Goal: Entertainment & Leisure: Browse casually

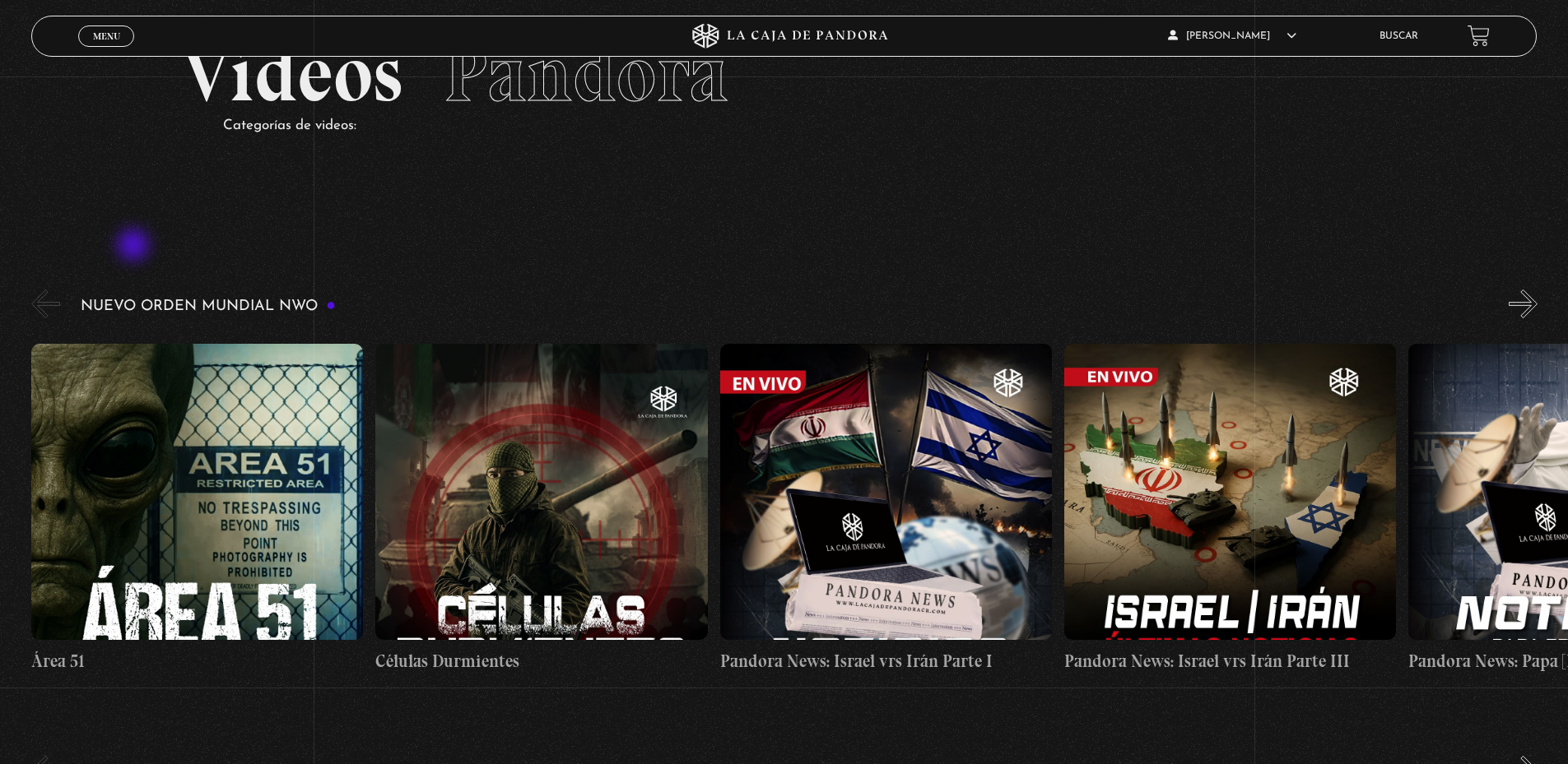
scroll to position [165, 0]
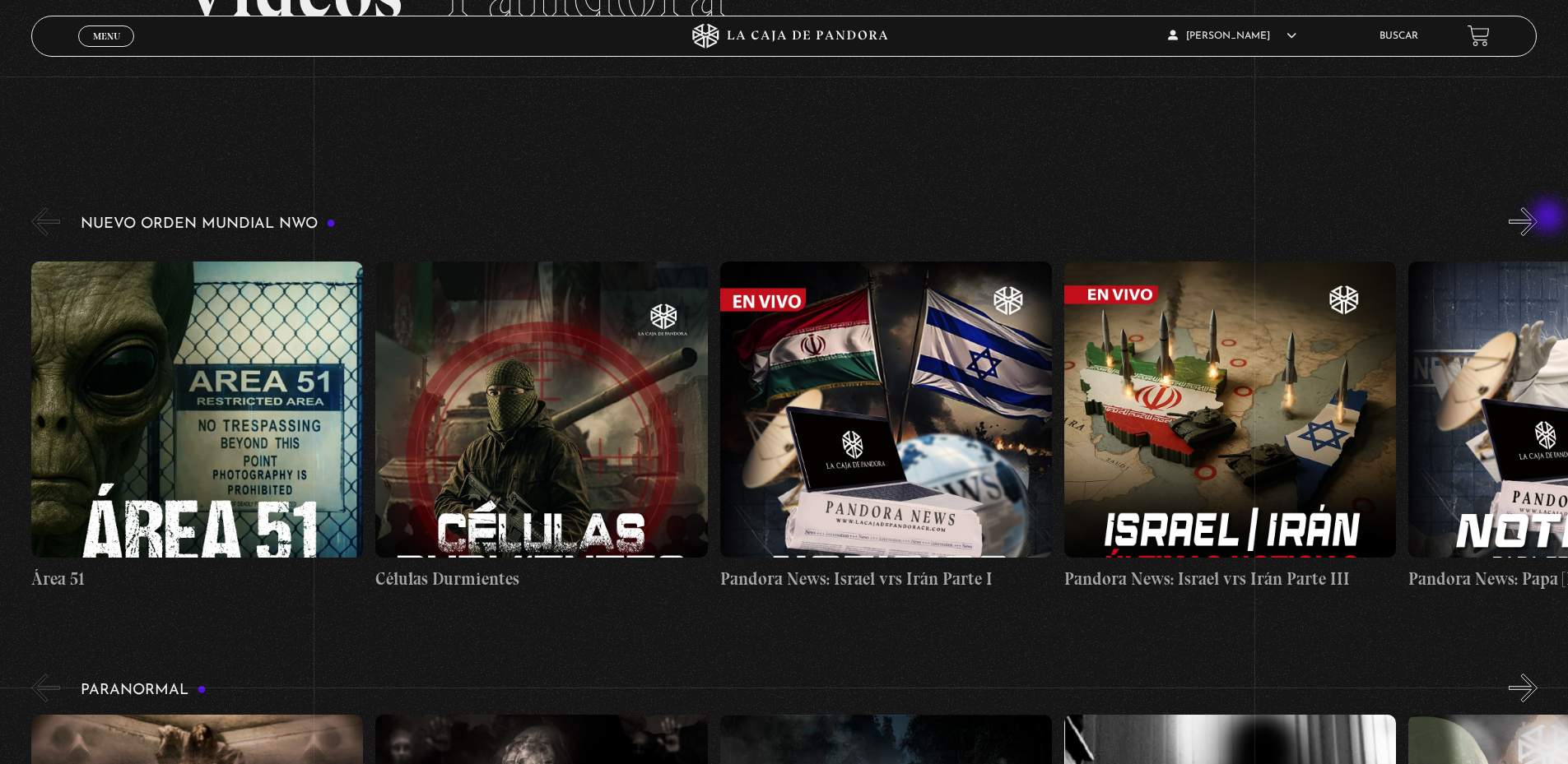
click at [1551, 218] on div "Nuevo Orden Mundial NWO 2023" at bounding box center [799, 405] width 1537 height 401
click at [1538, 225] on button "»" at bounding box center [1523, 221] width 29 height 29
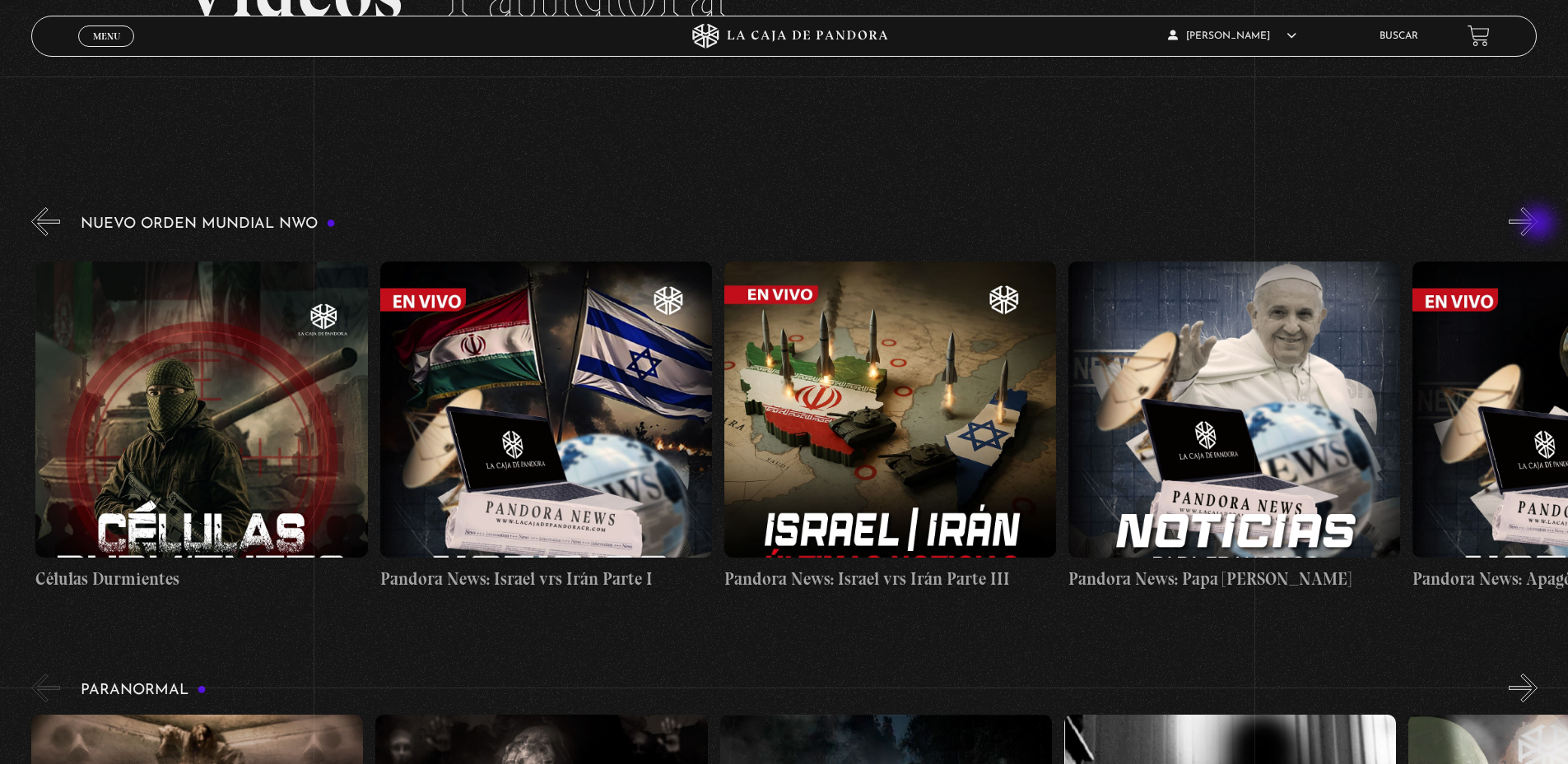
click at [1538, 225] on button "»" at bounding box center [1523, 221] width 29 height 29
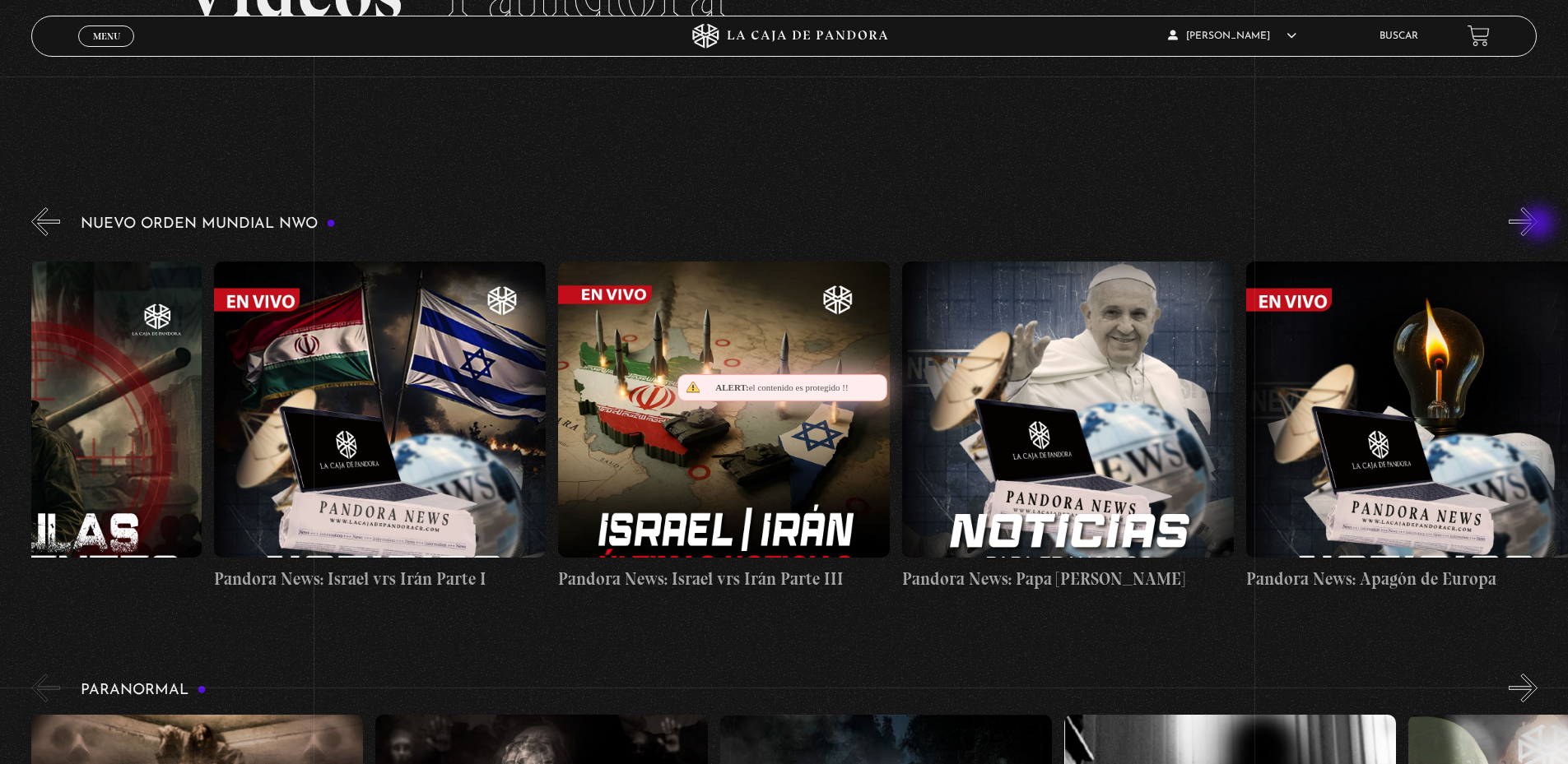
click at [1538, 225] on button "»" at bounding box center [1523, 221] width 29 height 29
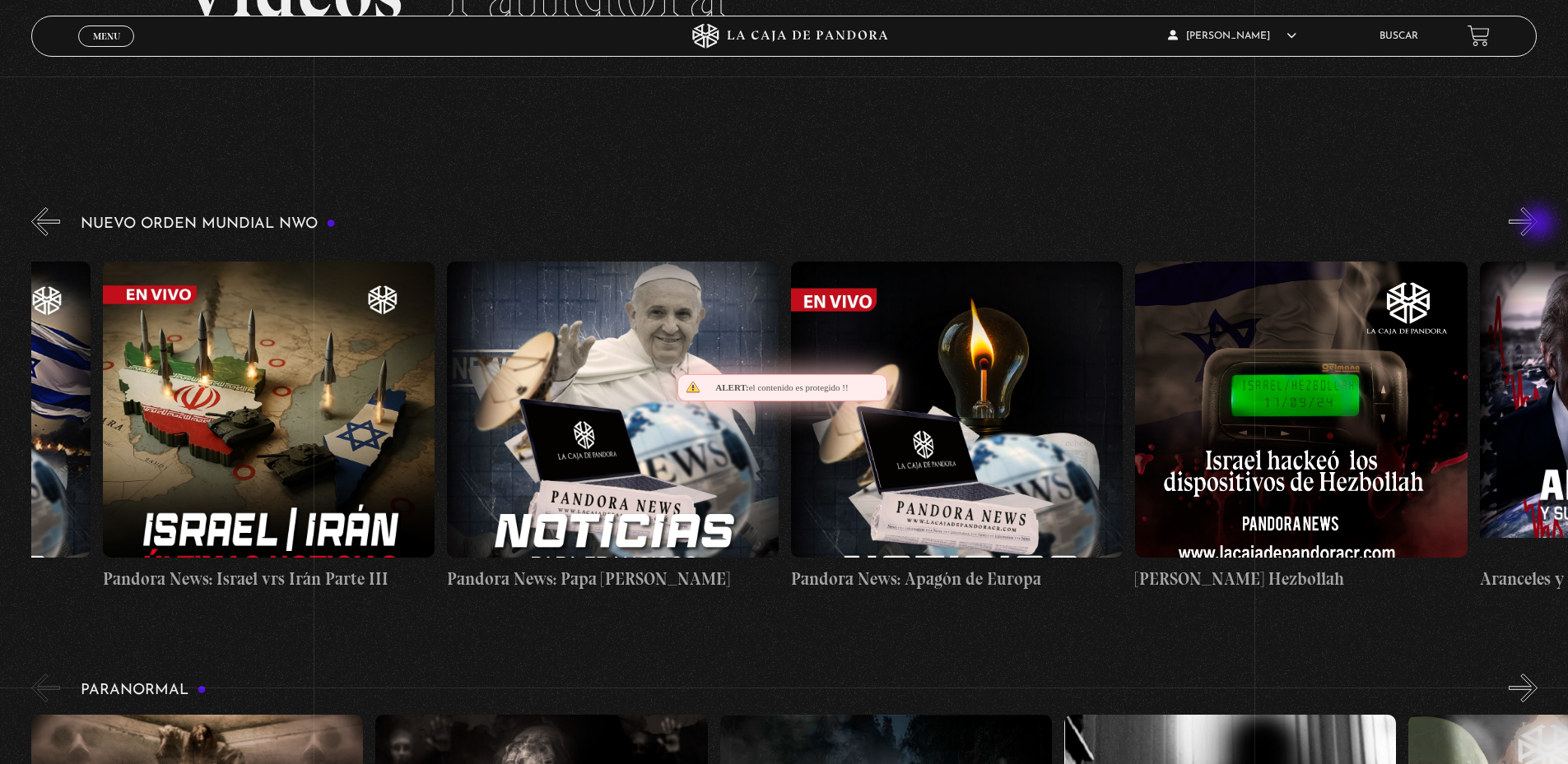
click at [1538, 225] on button "»" at bounding box center [1523, 221] width 29 height 29
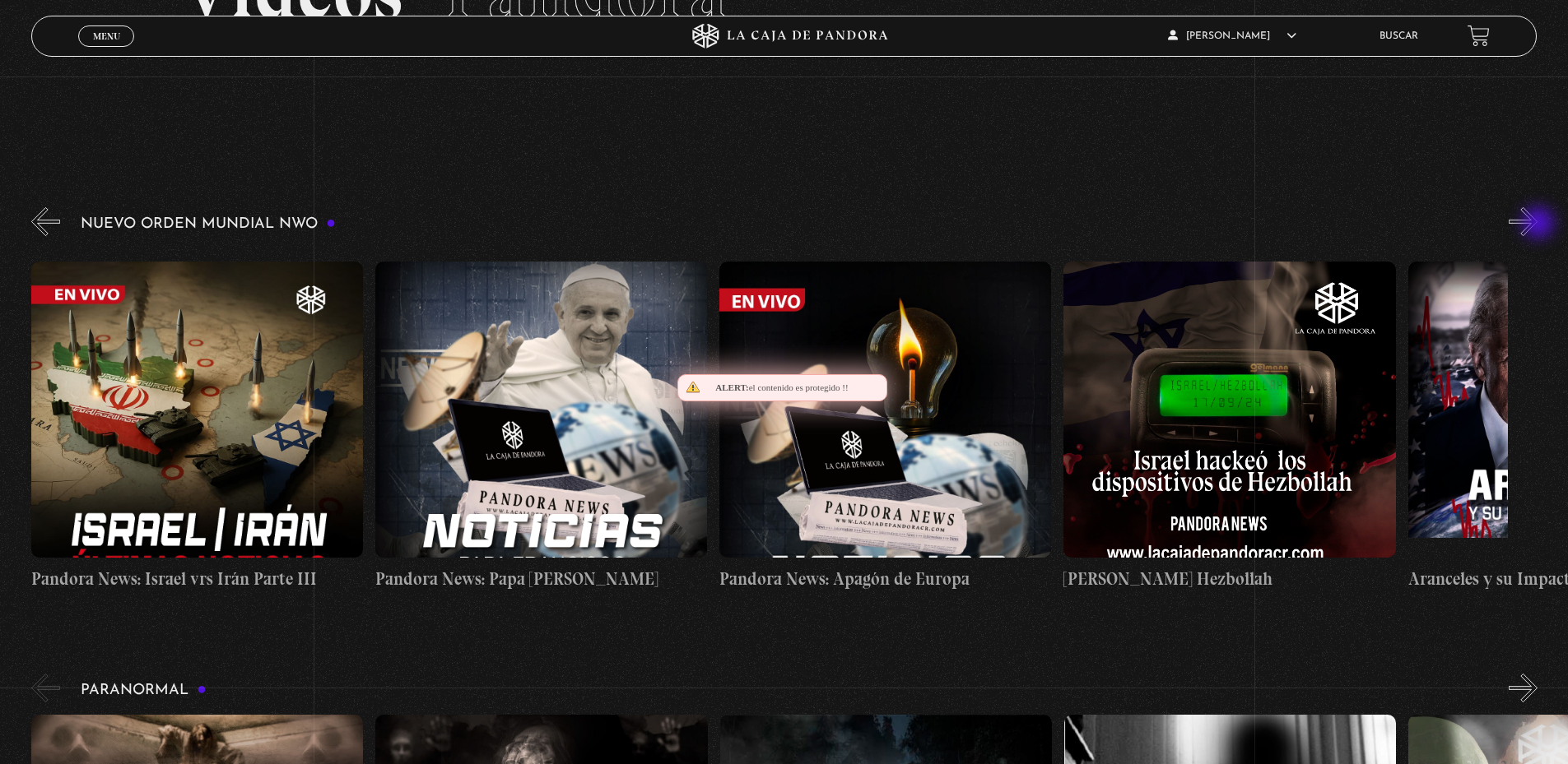
click at [1538, 225] on button "»" at bounding box center [1523, 221] width 29 height 29
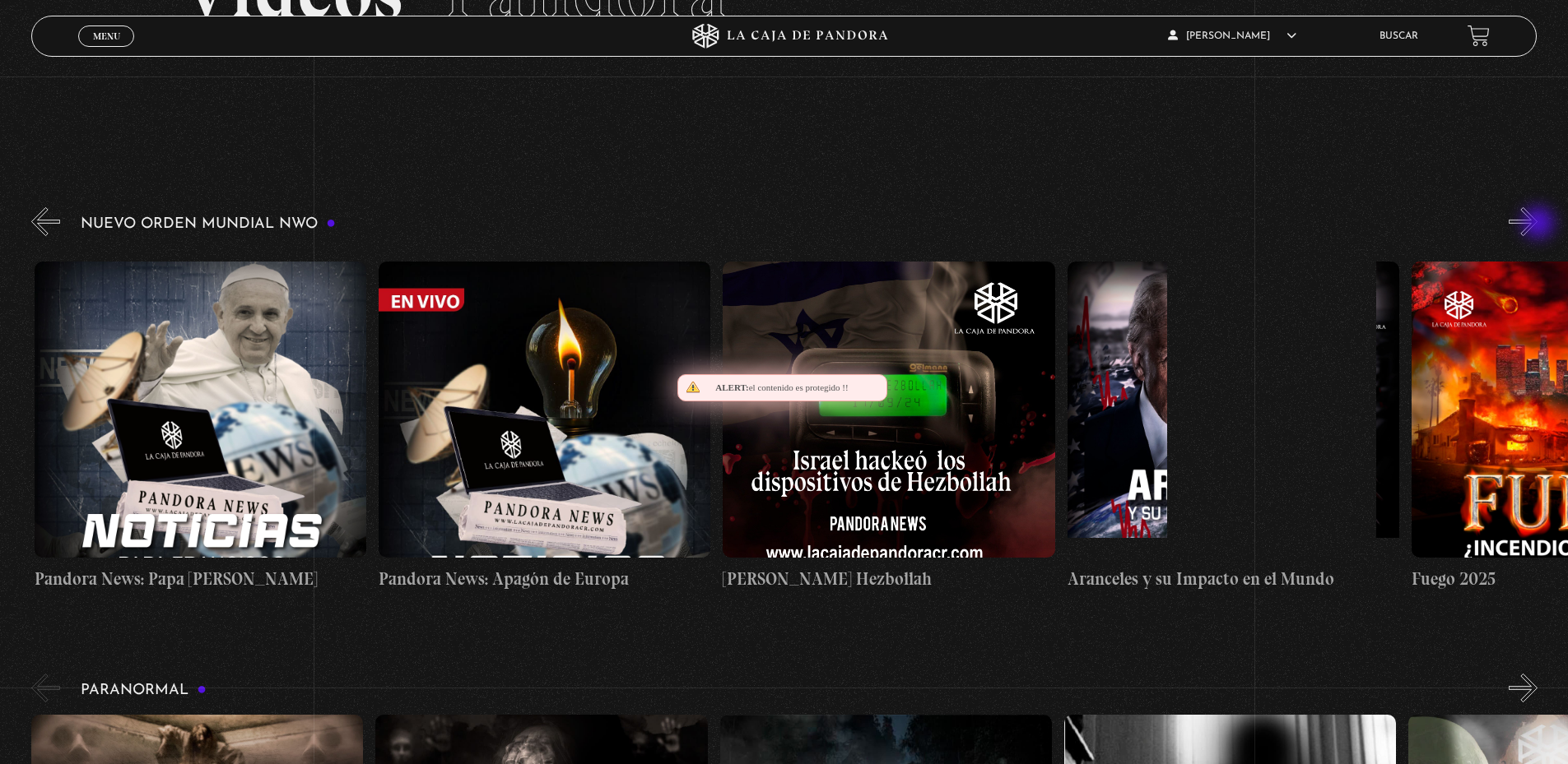
click at [1538, 225] on button "»" at bounding box center [1523, 221] width 29 height 29
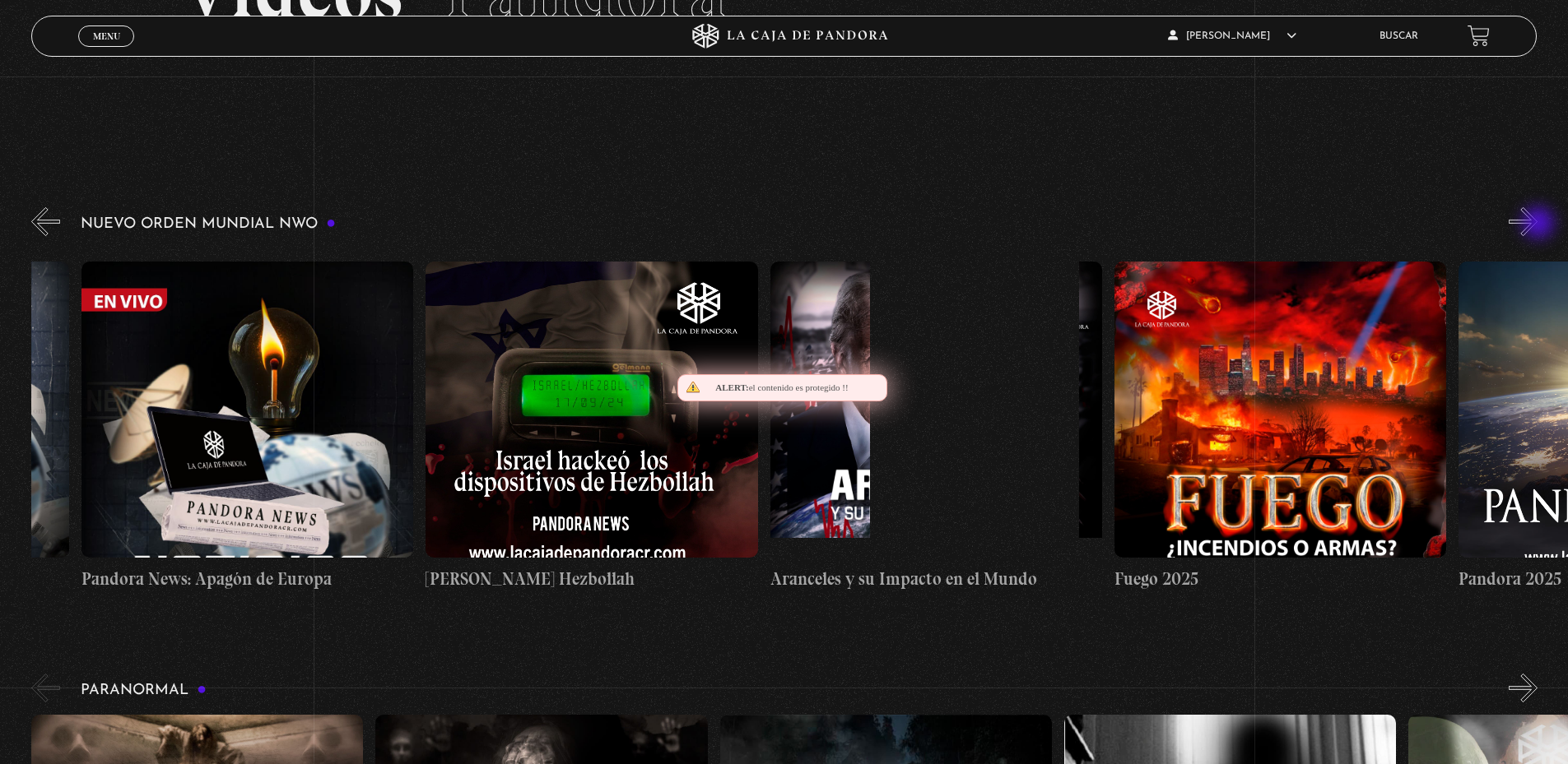
click at [1538, 225] on button "»" at bounding box center [1523, 221] width 29 height 29
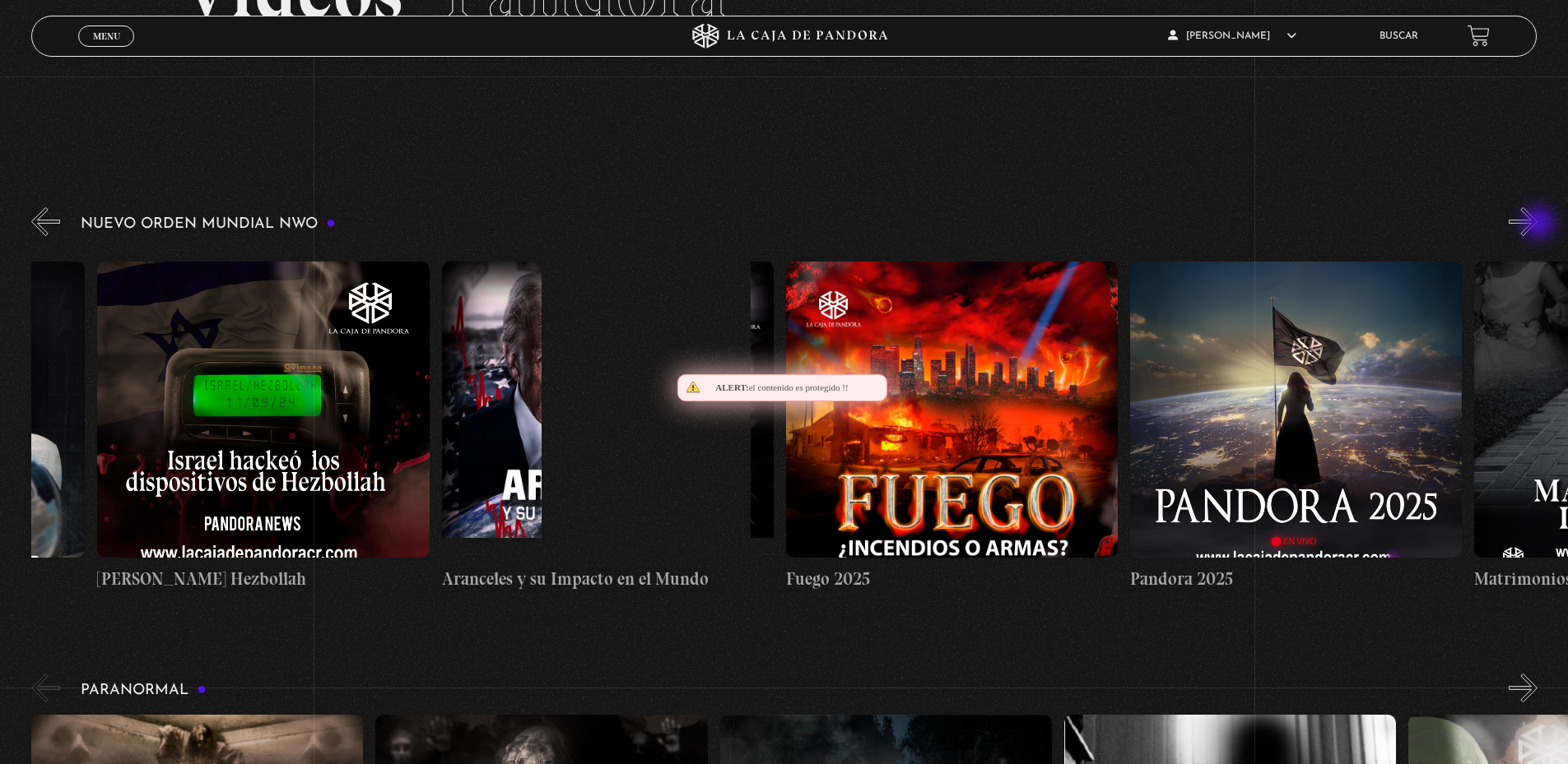
click at [1538, 225] on button "»" at bounding box center [1523, 221] width 29 height 29
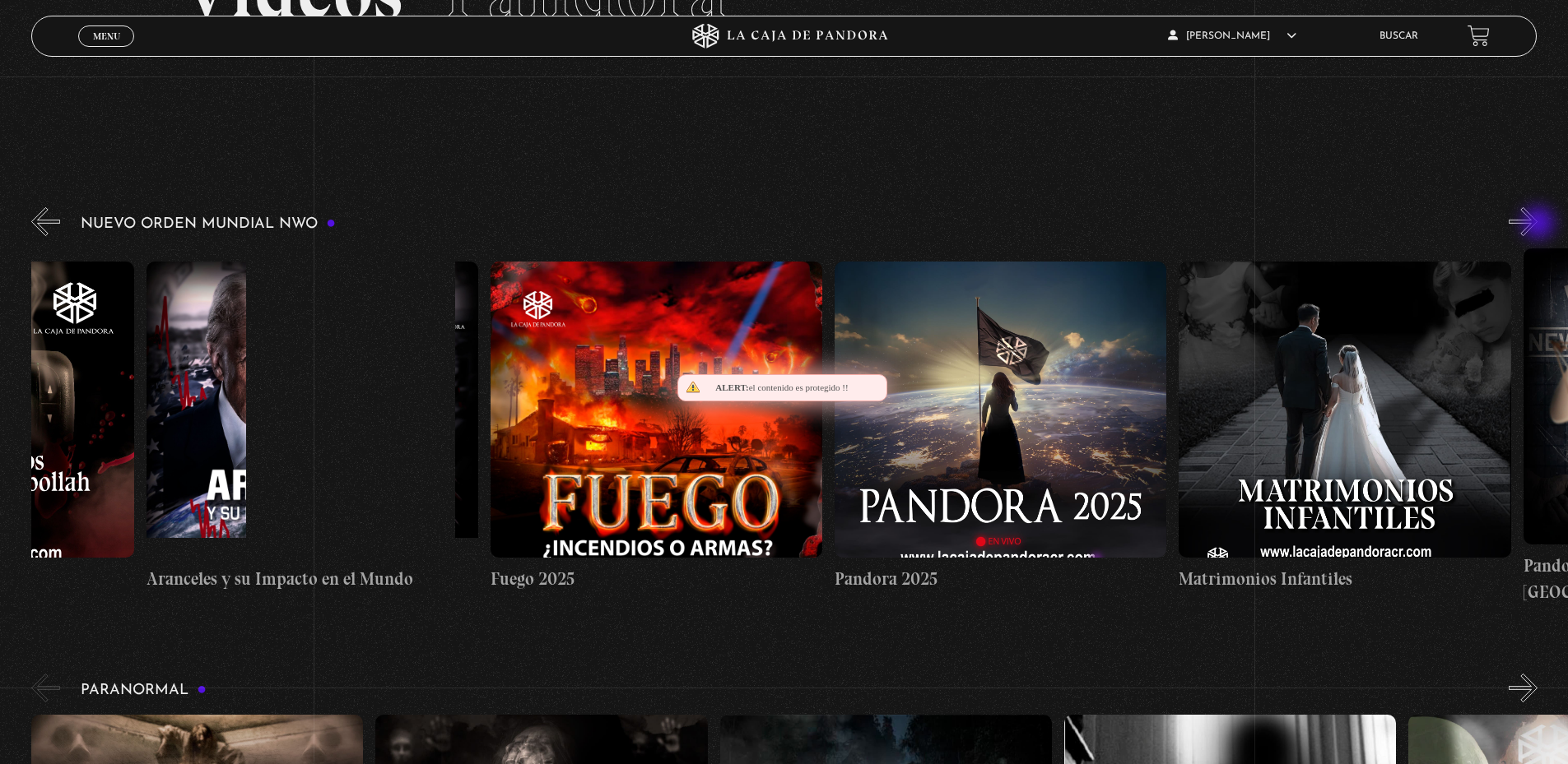
click at [1538, 225] on button "»" at bounding box center [1523, 221] width 29 height 29
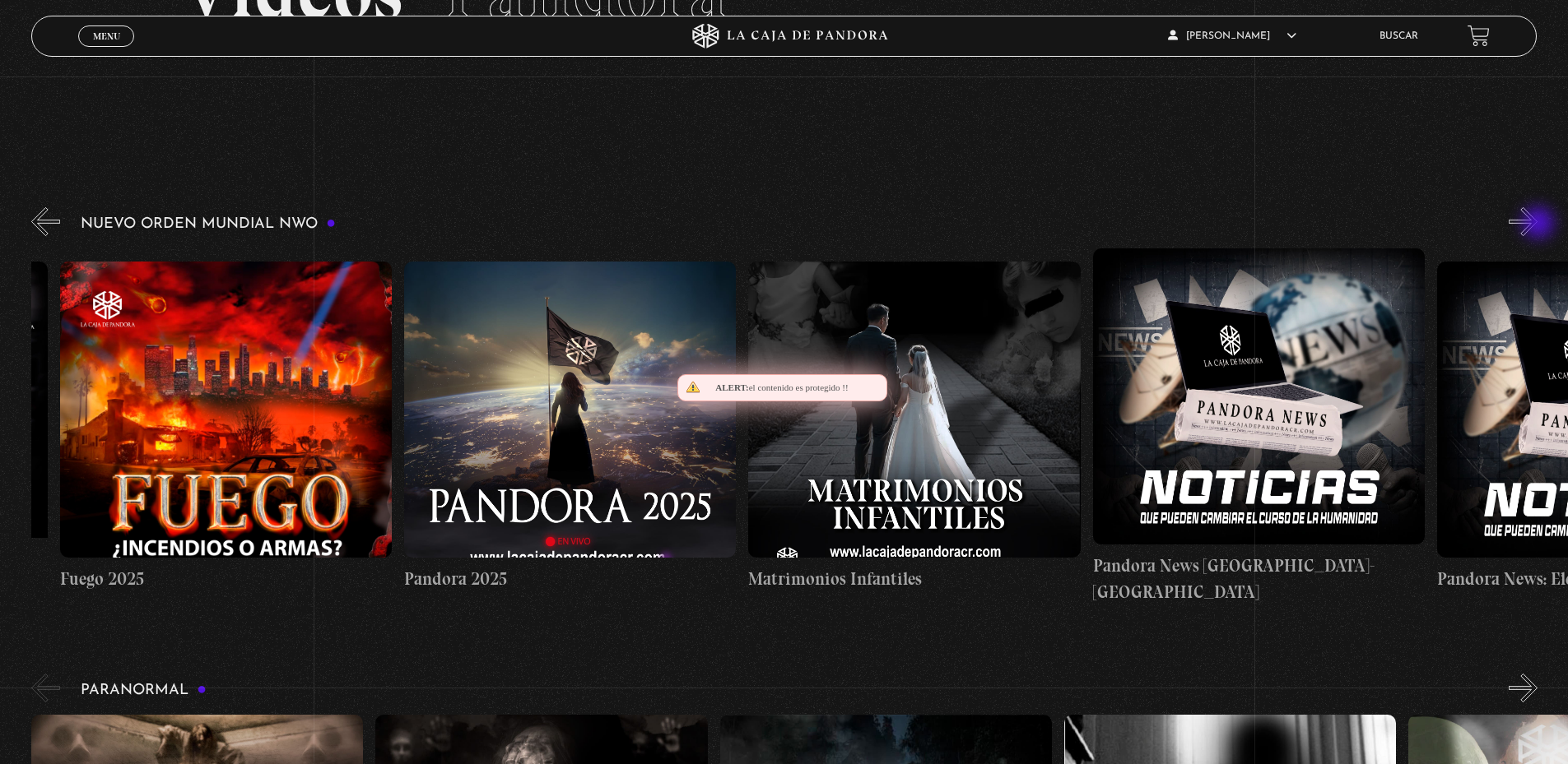
click at [1538, 225] on button "»" at bounding box center [1523, 221] width 29 height 29
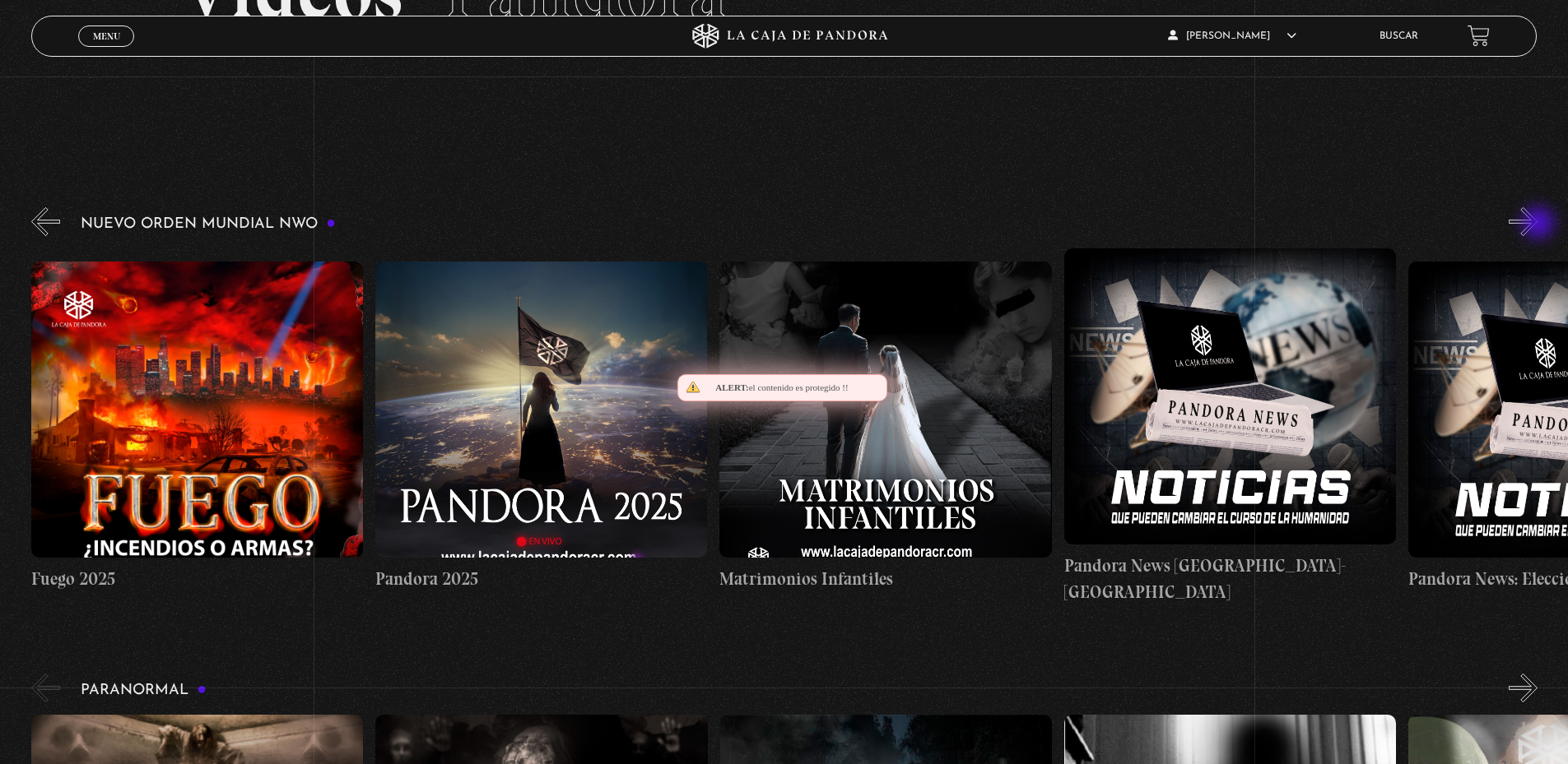
click at [1538, 225] on button "»" at bounding box center [1523, 221] width 29 height 29
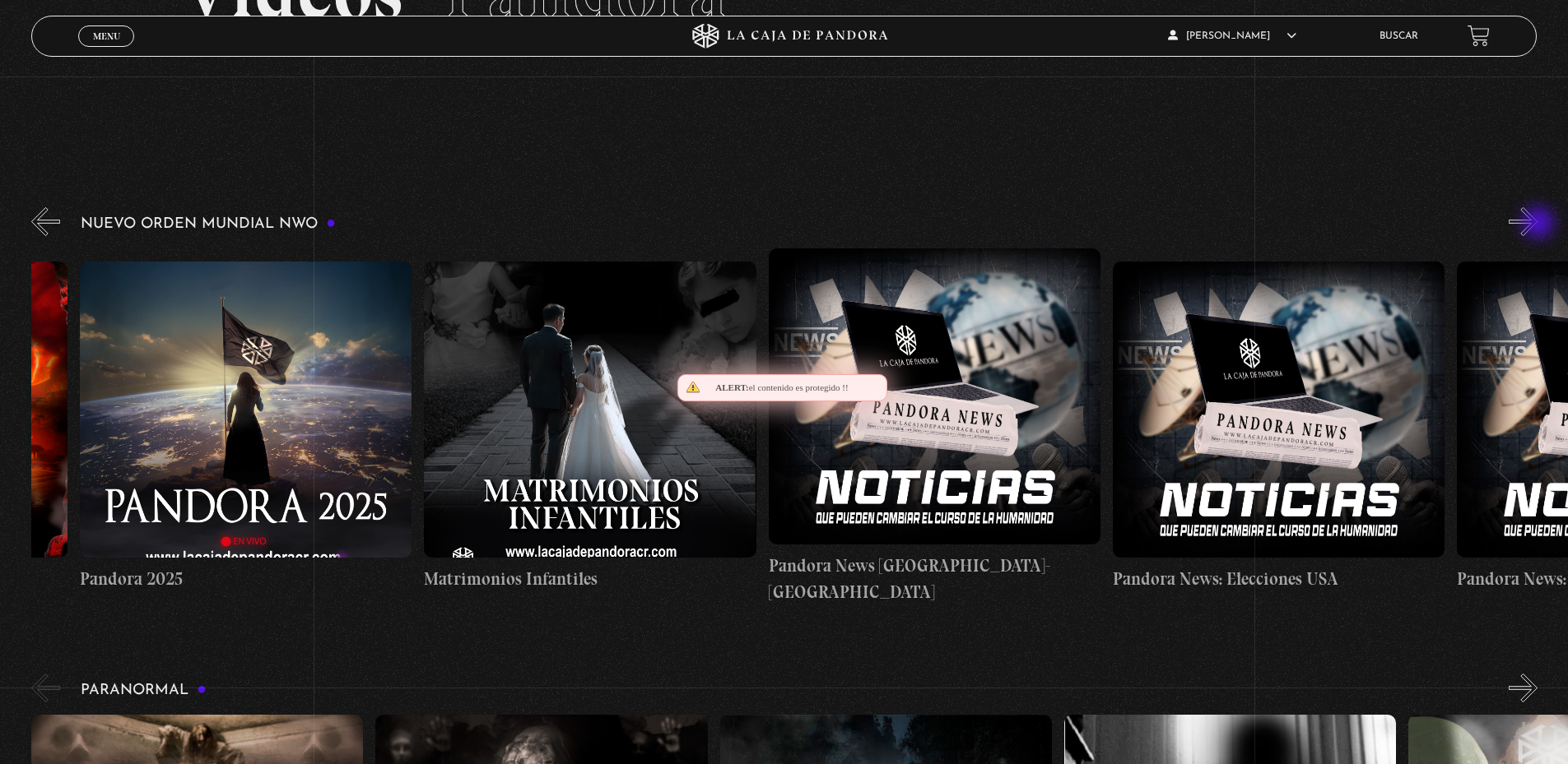
click at [1538, 225] on button "»" at bounding box center [1523, 221] width 29 height 29
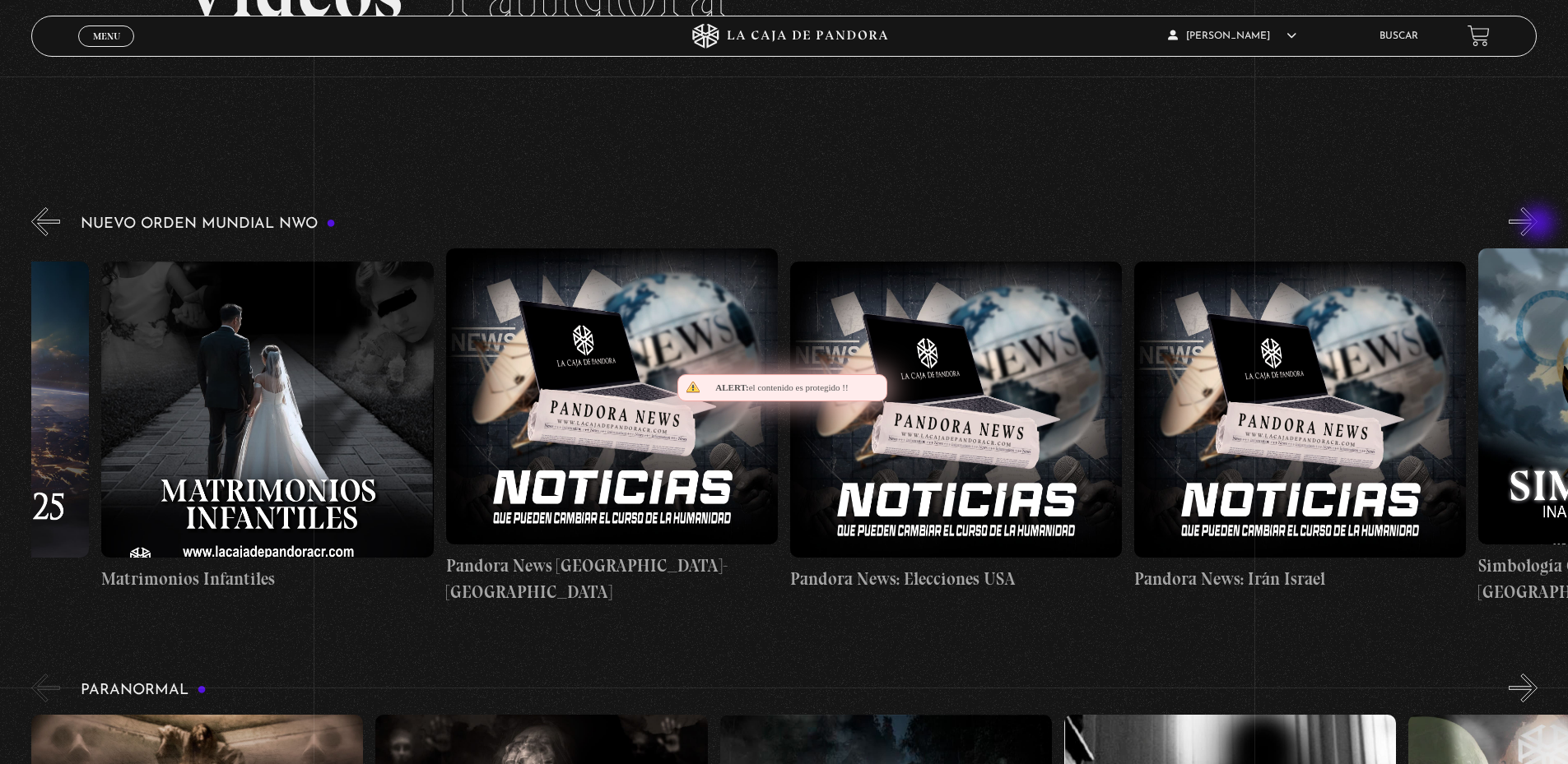
click at [1538, 225] on button "»" at bounding box center [1523, 221] width 29 height 29
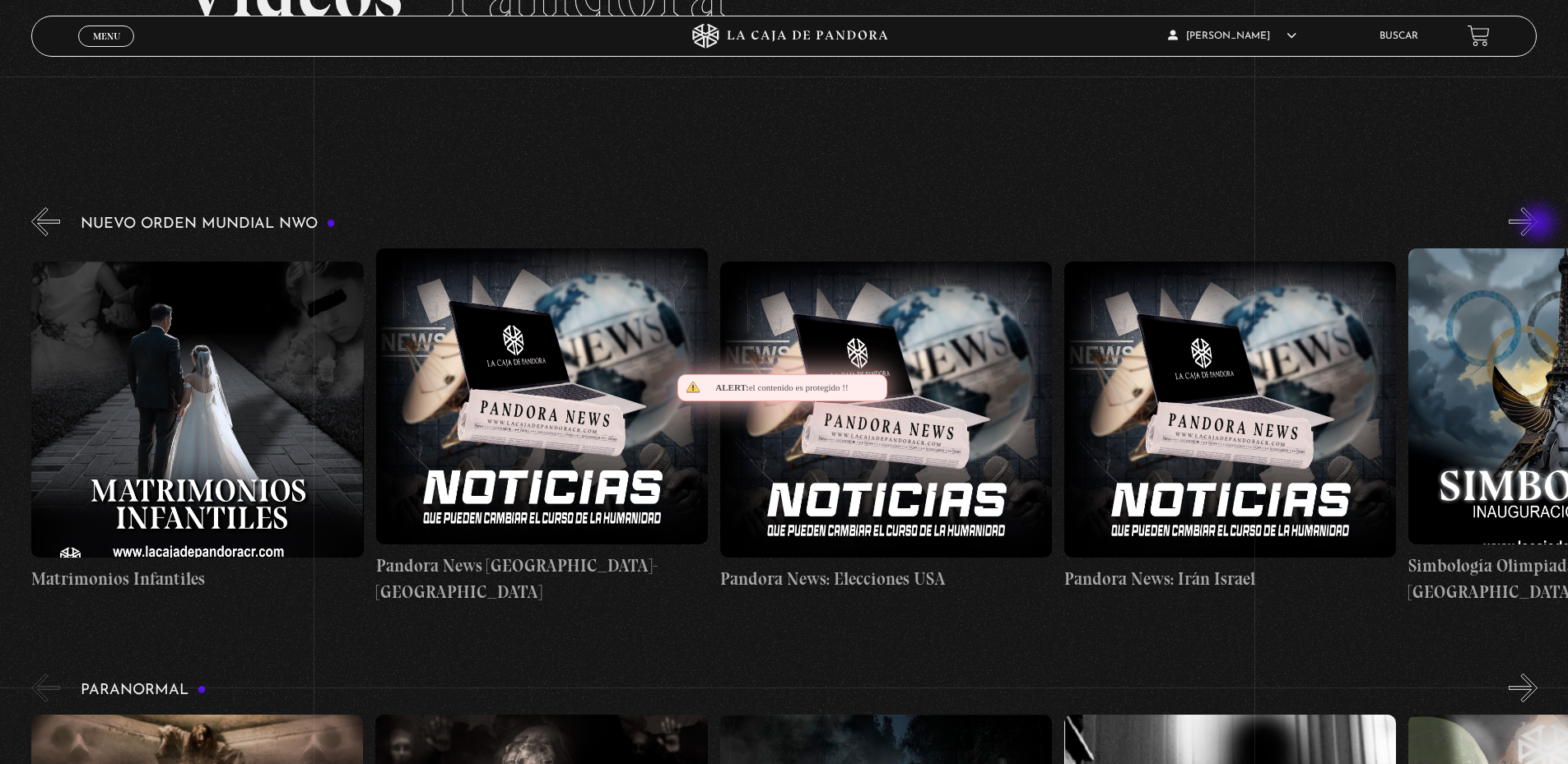
click at [1538, 225] on button "»" at bounding box center [1523, 221] width 29 height 29
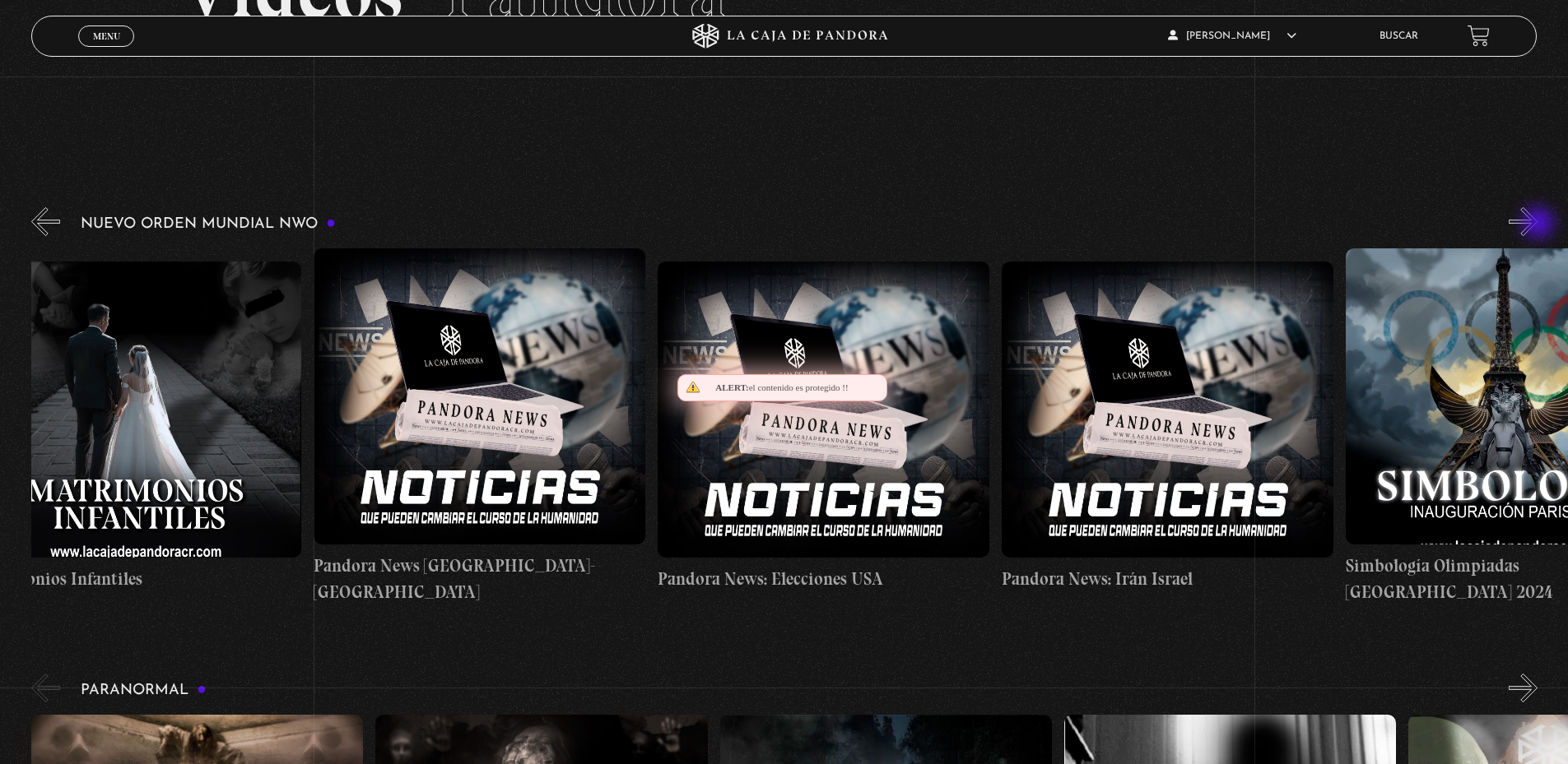
click at [1538, 225] on button "»" at bounding box center [1523, 221] width 29 height 29
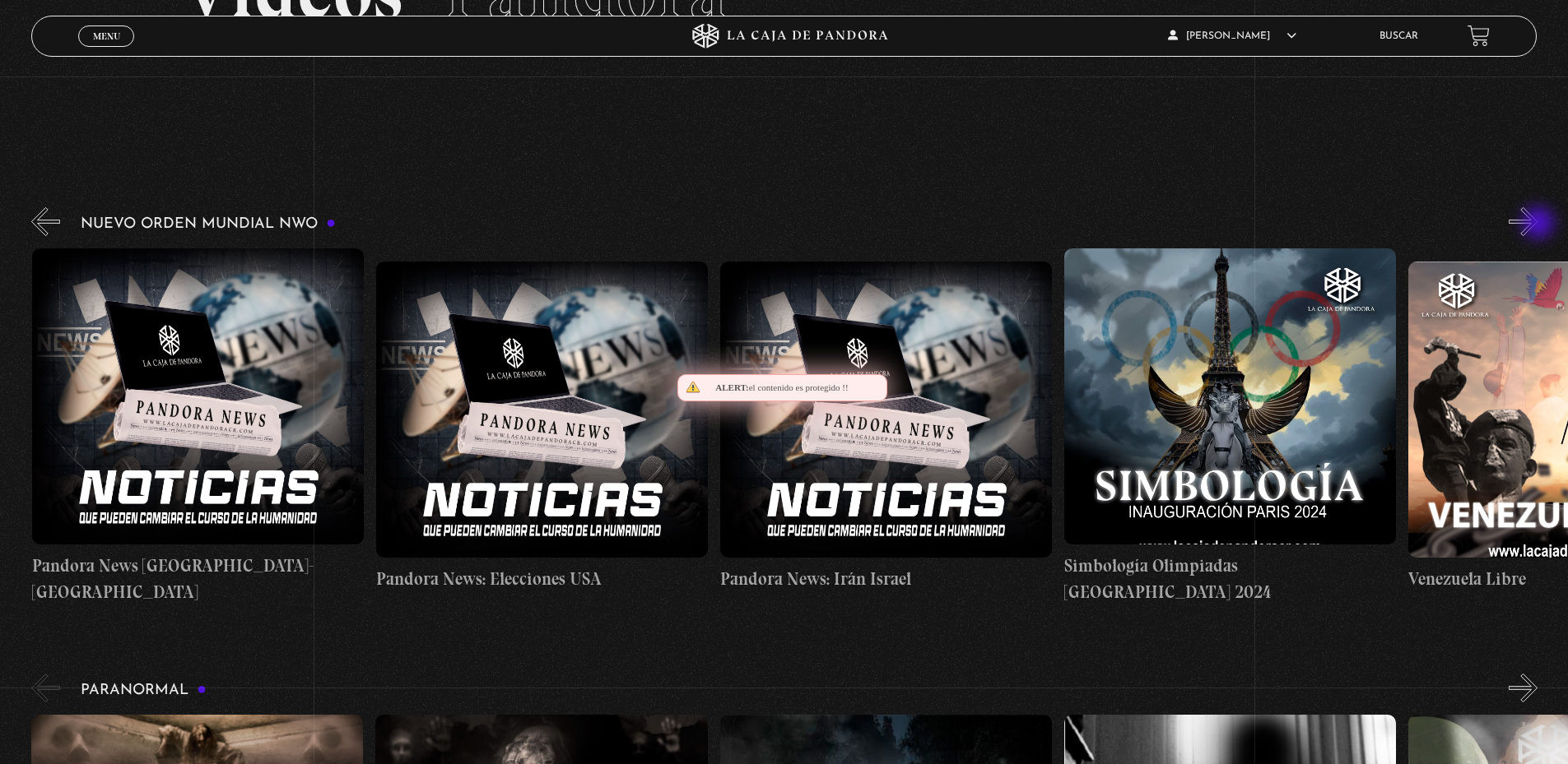
click at [1538, 225] on button "»" at bounding box center [1523, 221] width 29 height 29
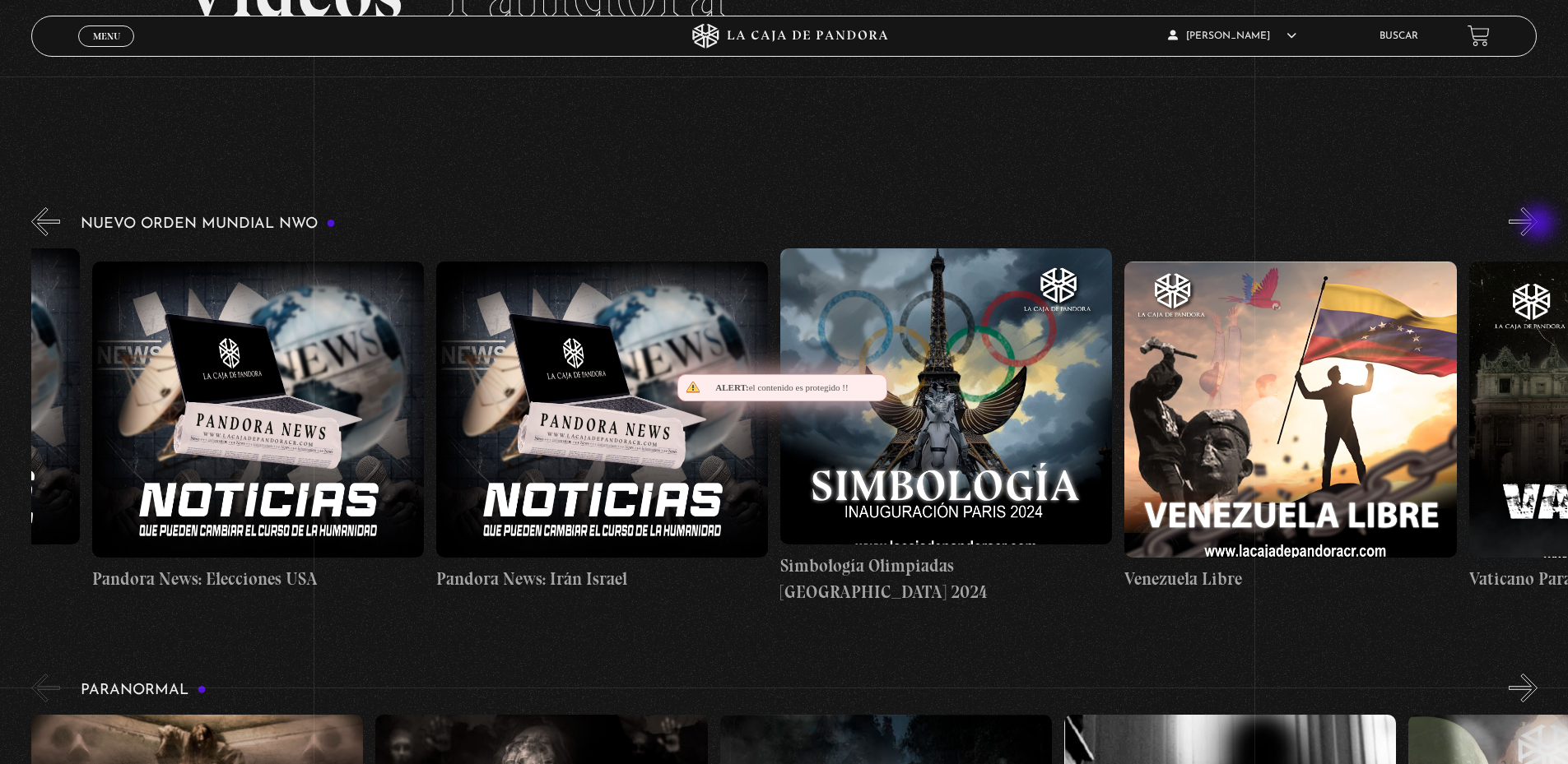
click at [1538, 225] on button "»" at bounding box center [1523, 221] width 29 height 29
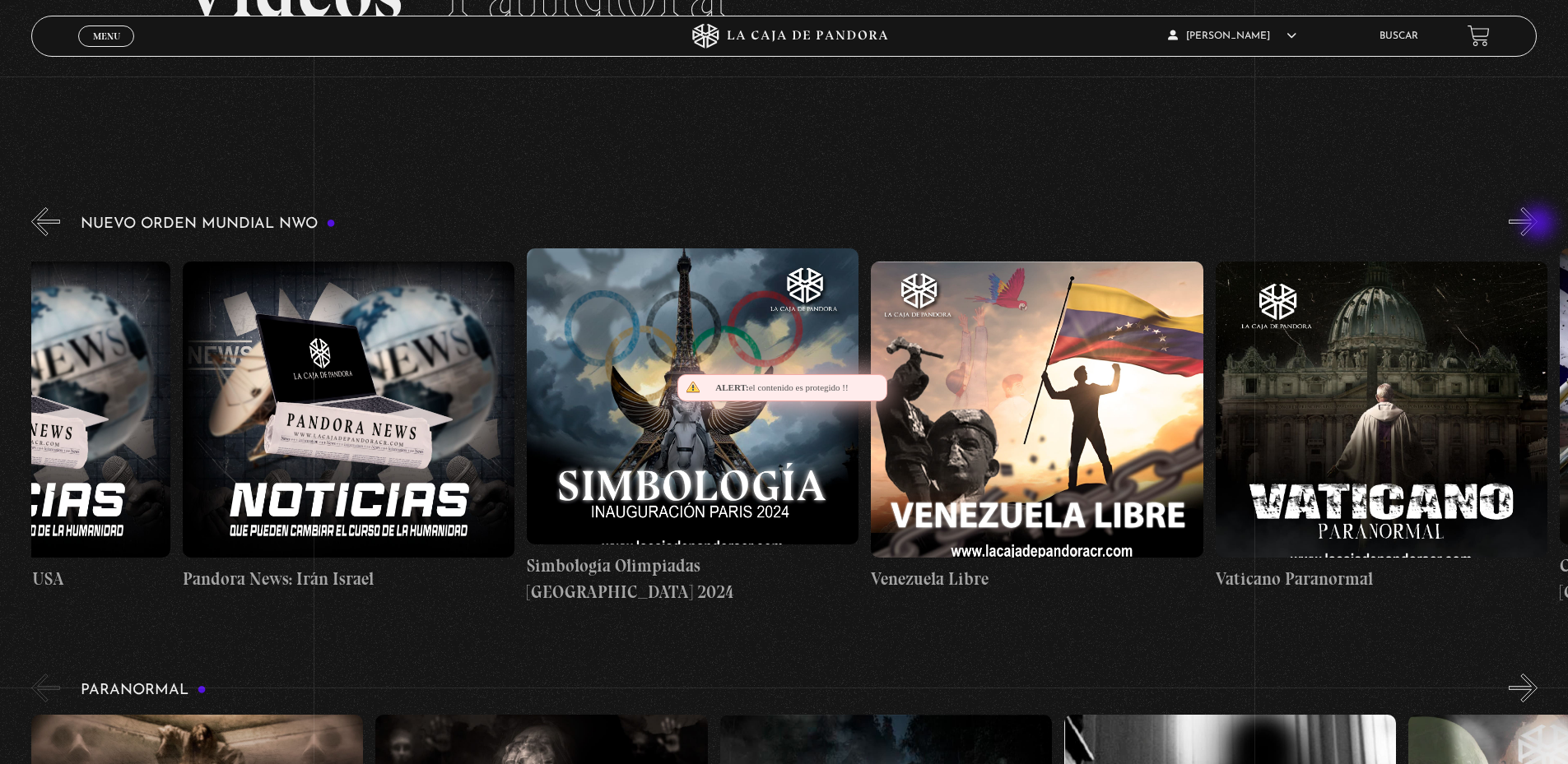
click at [1538, 225] on button "»" at bounding box center [1523, 221] width 29 height 29
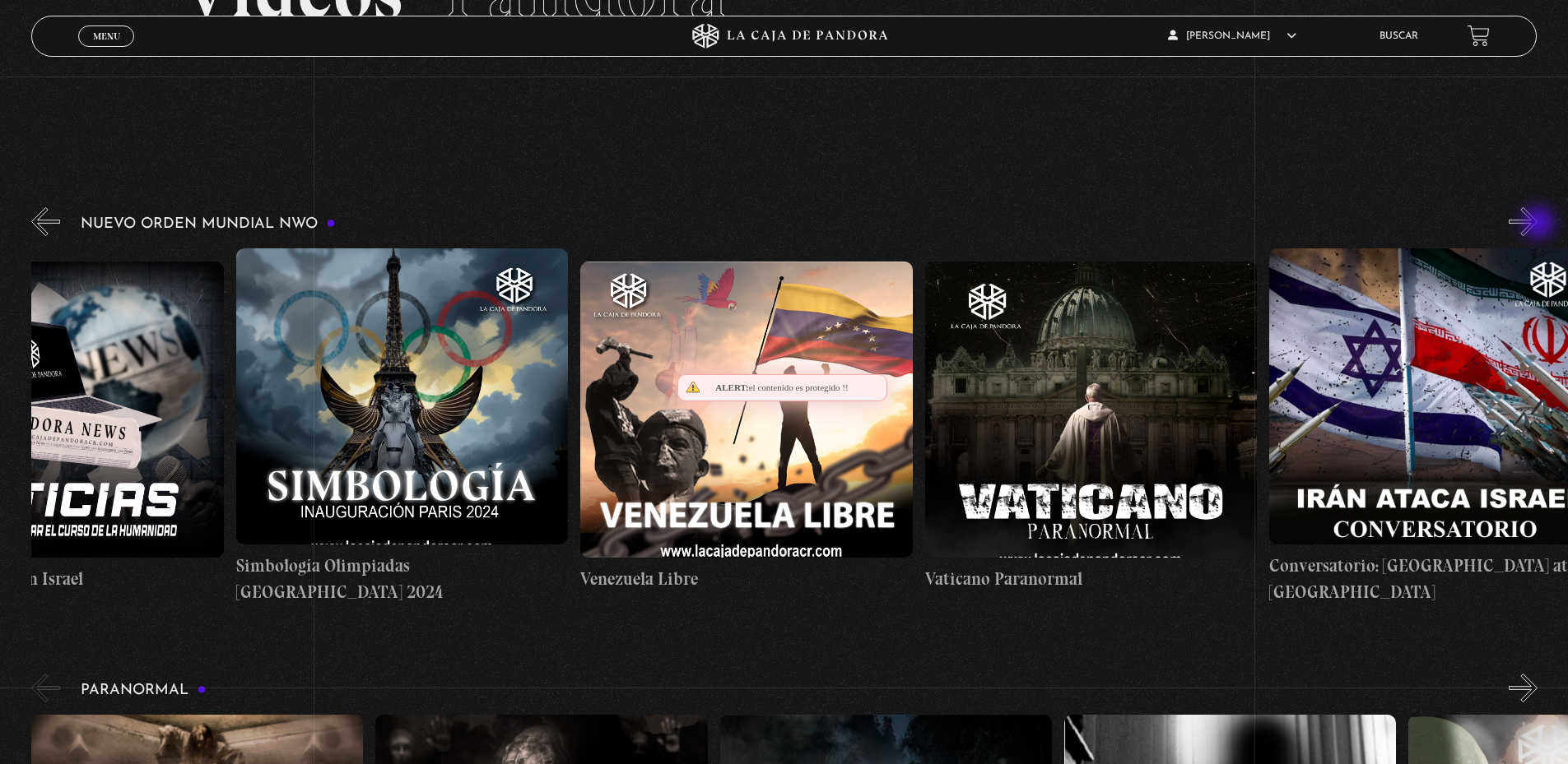
click at [1538, 225] on button "»" at bounding box center [1523, 221] width 29 height 29
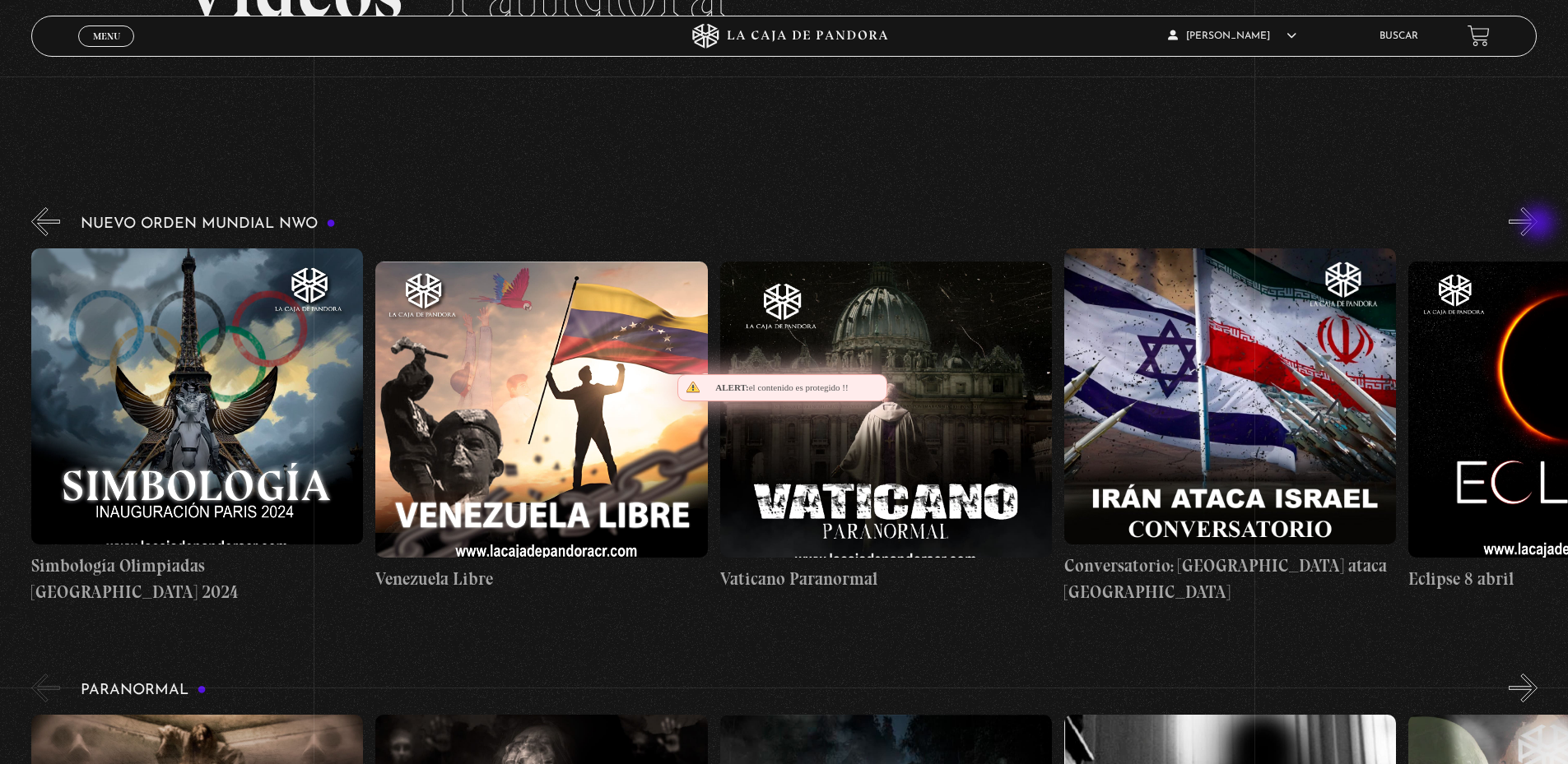
click at [1538, 225] on button "»" at bounding box center [1523, 221] width 29 height 29
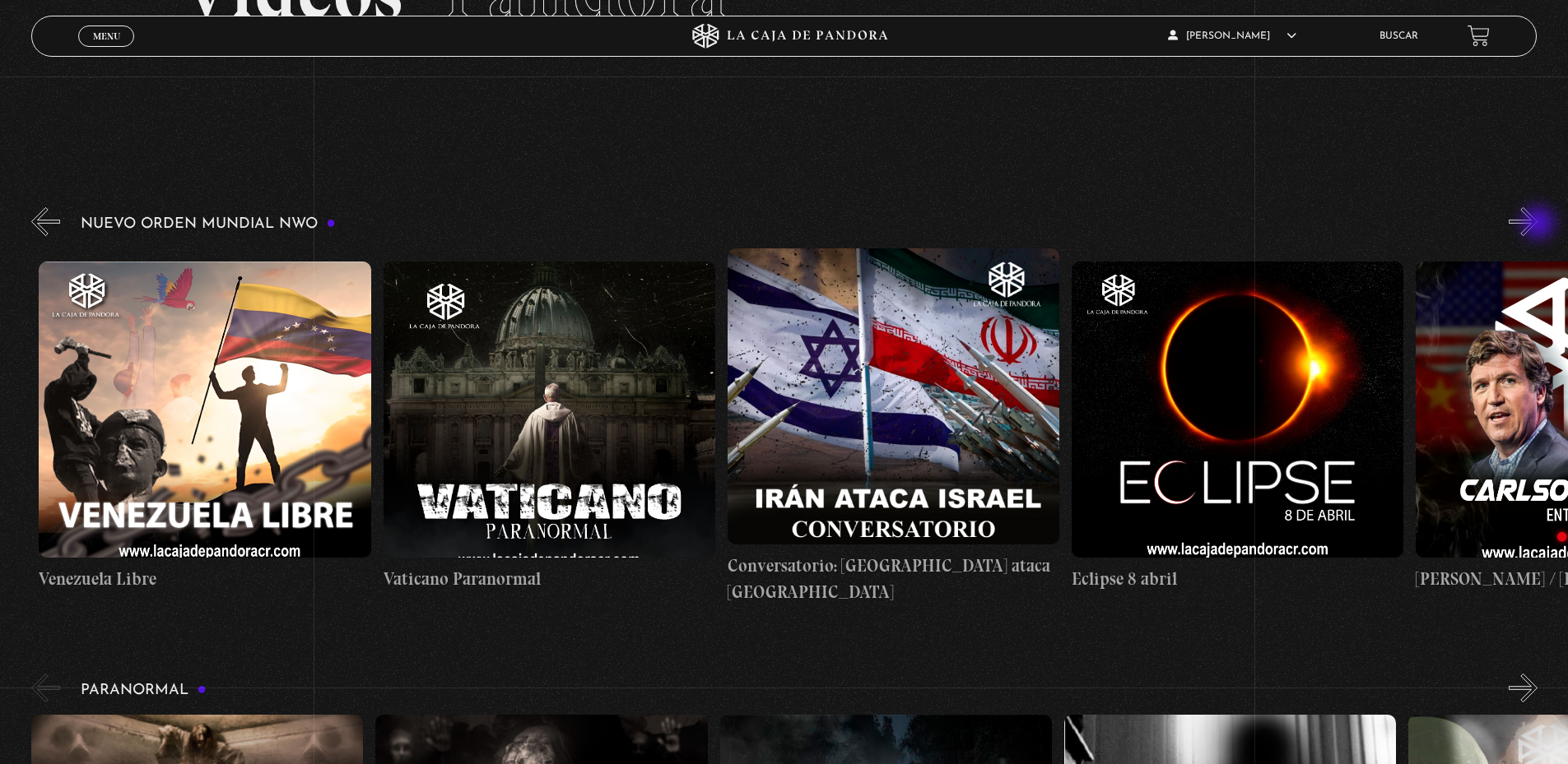
click at [1538, 225] on button "»" at bounding box center [1523, 221] width 29 height 29
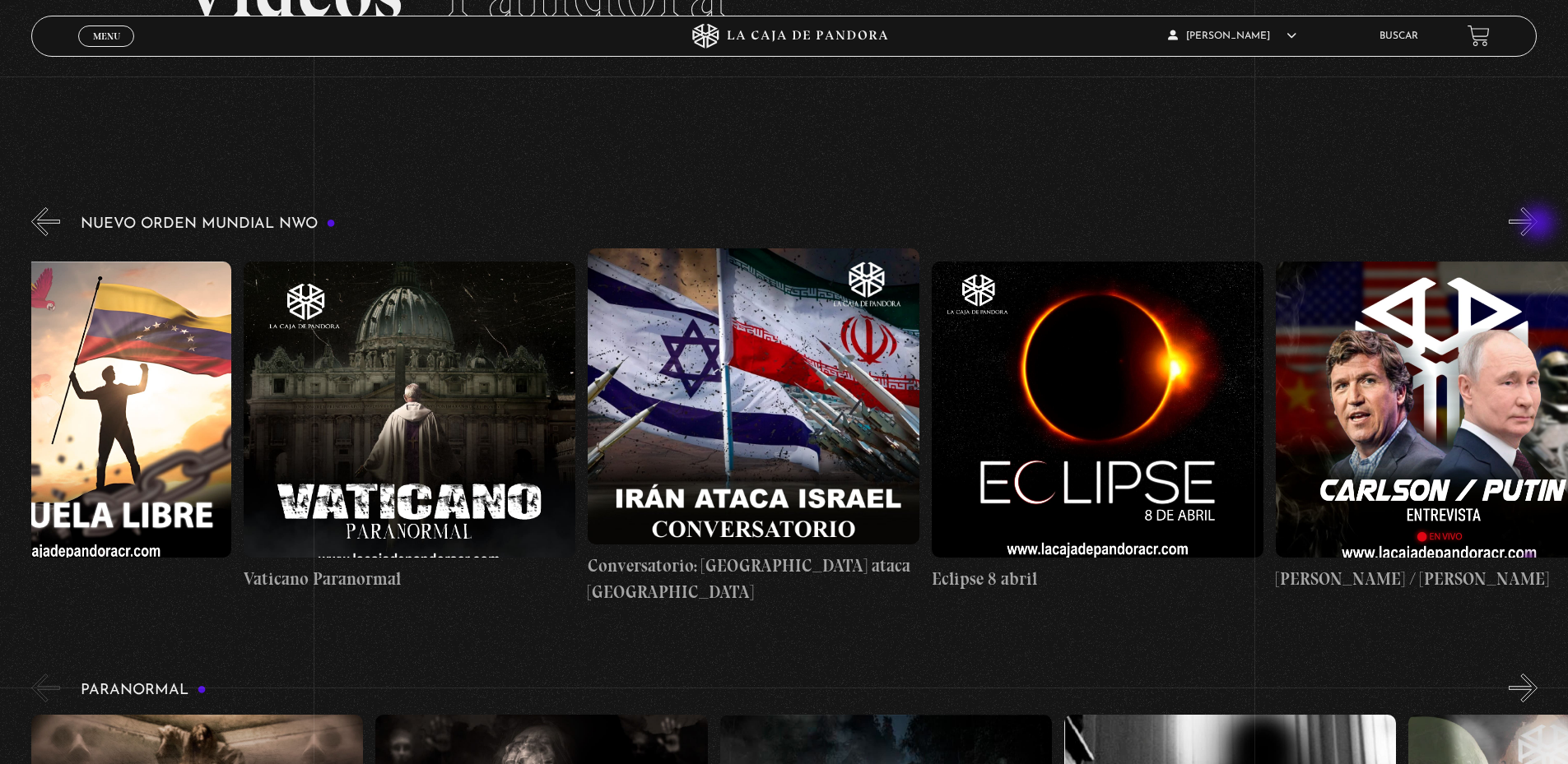
click at [1538, 225] on button "»" at bounding box center [1523, 221] width 29 height 29
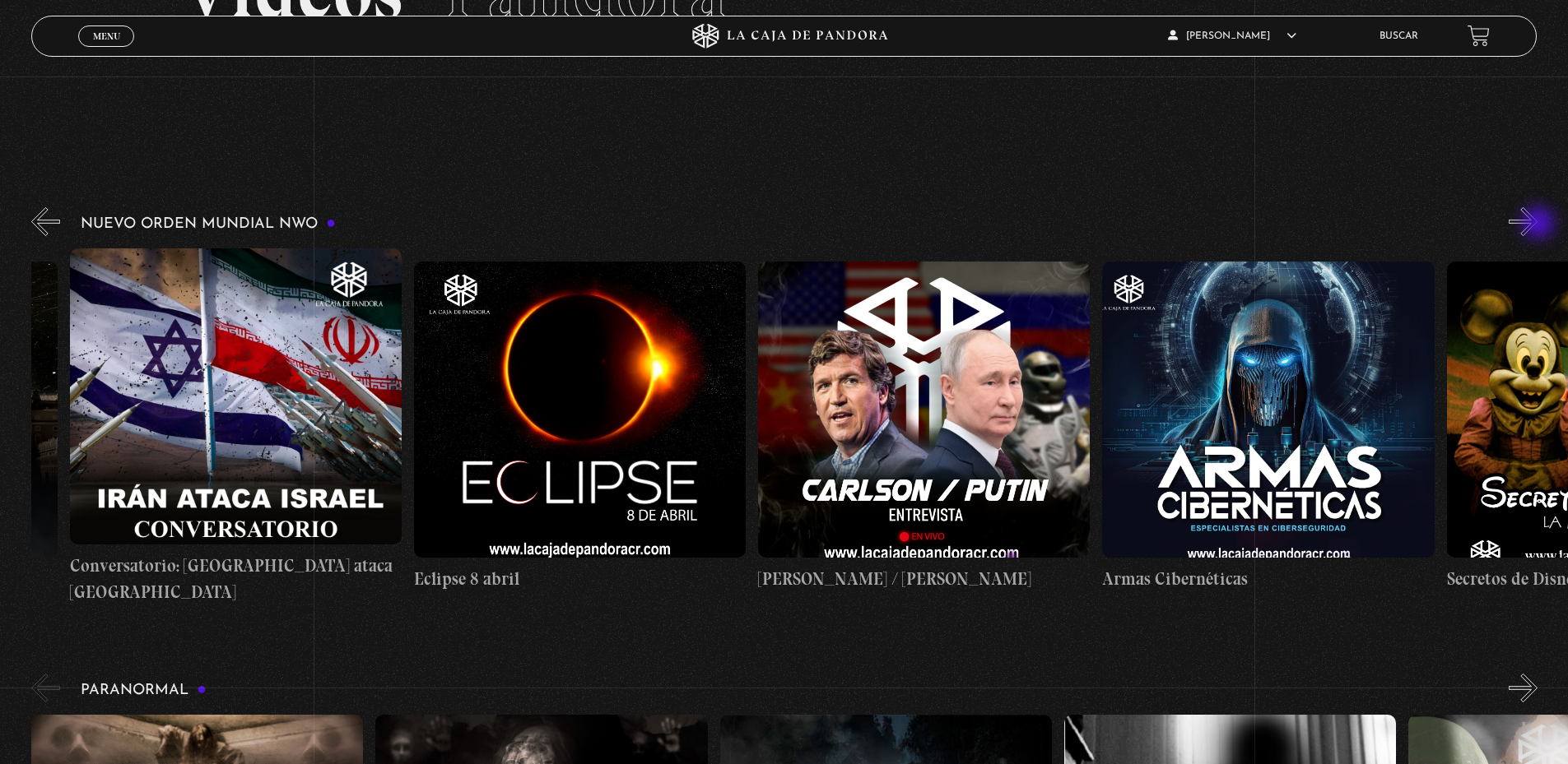
click at [1538, 225] on button "»" at bounding box center [1523, 221] width 29 height 29
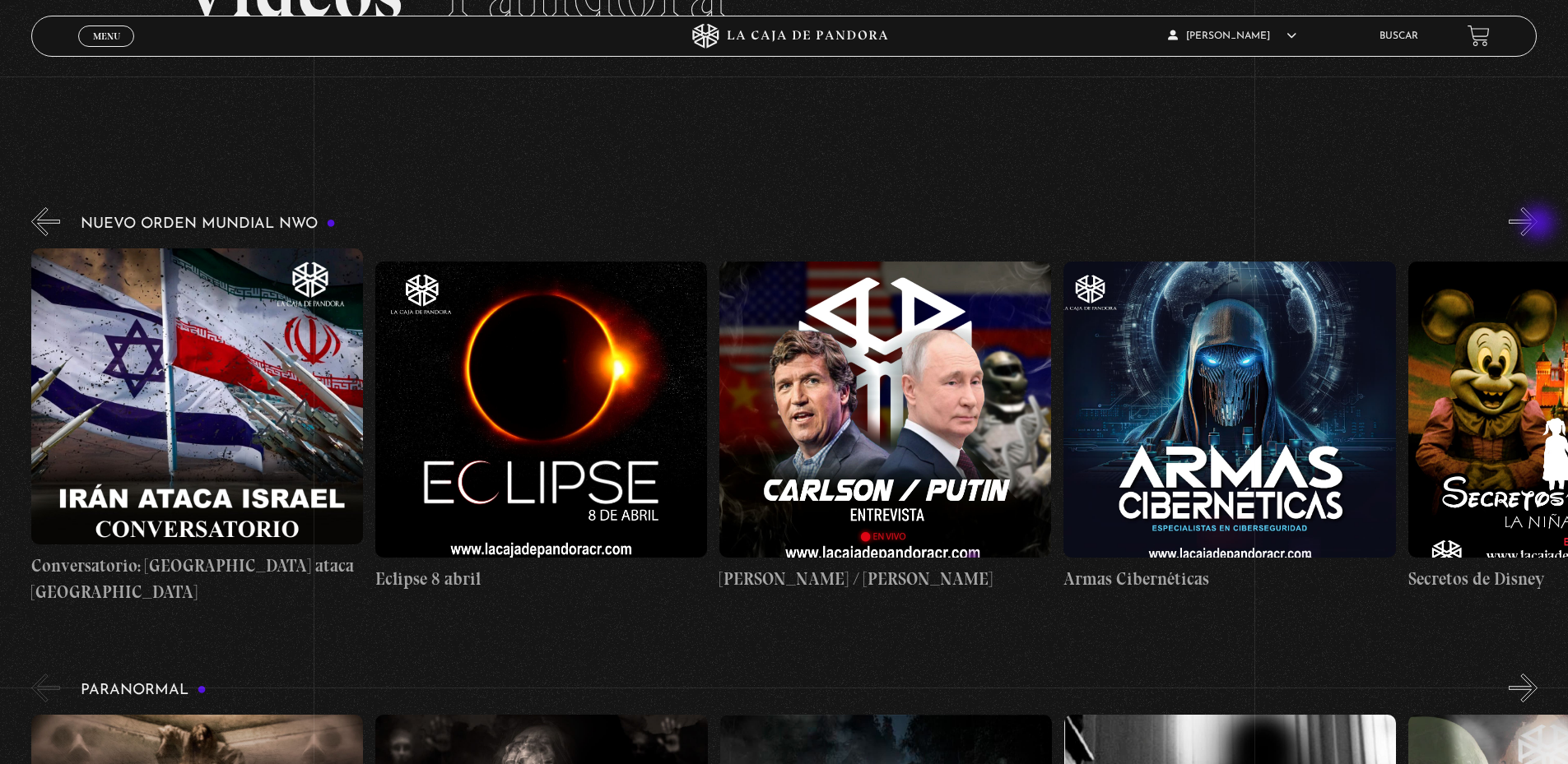
click at [1538, 225] on button "»" at bounding box center [1523, 221] width 29 height 29
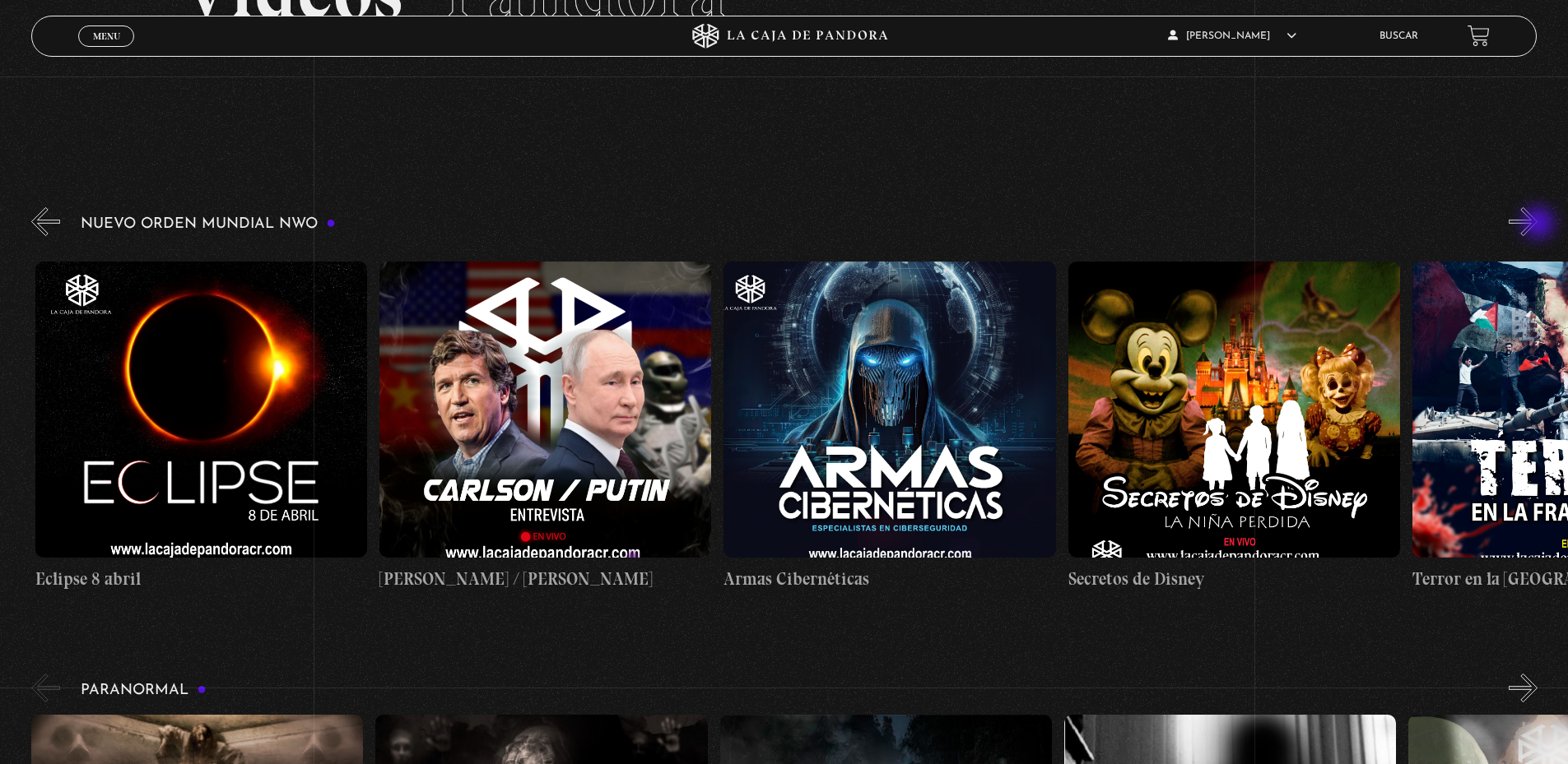
click at [1538, 225] on button "»" at bounding box center [1523, 221] width 29 height 29
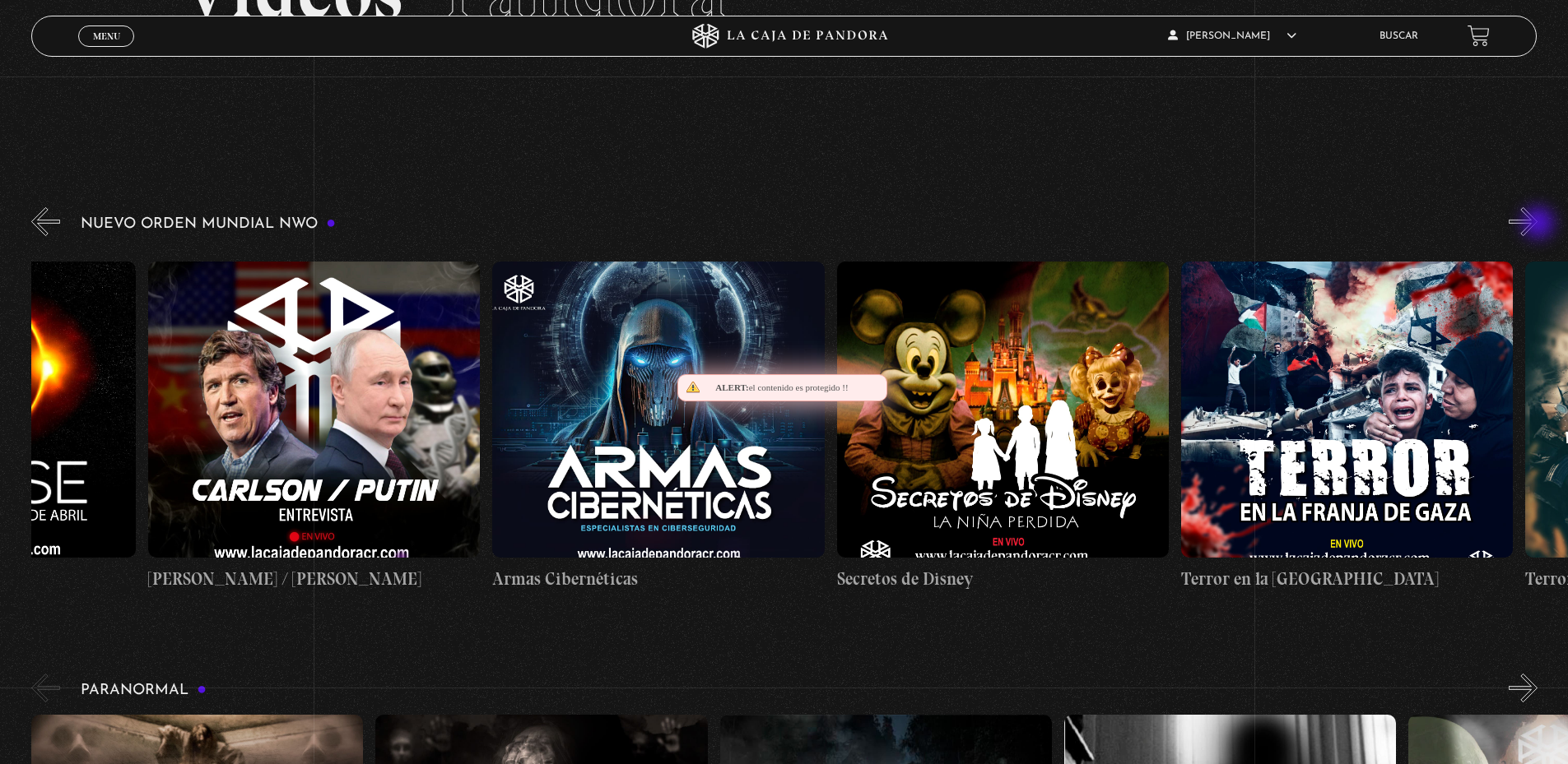
click at [1538, 225] on button "»" at bounding box center [1523, 221] width 29 height 29
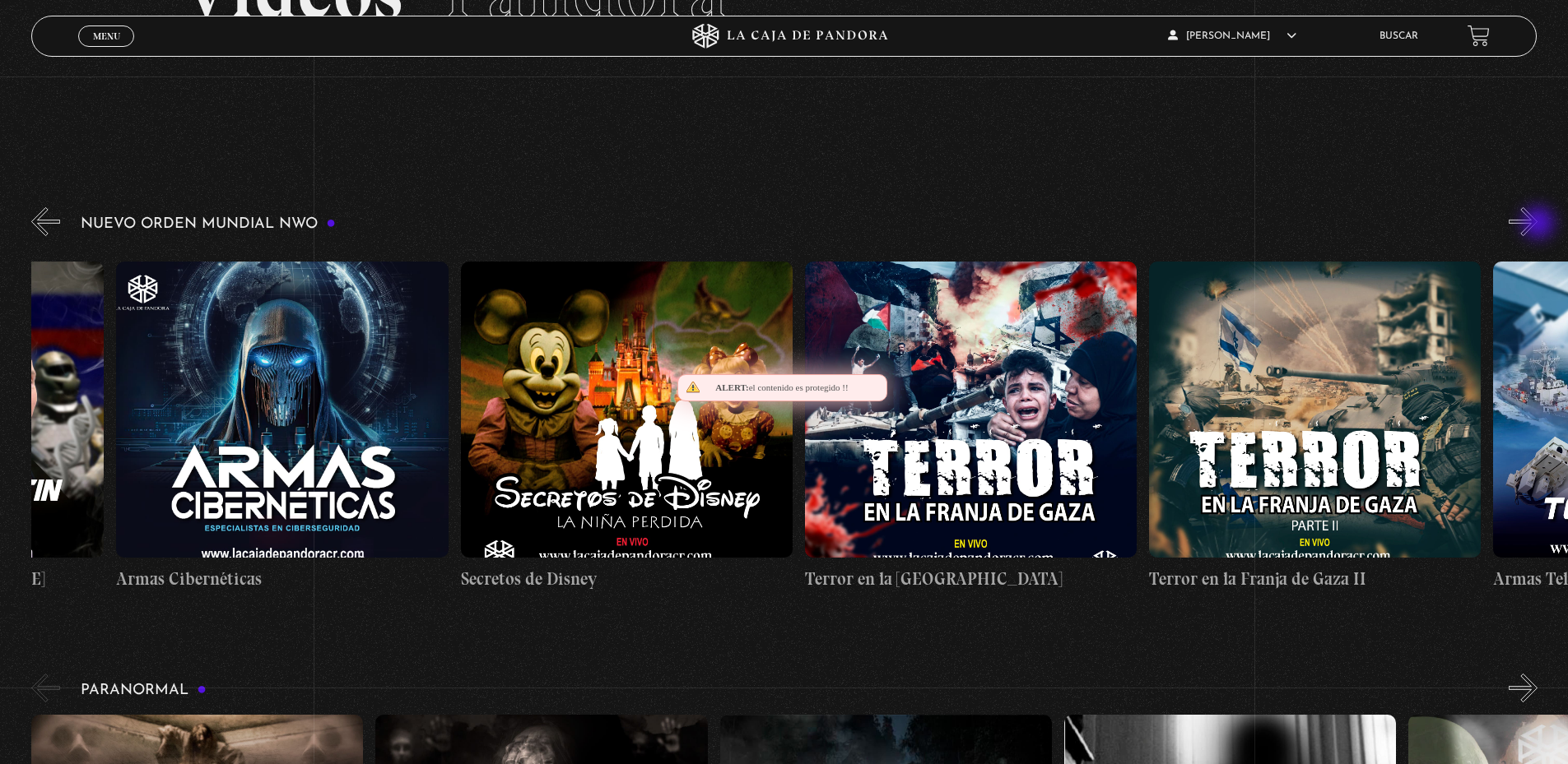
click at [1538, 225] on button "»" at bounding box center [1523, 221] width 29 height 29
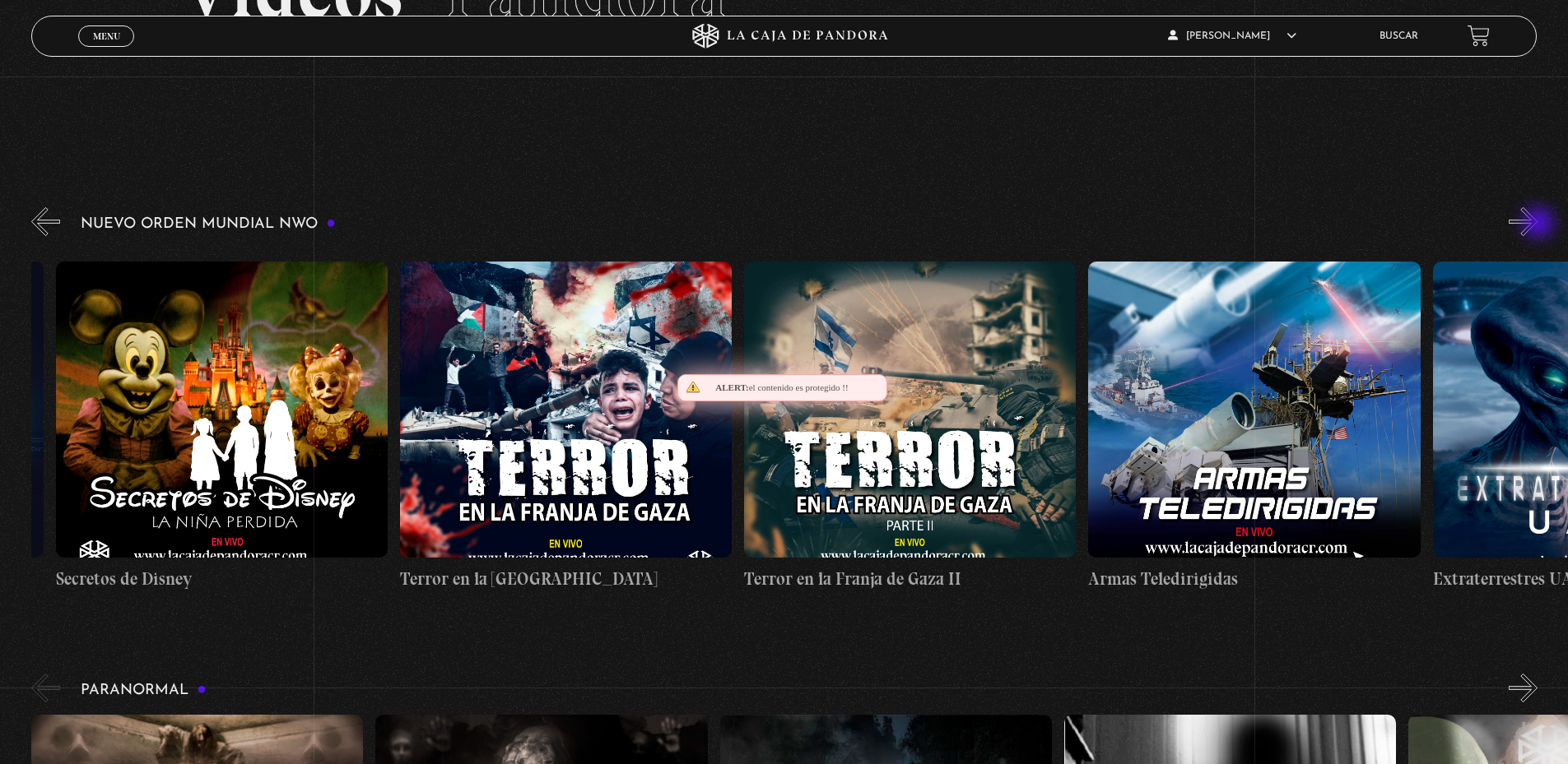
click at [1538, 225] on button "»" at bounding box center [1523, 221] width 29 height 29
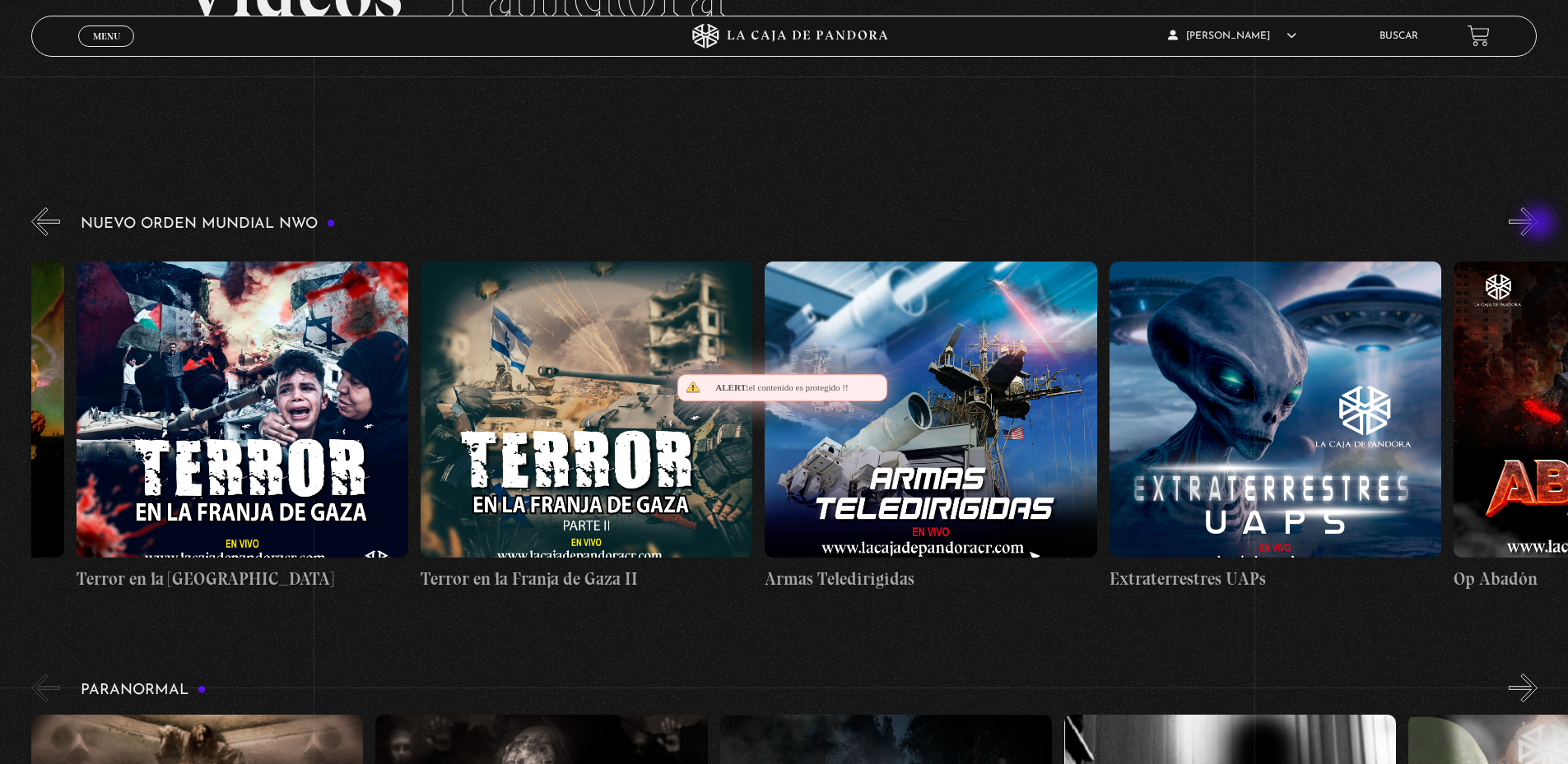
click at [1538, 225] on button "»" at bounding box center [1523, 221] width 29 height 29
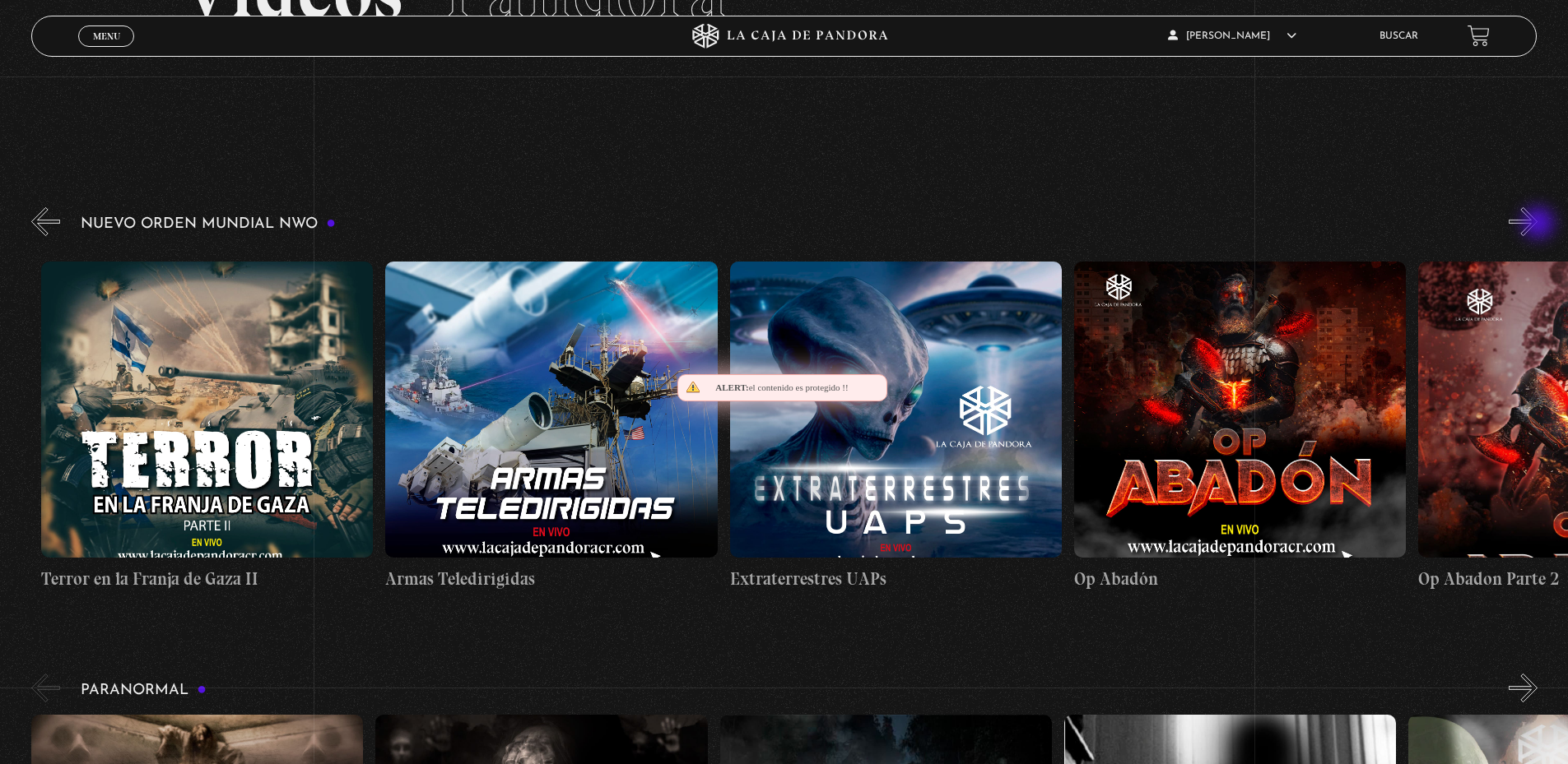
click at [1538, 225] on button "»" at bounding box center [1523, 221] width 29 height 29
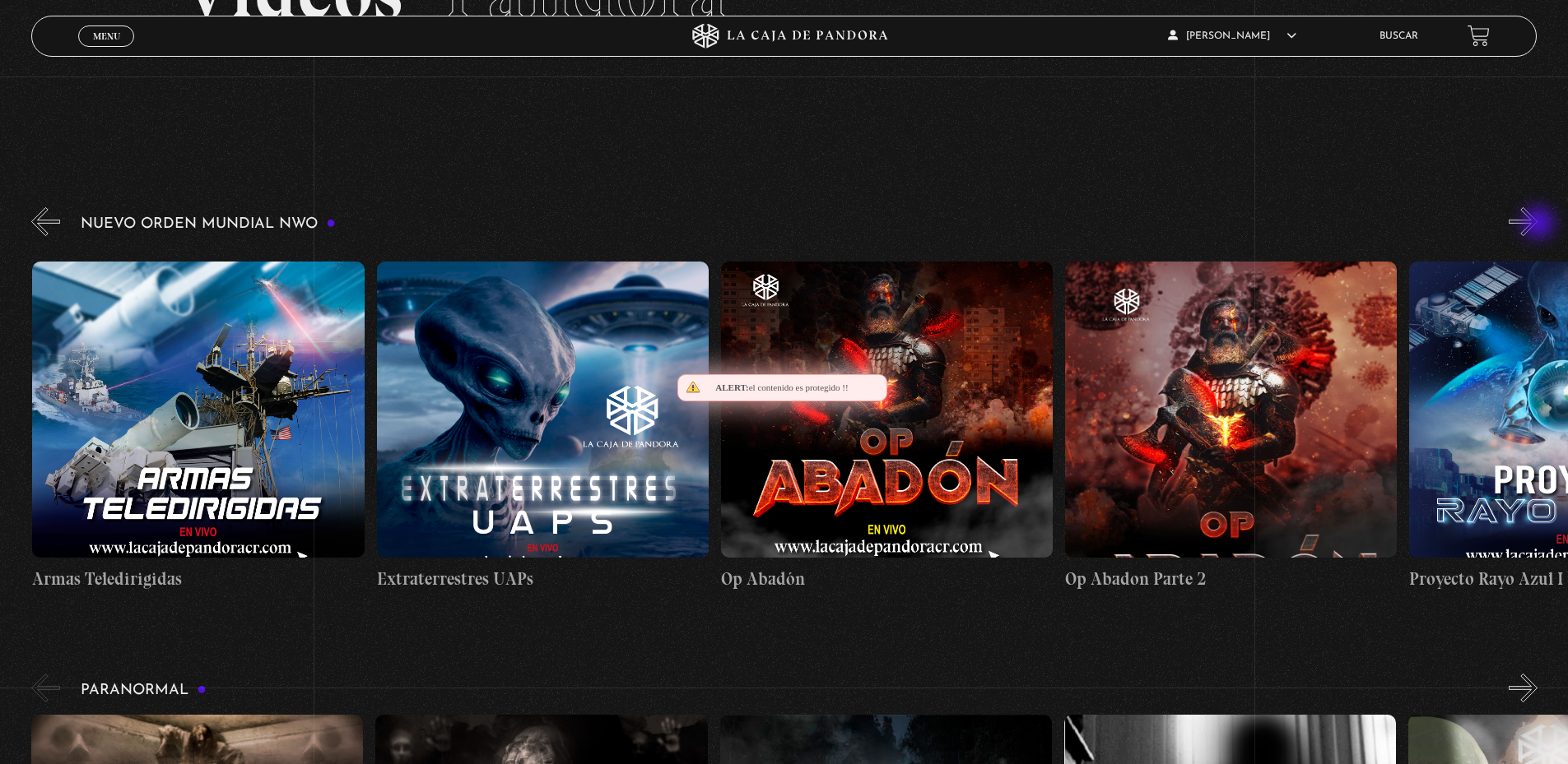
scroll to position [0, 8263]
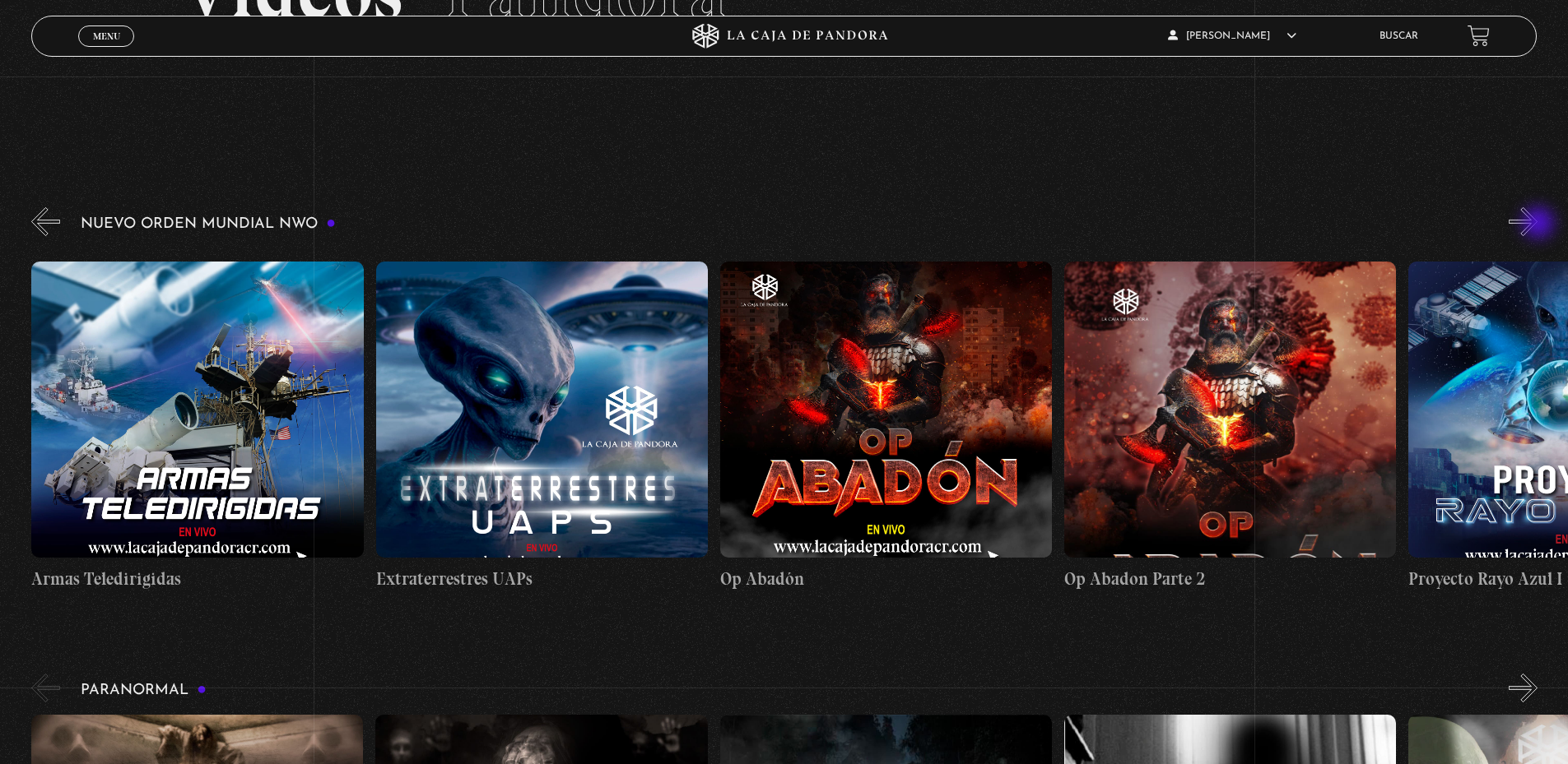
click at [1538, 225] on button "»" at bounding box center [1523, 221] width 29 height 29
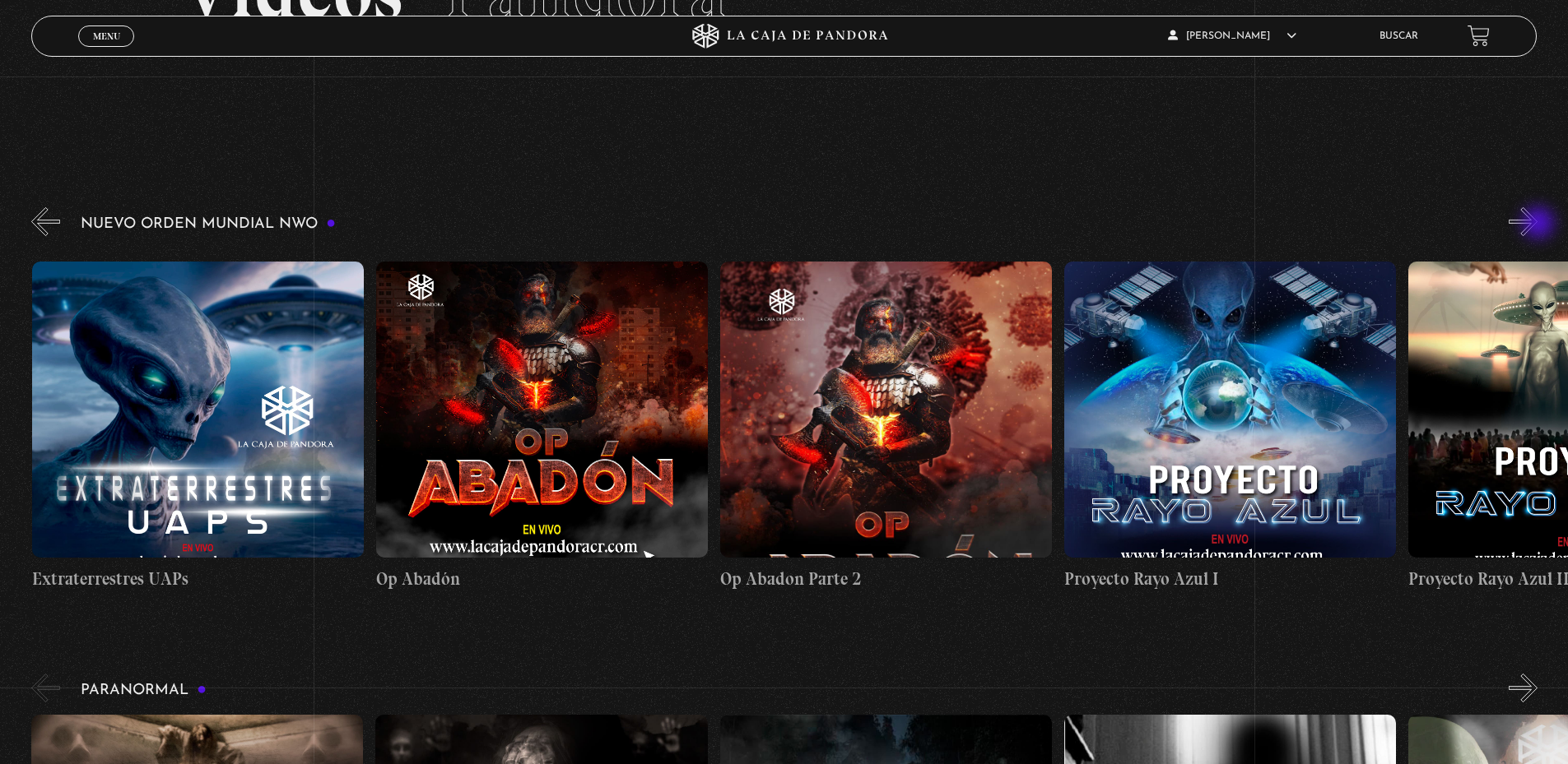
scroll to position [0, 8608]
click at [1538, 225] on button "»" at bounding box center [1523, 221] width 29 height 29
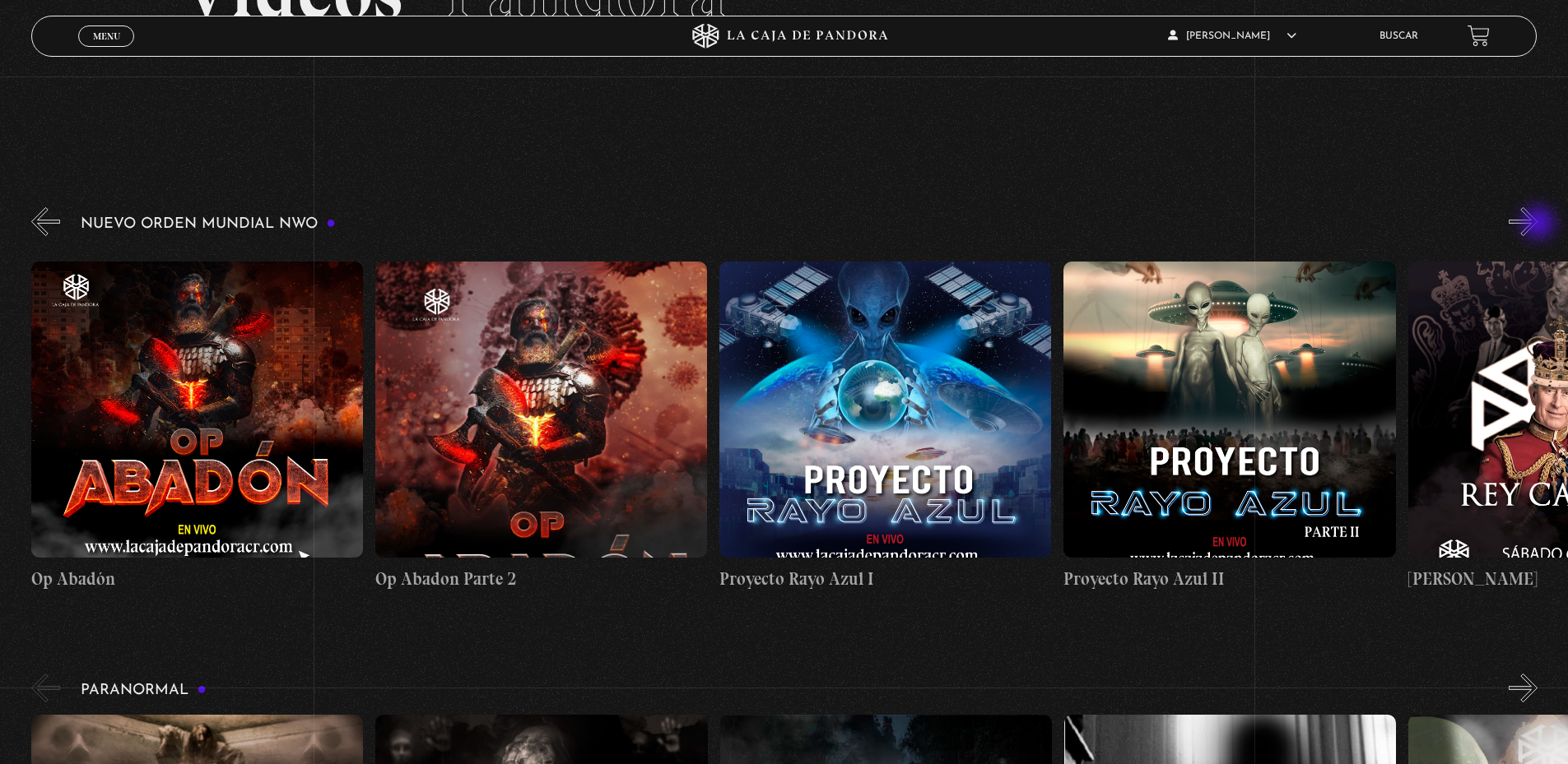
click at [1538, 225] on button "»" at bounding box center [1523, 221] width 29 height 29
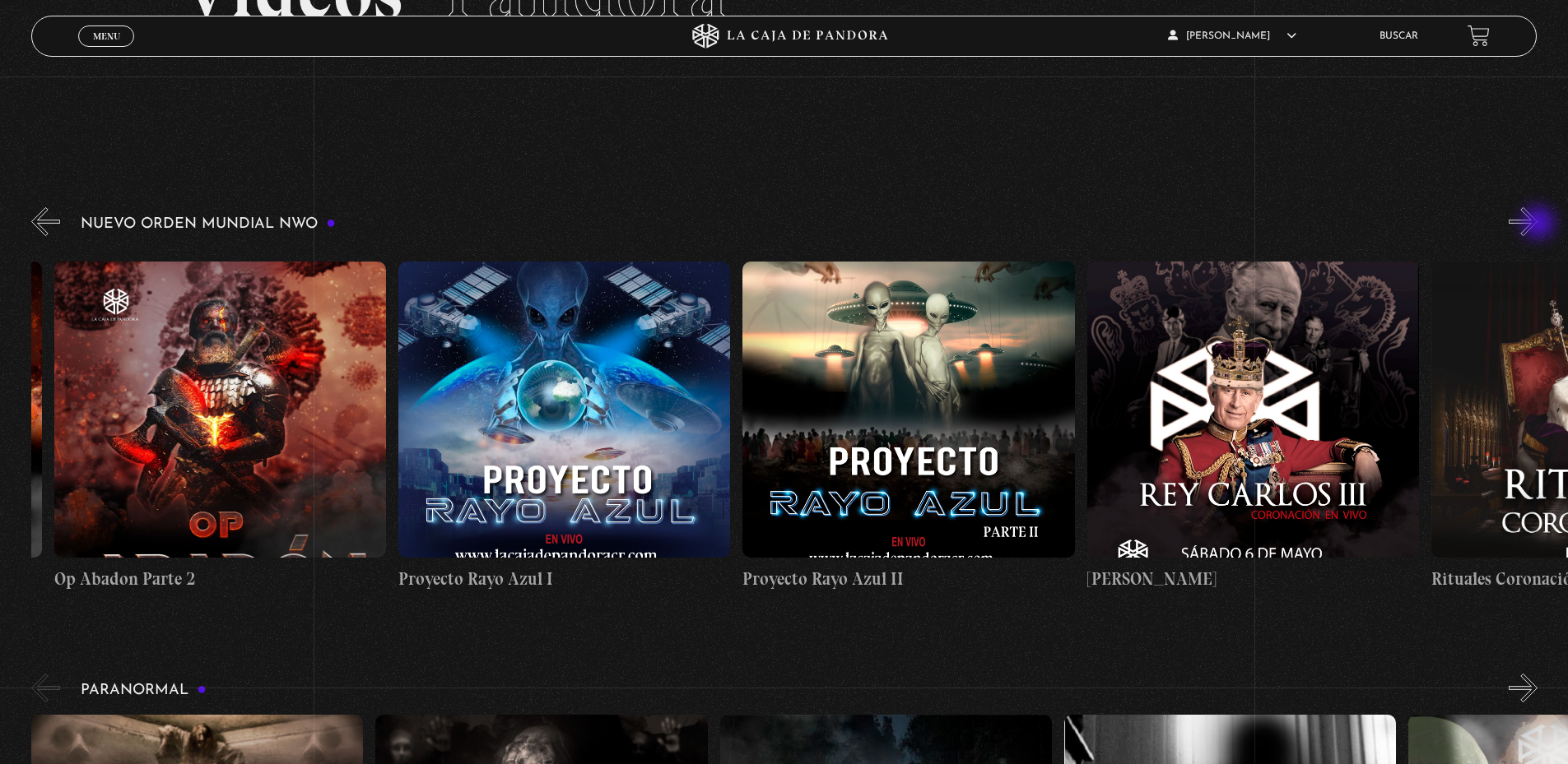
click at [1538, 225] on button "»" at bounding box center [1523, 221] width 29 height 29
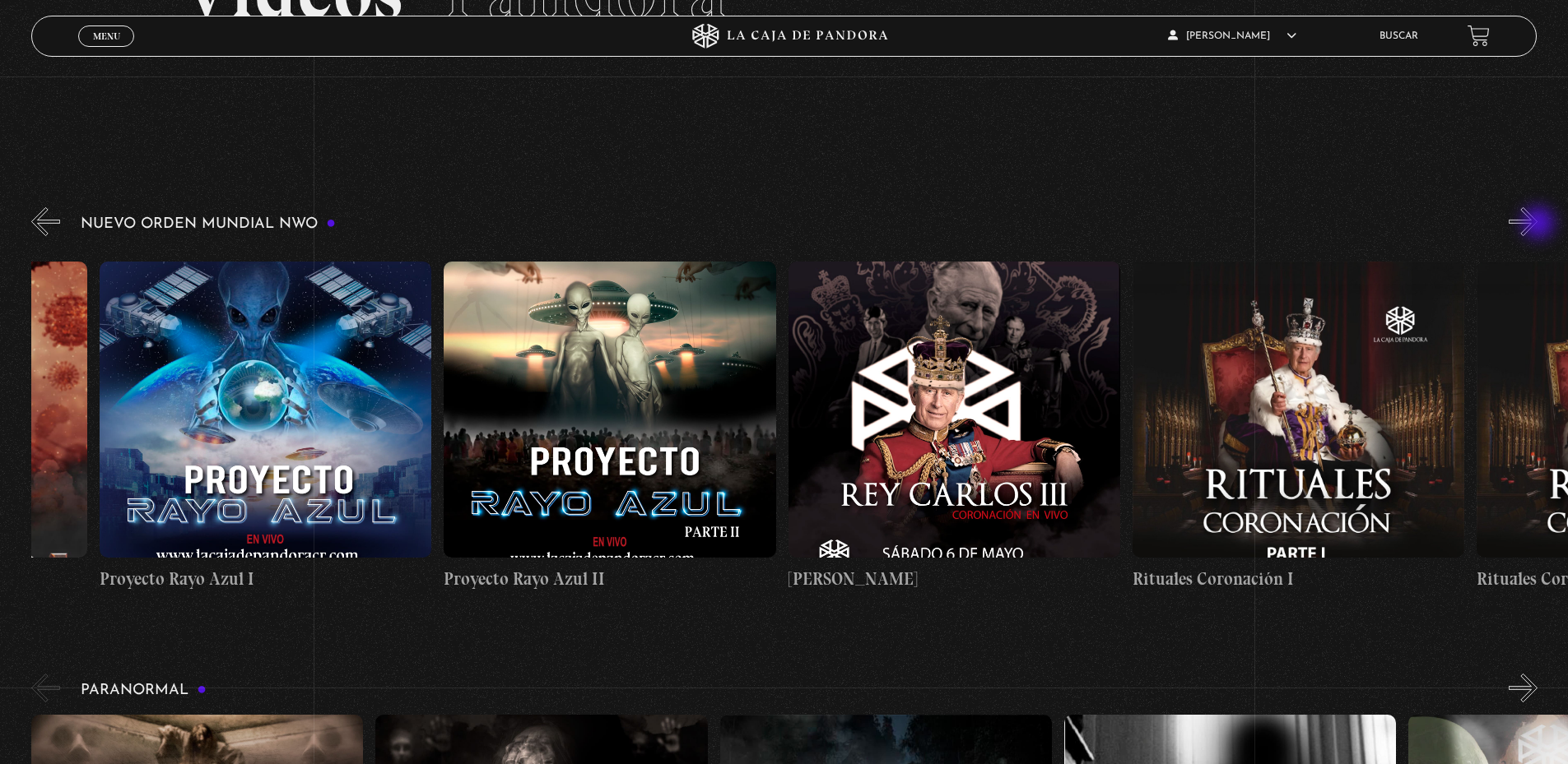
click at [1538, 225] on button "»" at bounding box center [1523, 221] width 29 height 29
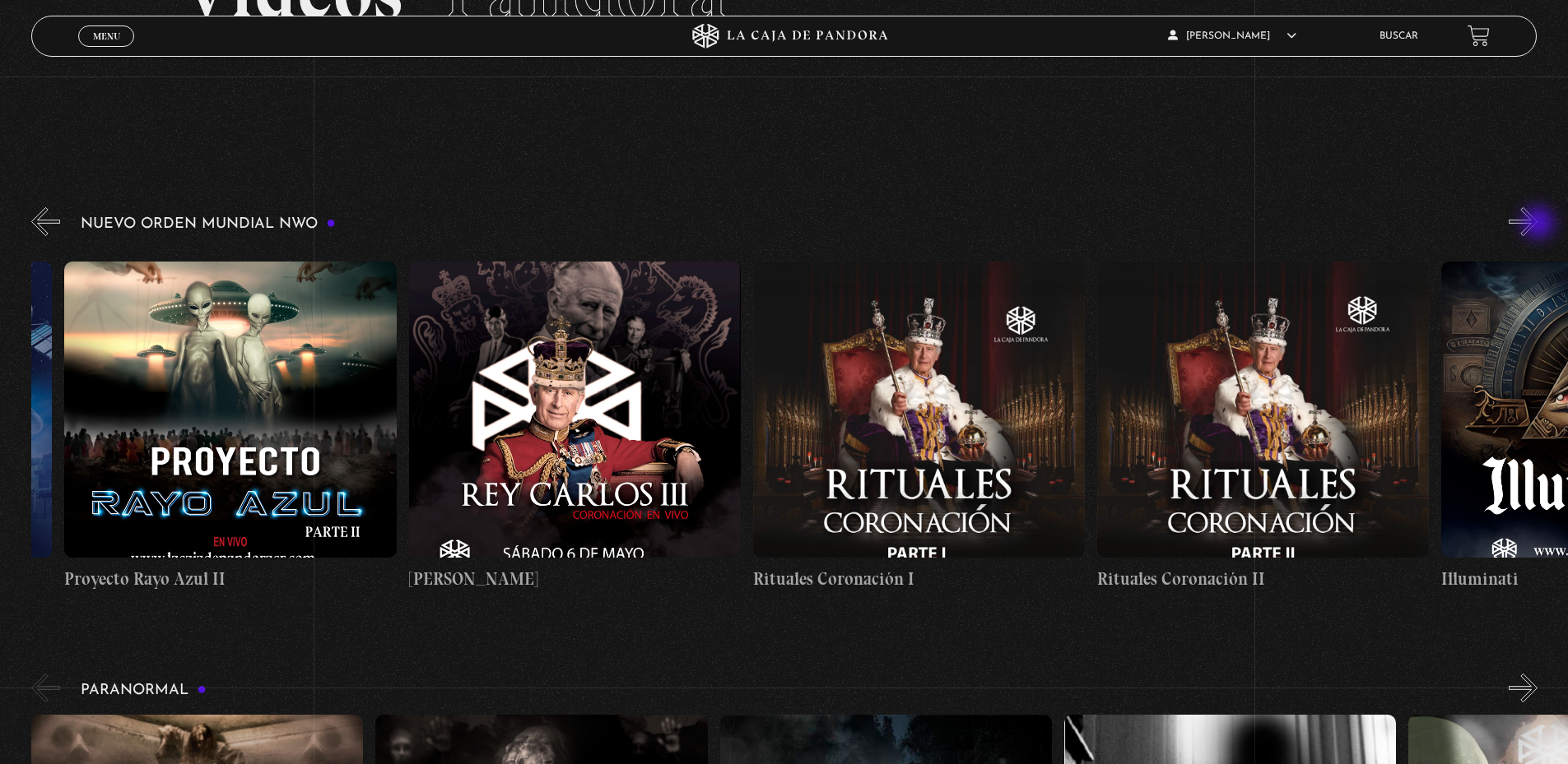
click at [1538, 225] on button "»" at bounding box center [1523, 221] width 29 height 29
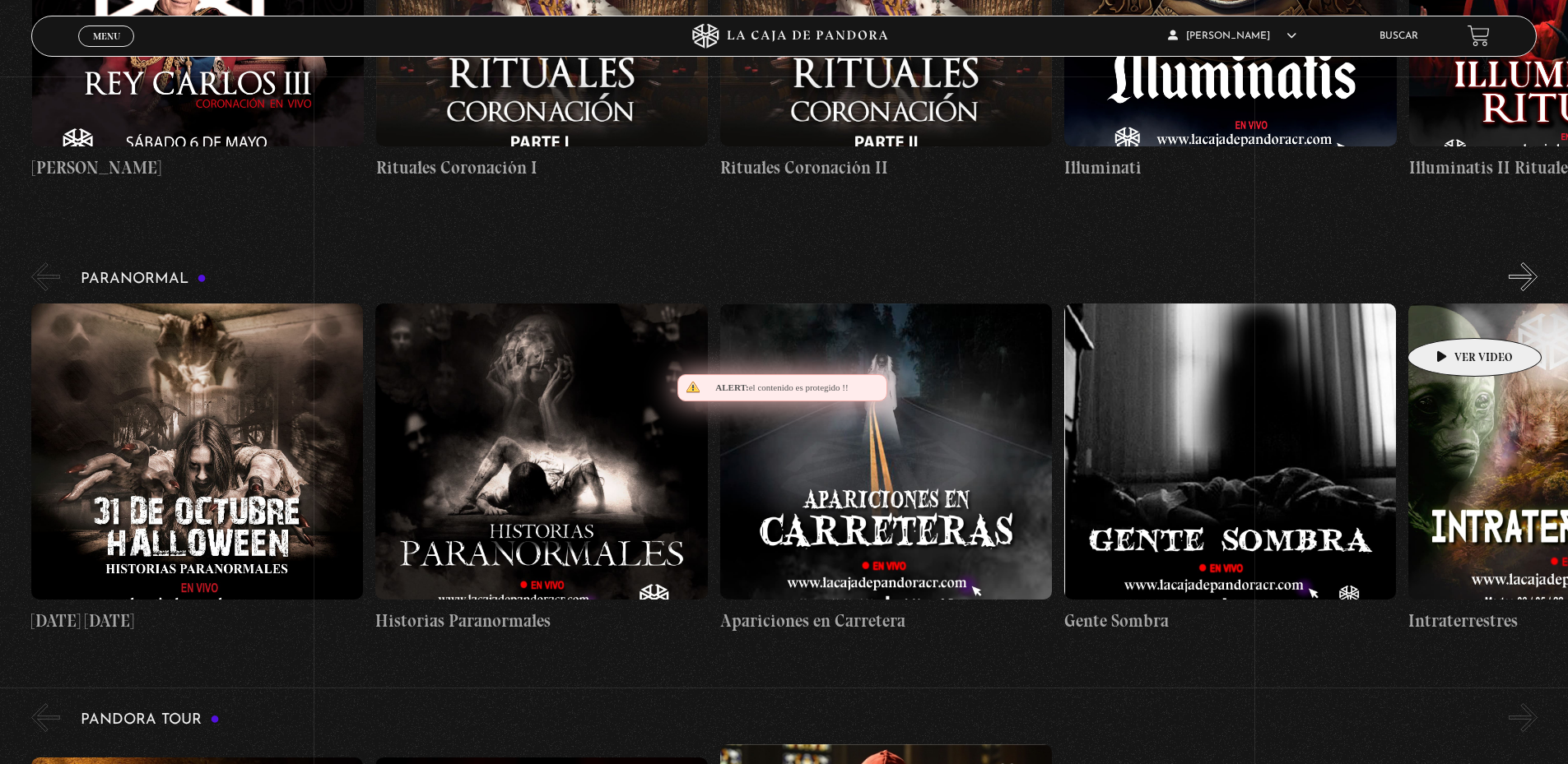
scroll to position [0, 10330]
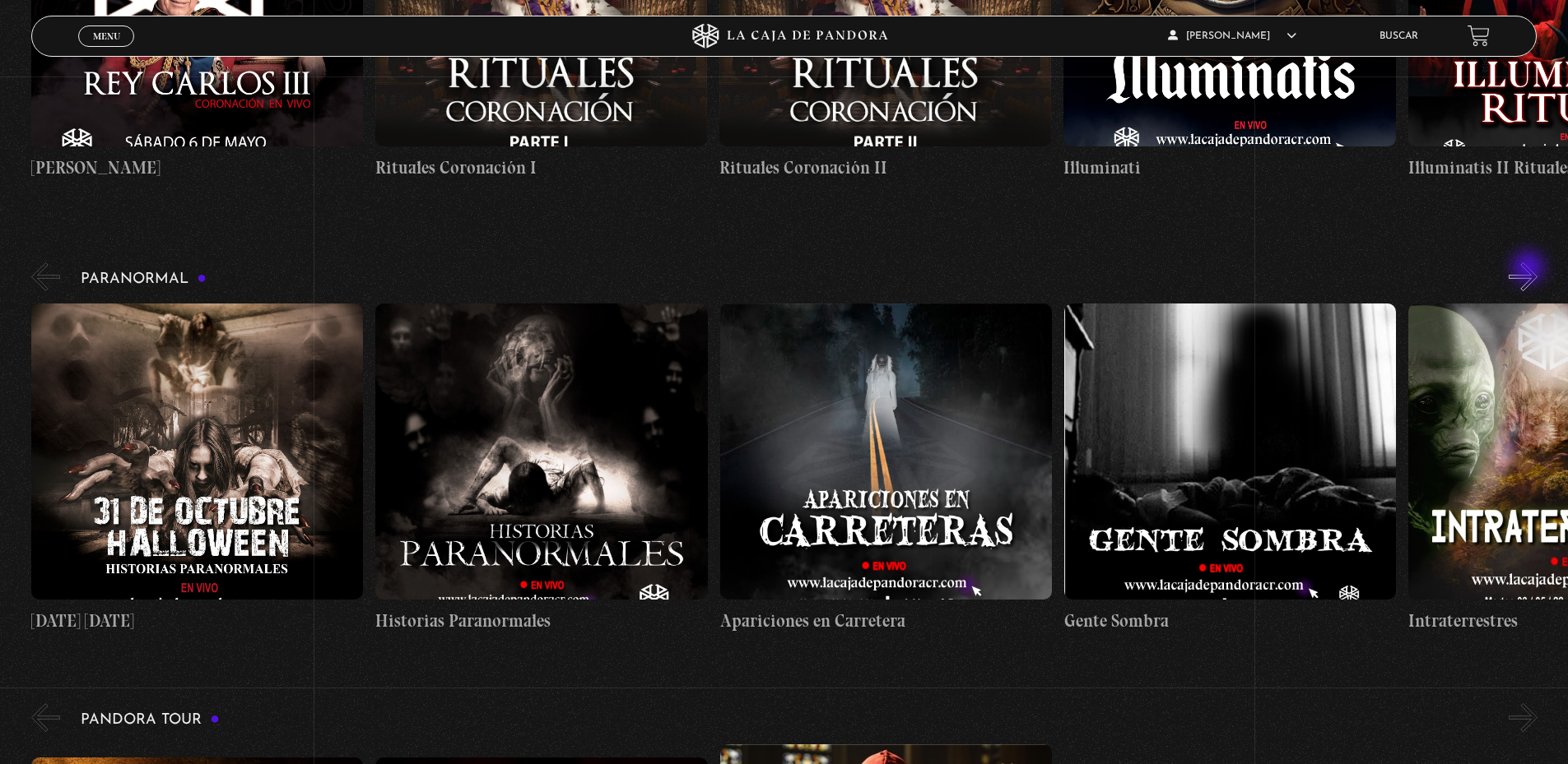
click at [1532, 269] on button "»" at bounding box center [1523, 276] width 29 height 29
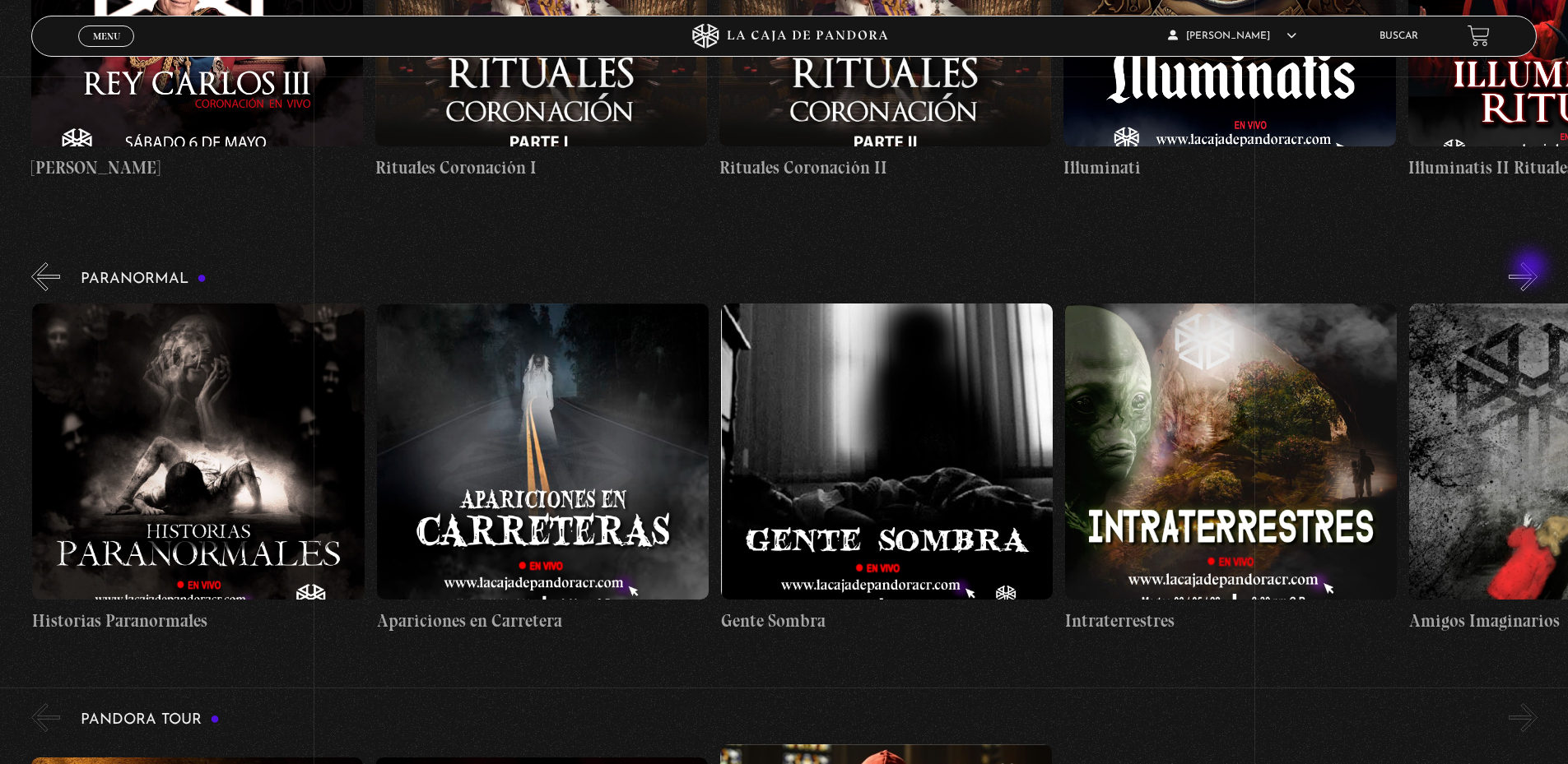
click at [1532, 269] on button "»" at bounding box center [1523, 276] width 29 height 29
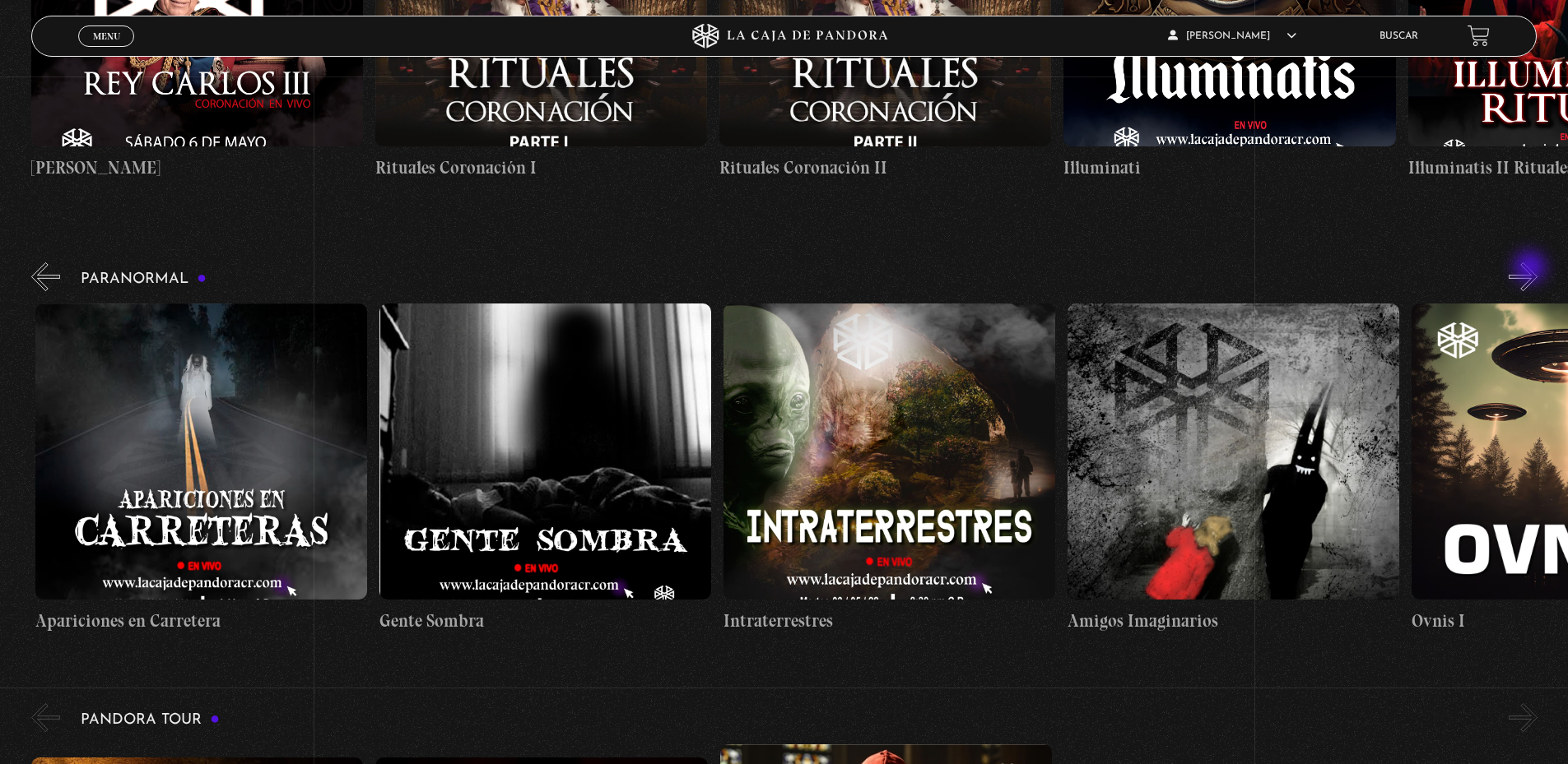
click at [1532, 269] on button "»" at bounding box center [1523, 276] width 29 height 29
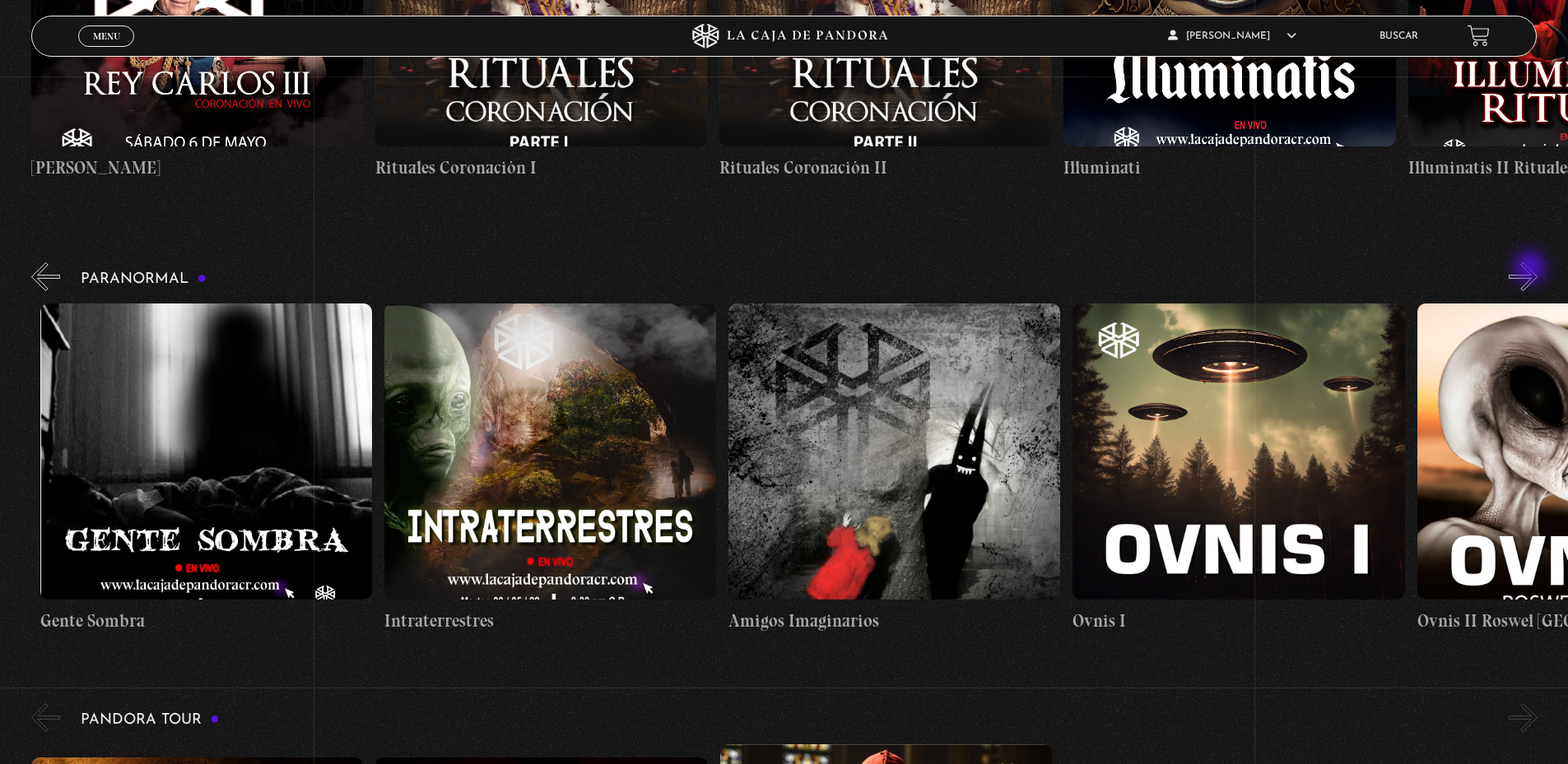
click at [1532, 269] on button "»" at bounding box center [1523, 276] width 29 height 29
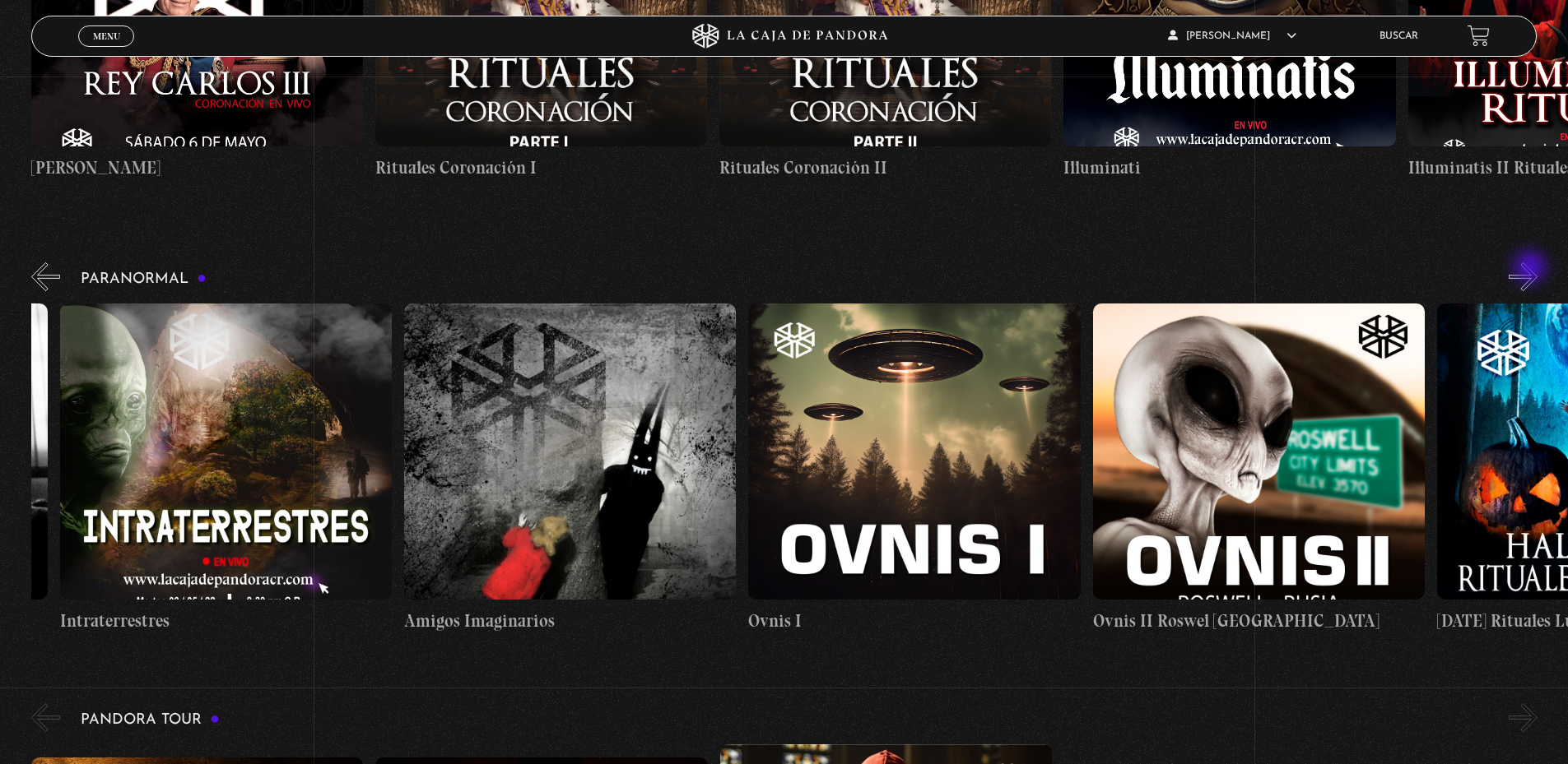
click at [1532, 269] on button "»" at bounding box center [1523, 276] width 29 height 29
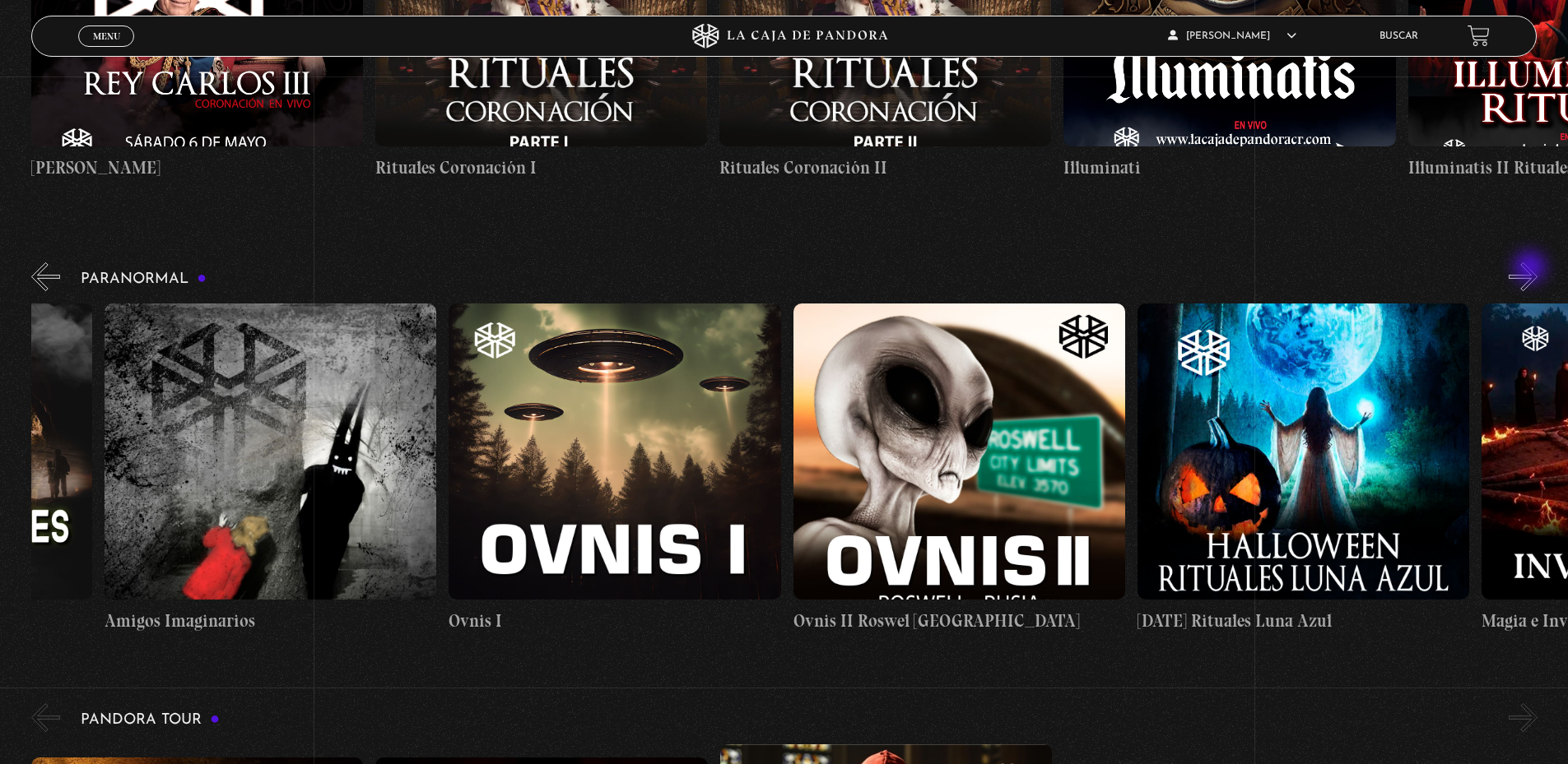
click at [1532, 269] on button "»" at bounding box center [1523, 276] width 29 height 29
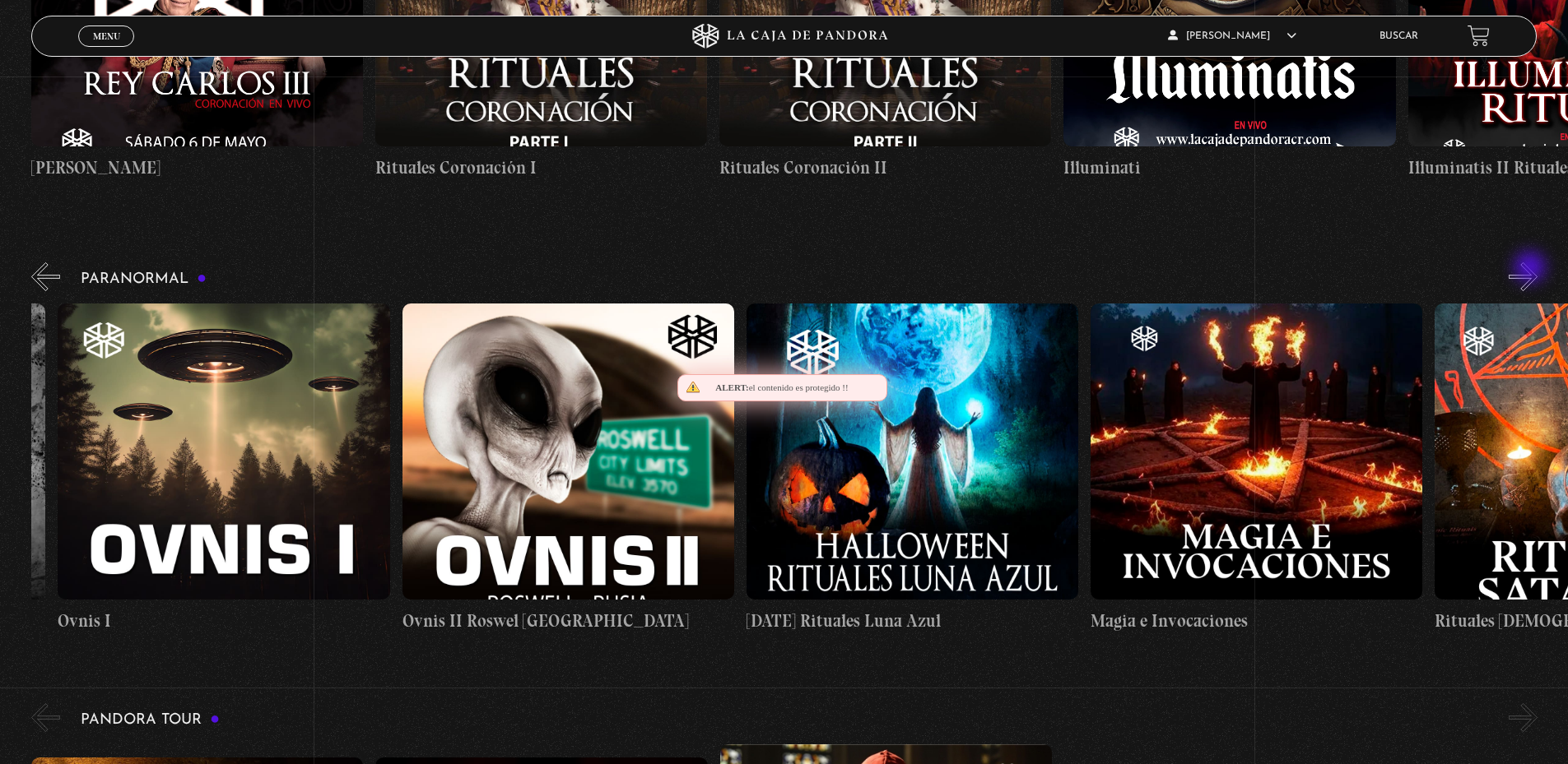
click at [1532, 269] on button "»" at bounding box center [1523, 276] width 29 height 29
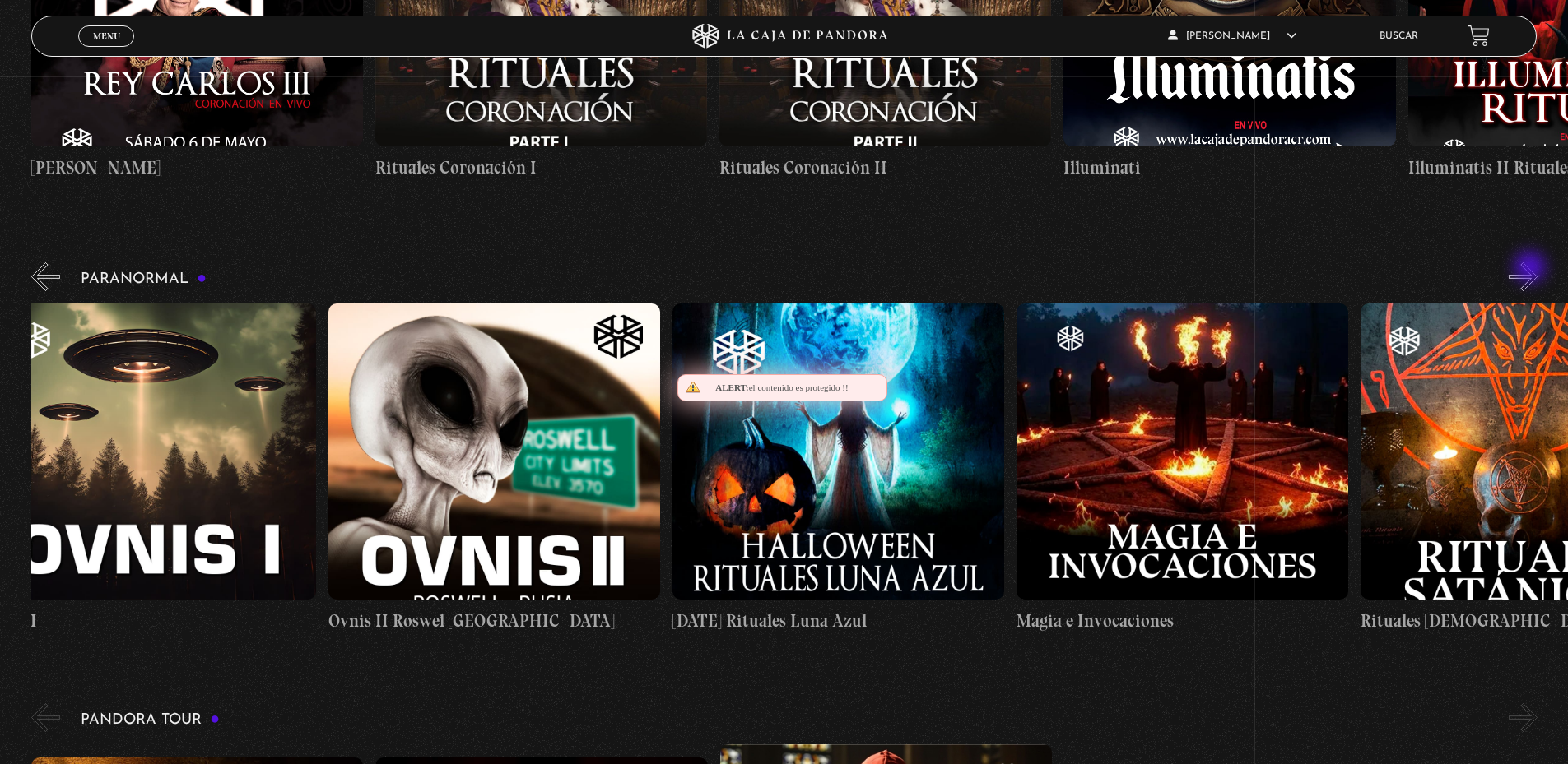
click at [1532, 269] on button "»" at bounding box center [1523, 276] width 29 height 29
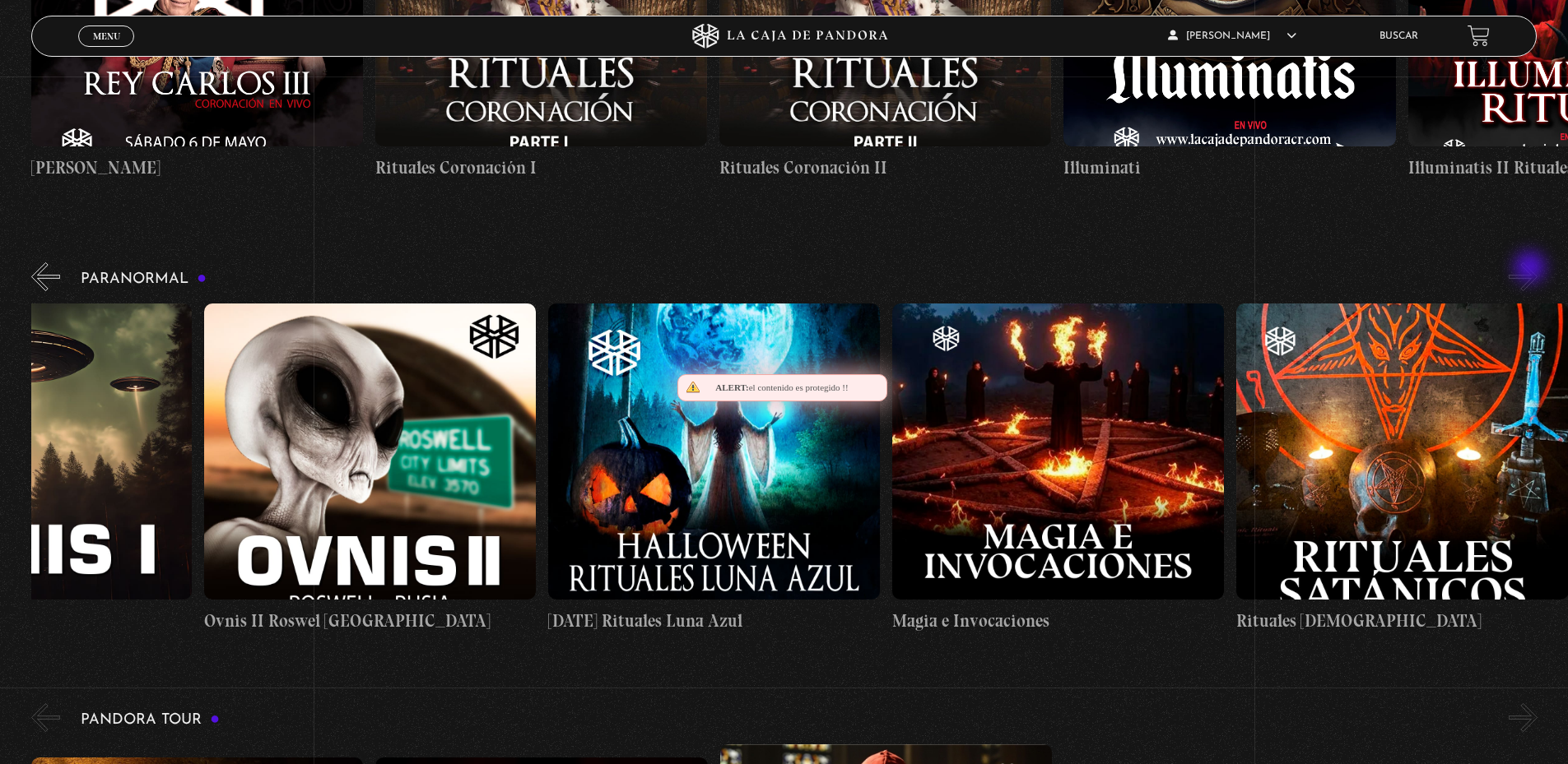
click at [1532, 269] on button "»" at bounding box center [1523, 276] width 29 height 29
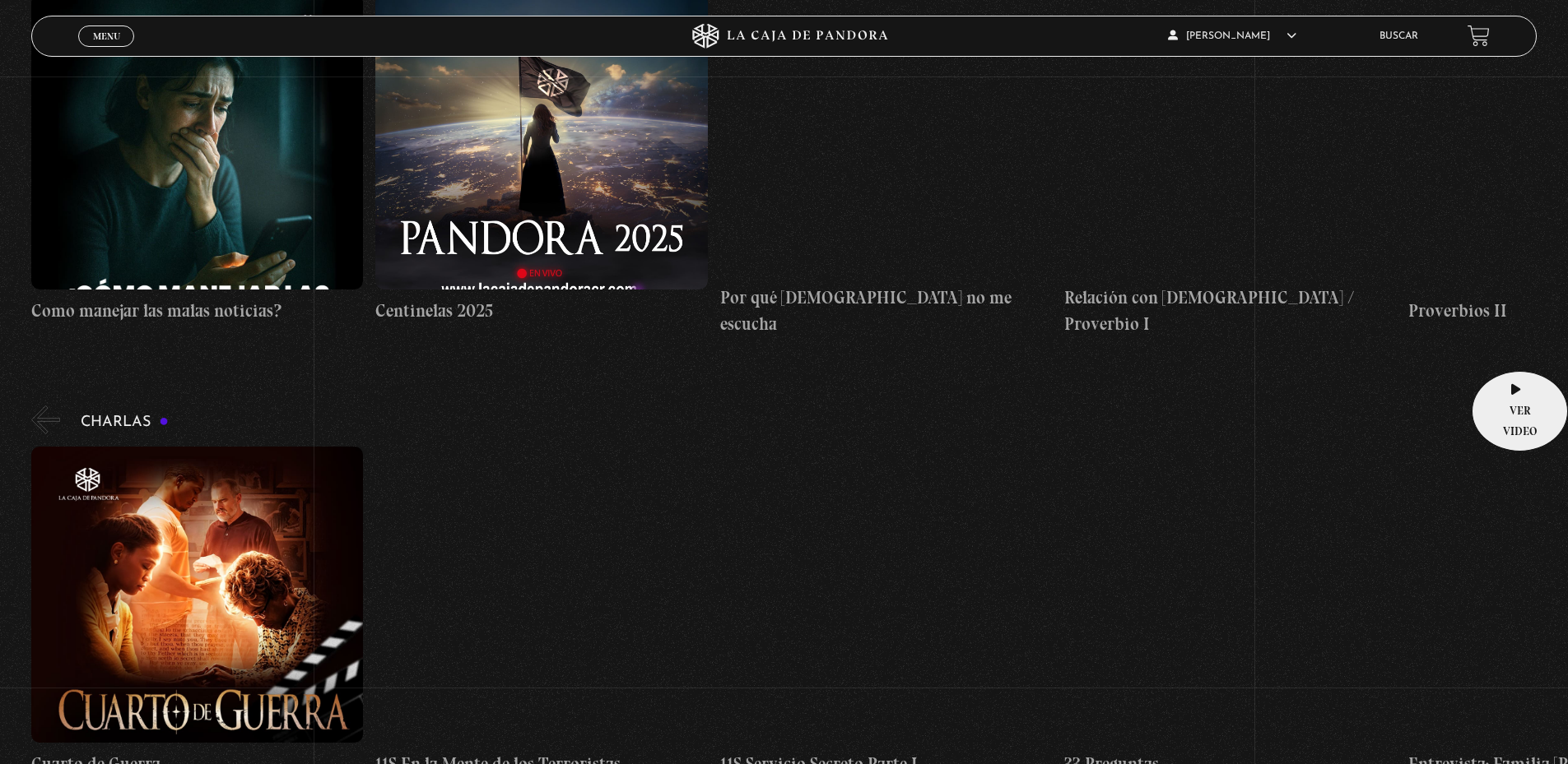
scroll to position [6675, 0]
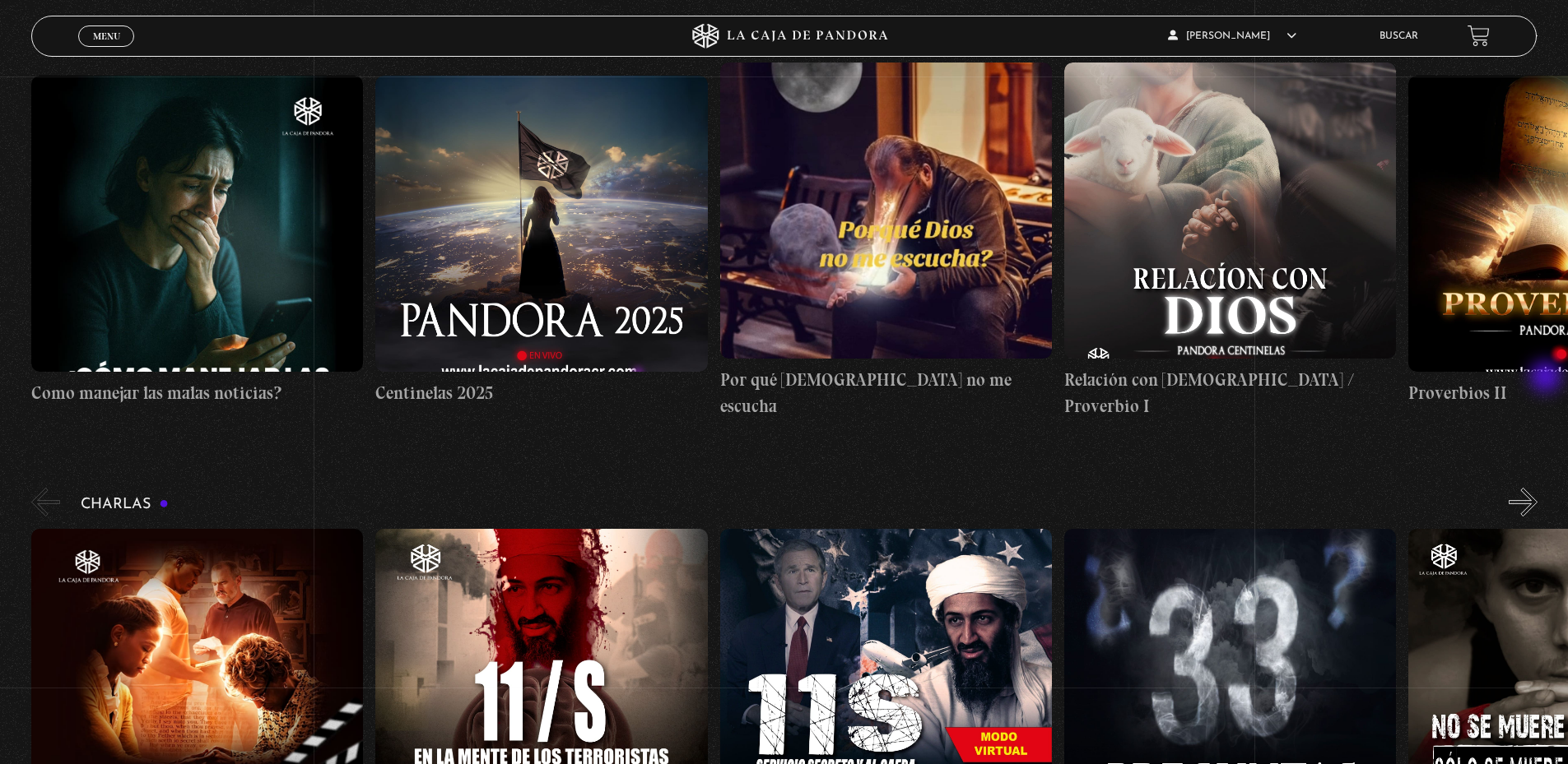
click at [1538, 488] on button "»" at bounding box center [1523, 502] width 29 height 29
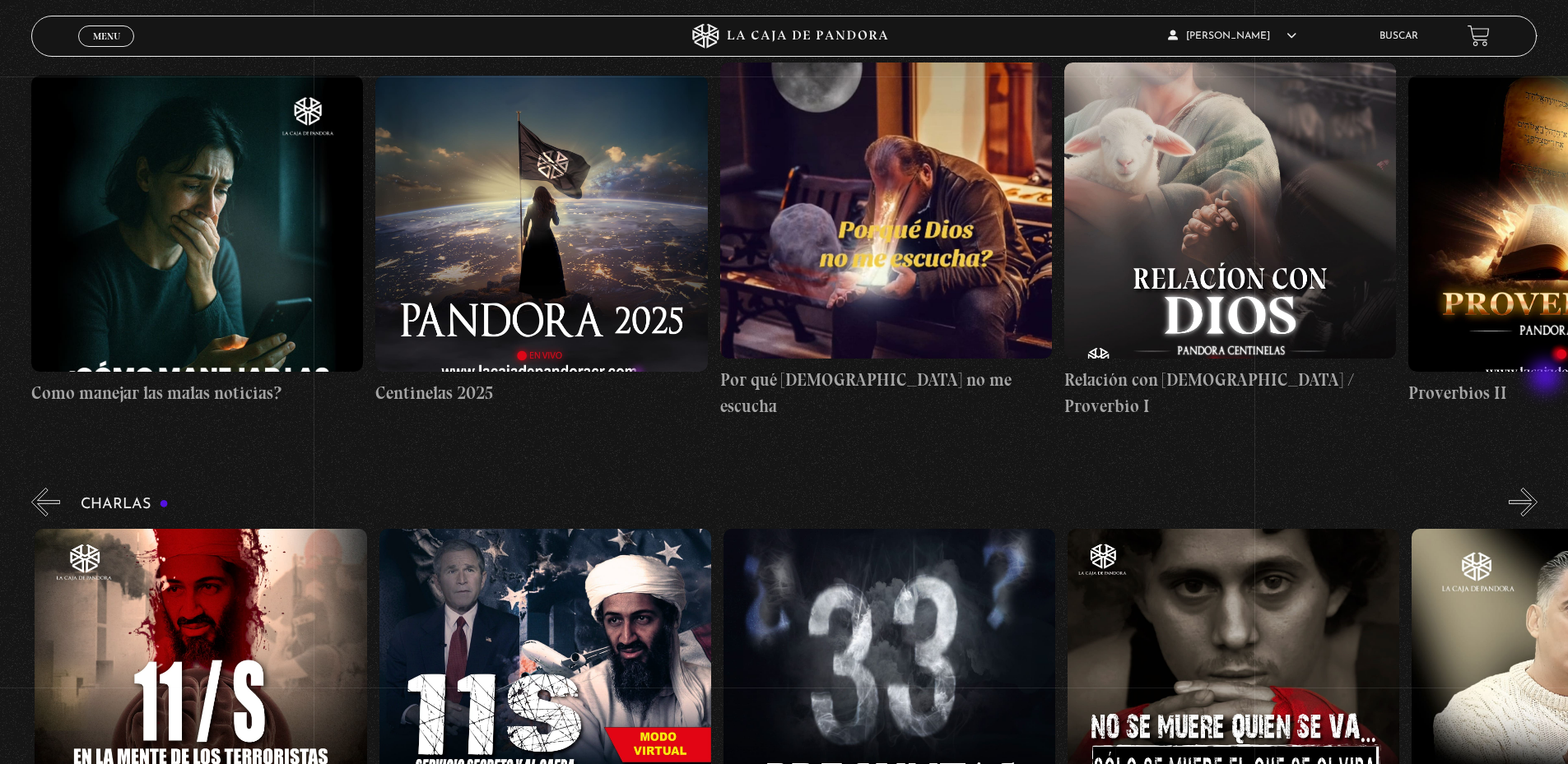
click at [1538, 488] on button "»" at bounding box center [1523, 502] width 29 height 29
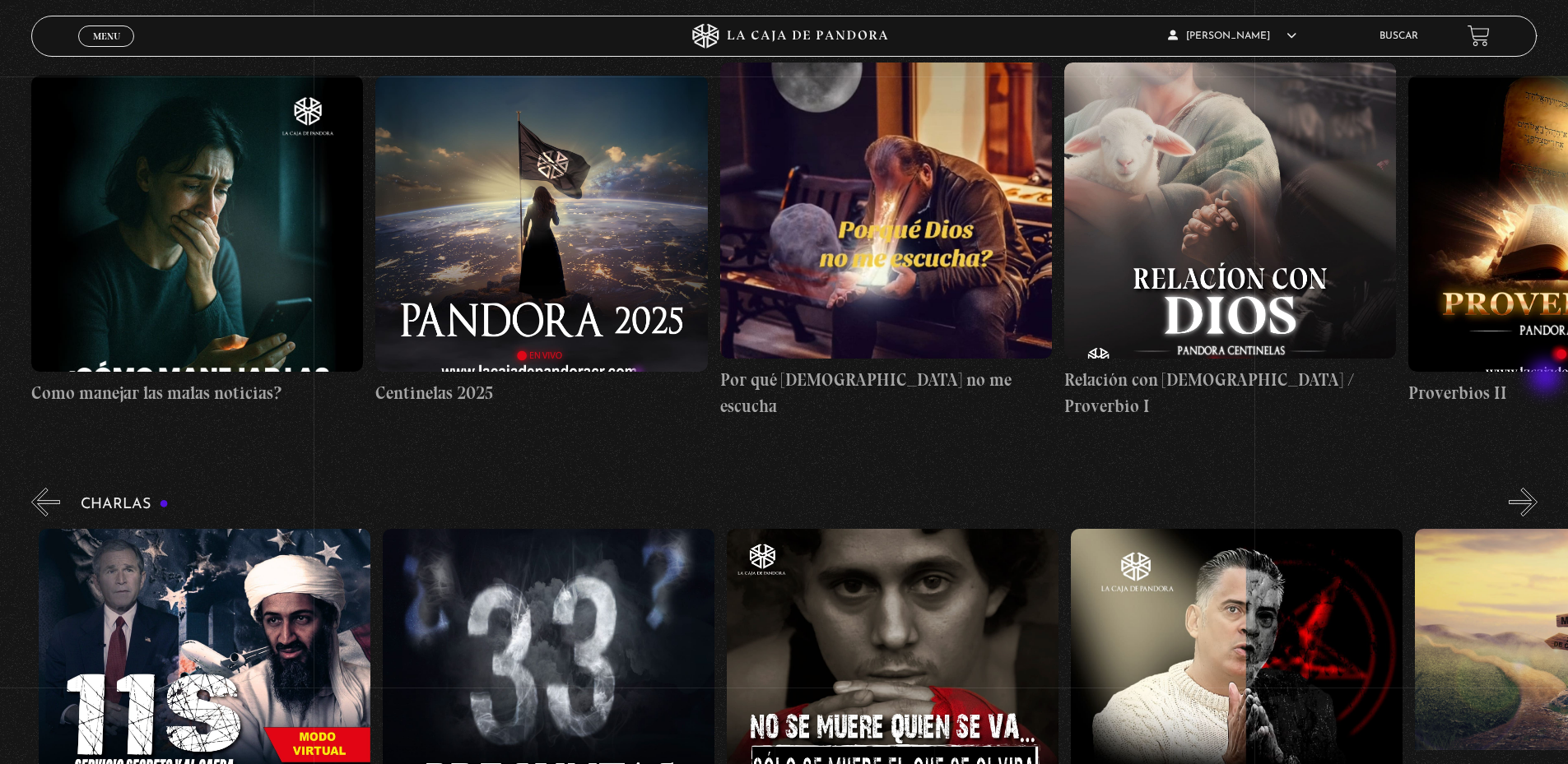
click at [1538, 488] on button "»" at bounding box center [1523, 502] width 29 height 29
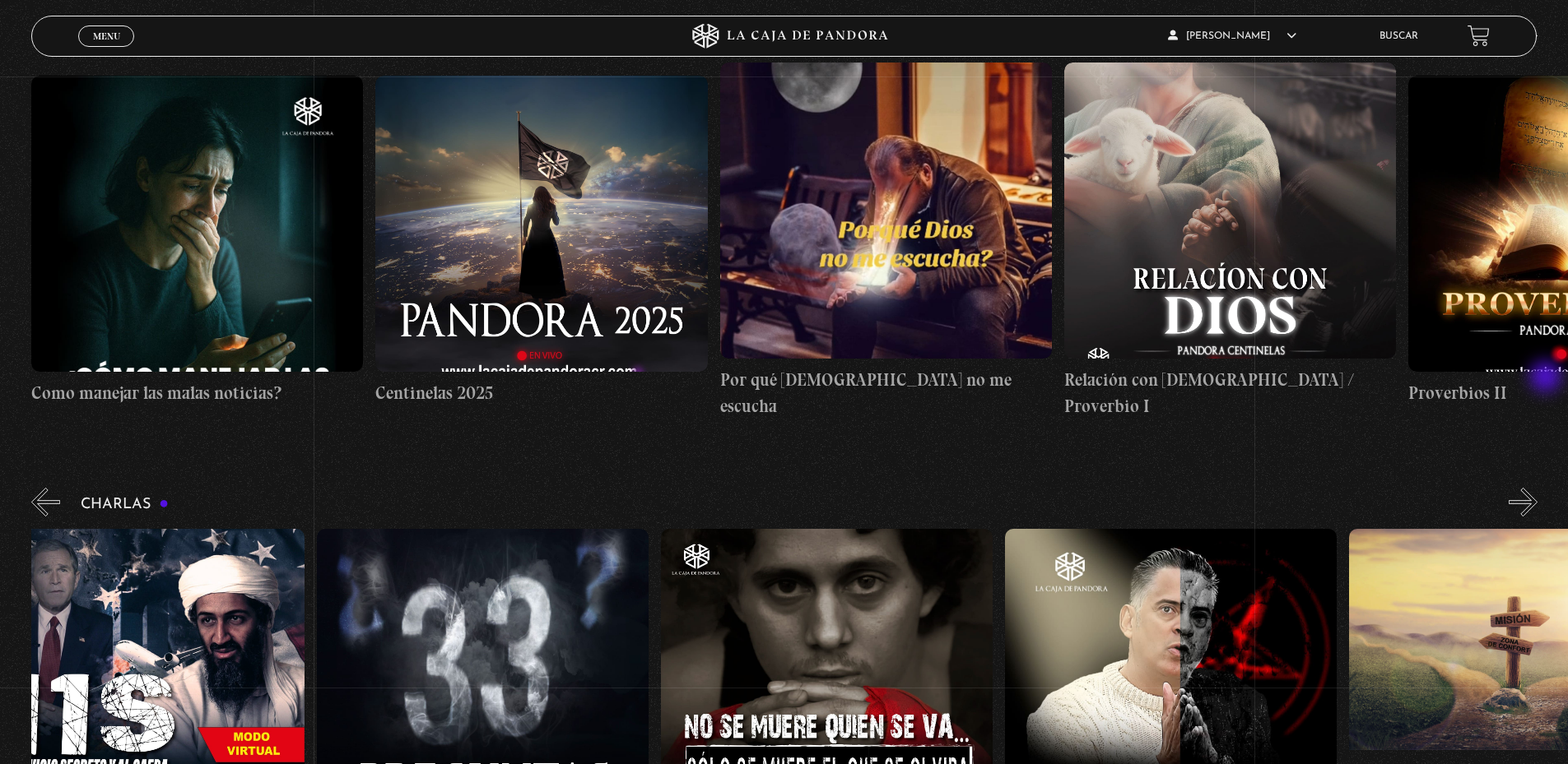
scroll to position [0, 861]
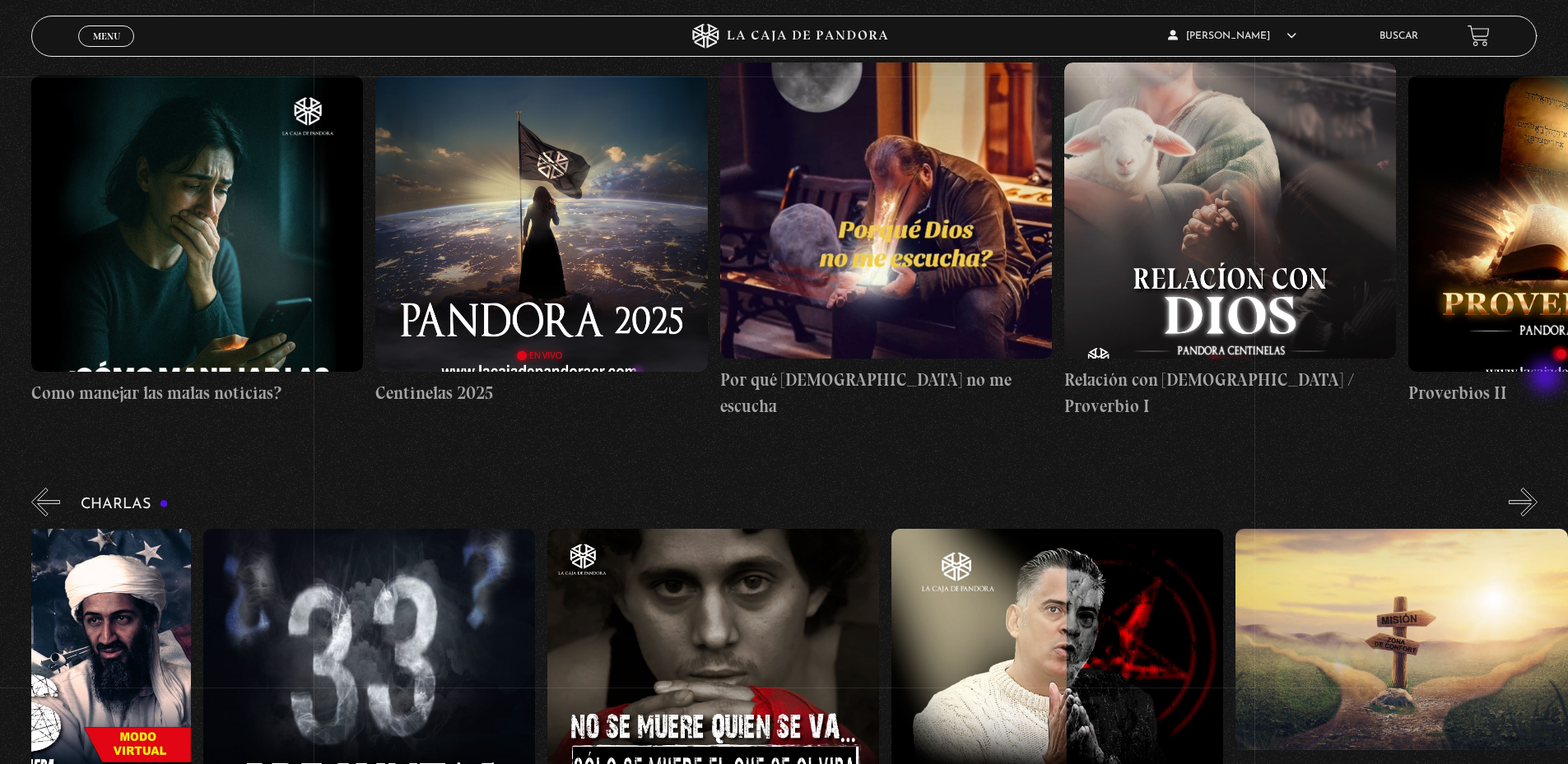
click at [1538, 488] on button "»" at bounding box center [1523, 502] width 29 height 29
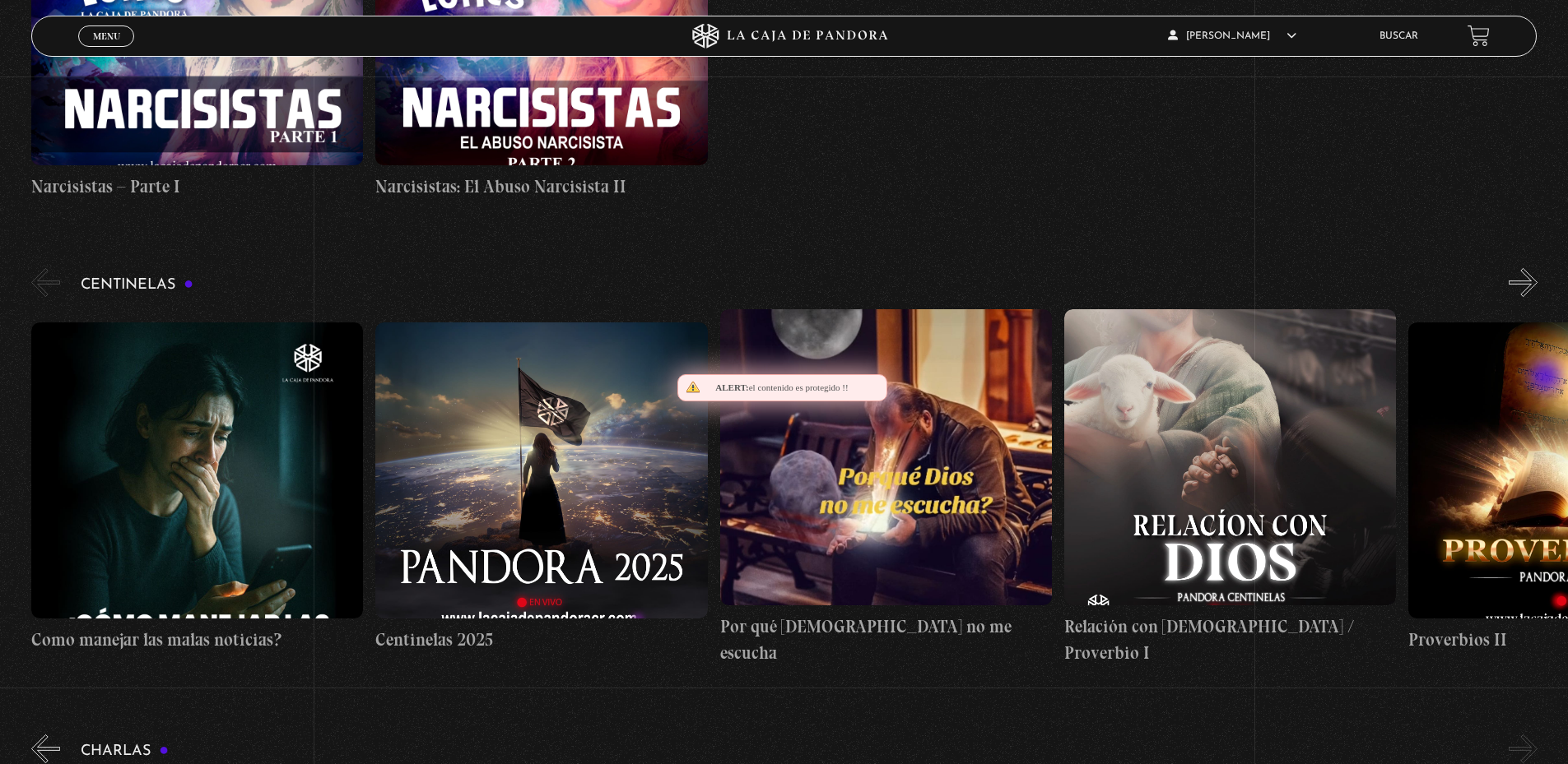
scroll to position [6346, 0]
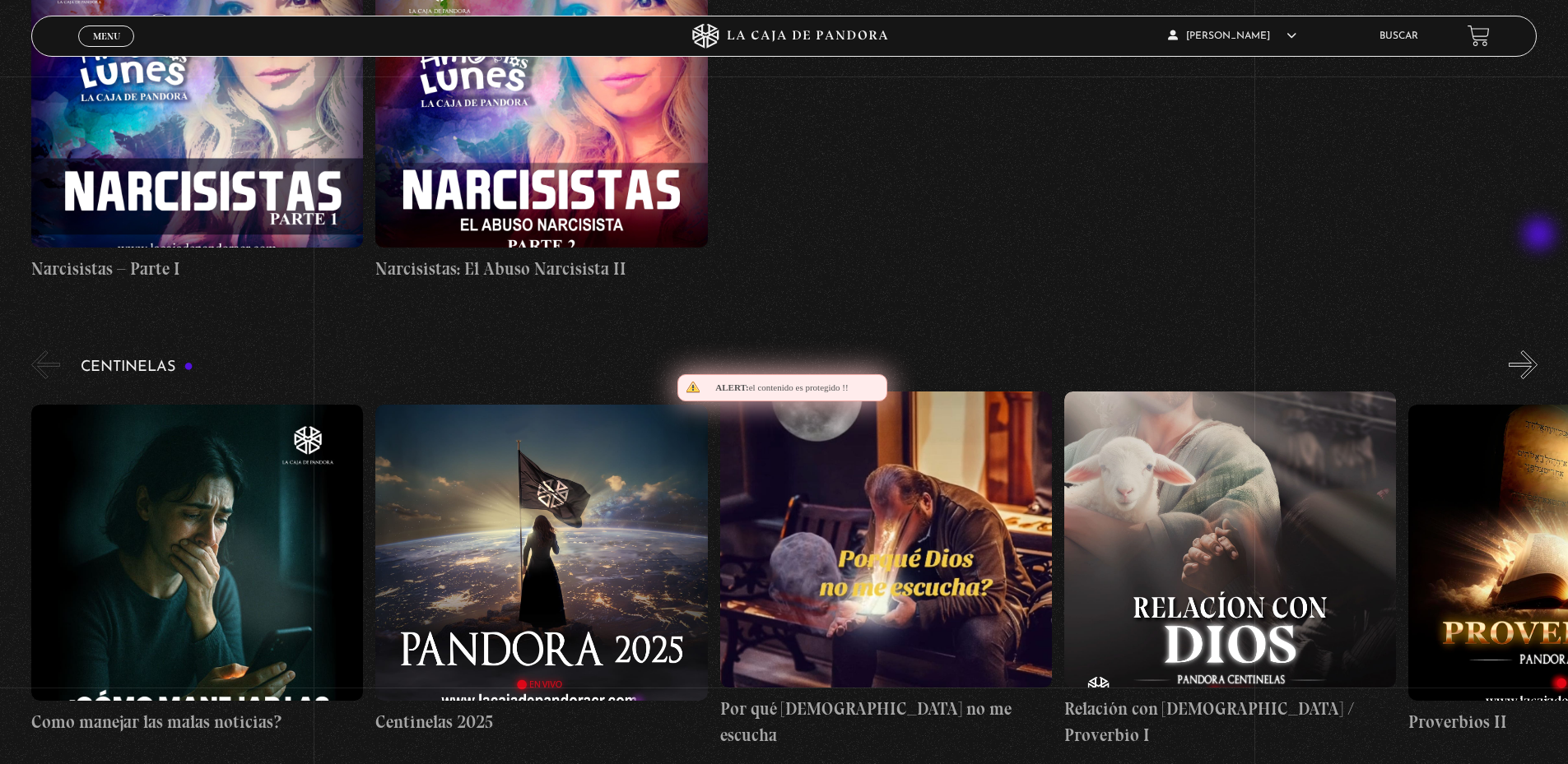
click at [1538, 351] on button "»" at bounding box center [1523, 365] width 29 height 29
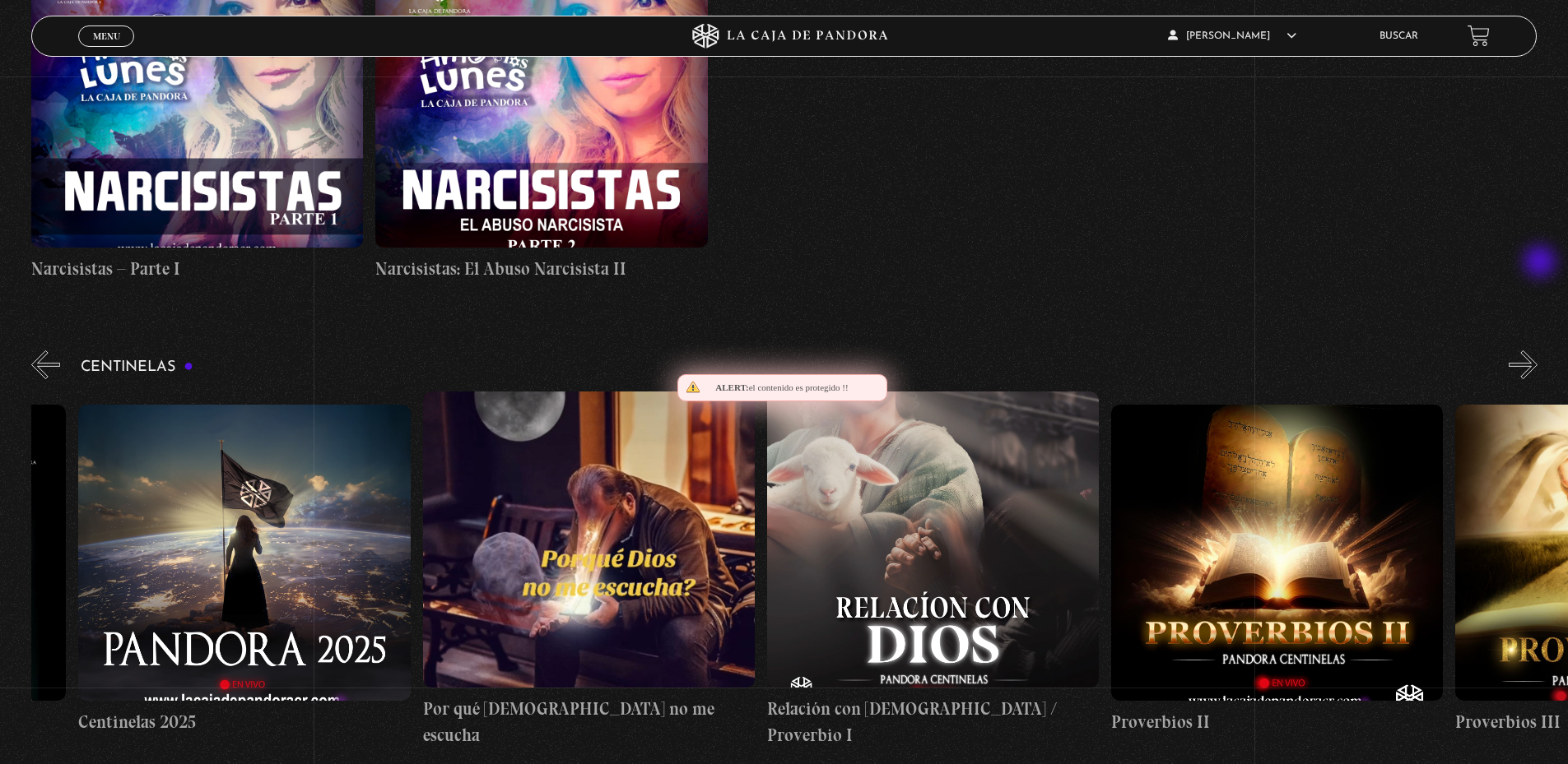
click at [1538, 351] on button "»" at bounding box center [1523, 365] width 29 height 29
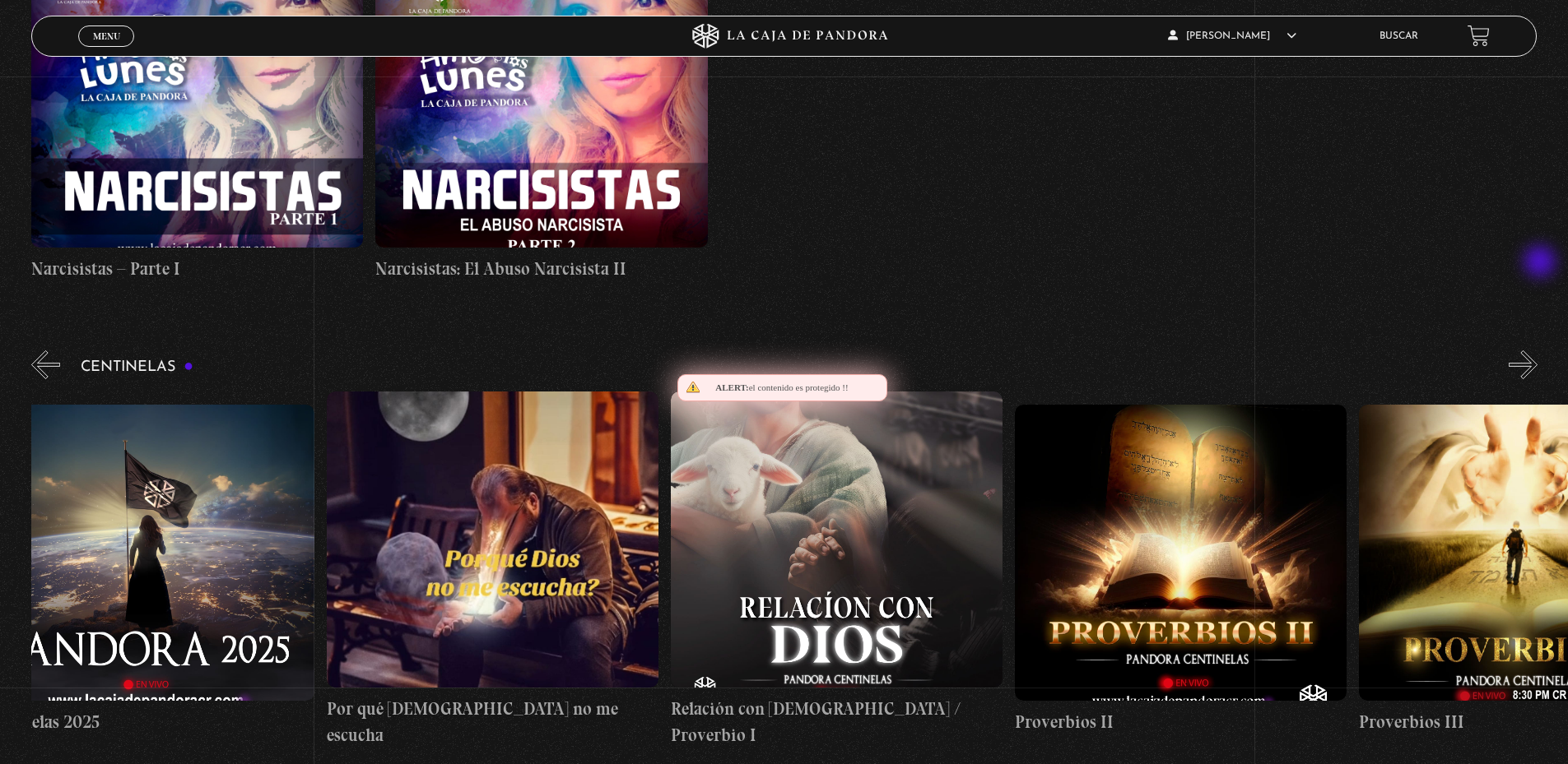
click at [1538, 351] on button "»" at bounding box center [1523, 365] width 29 height 29
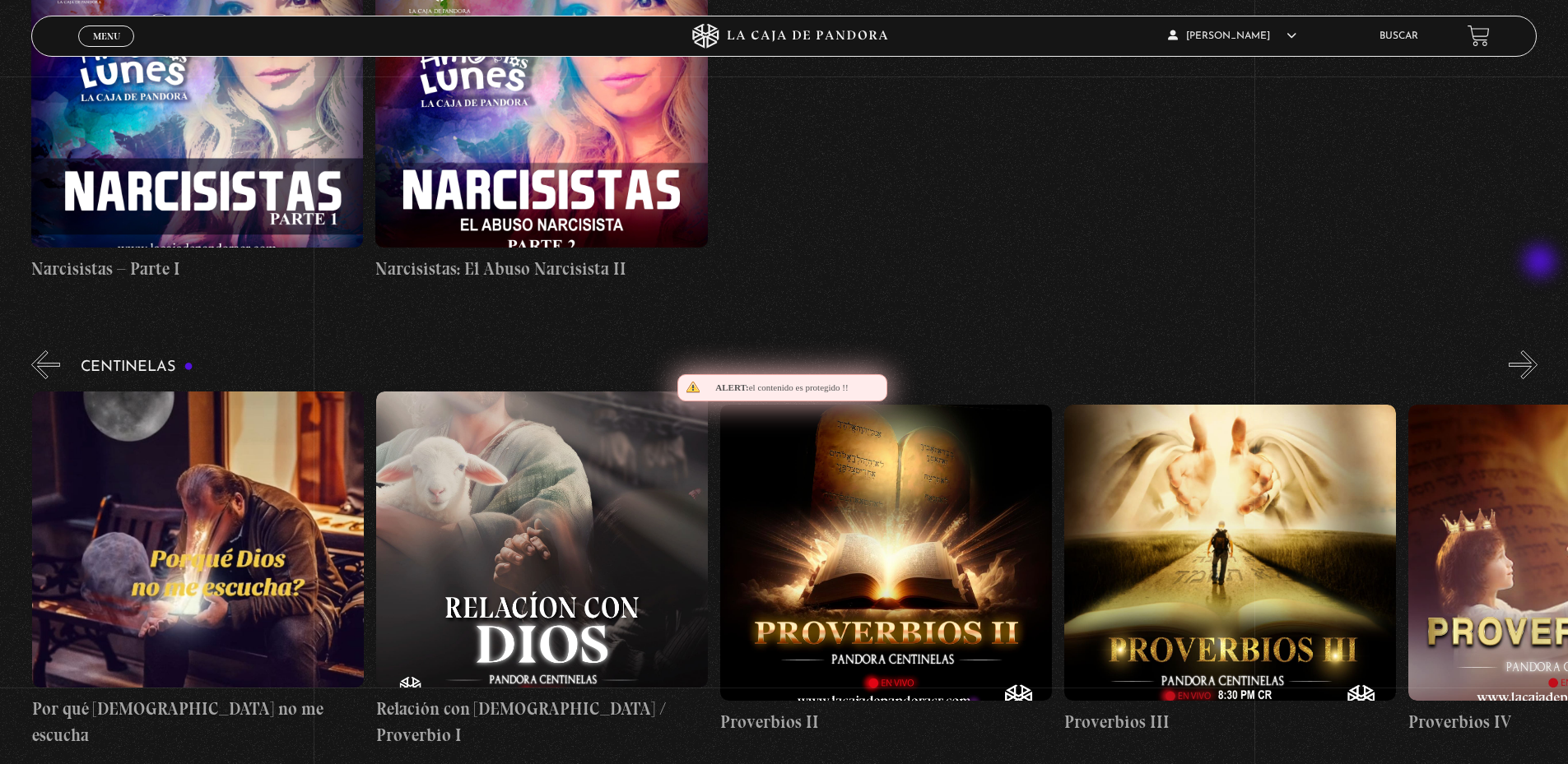
click at [1538, 351] on button "»" at bounding box center [1523, 365] width 29 height 29
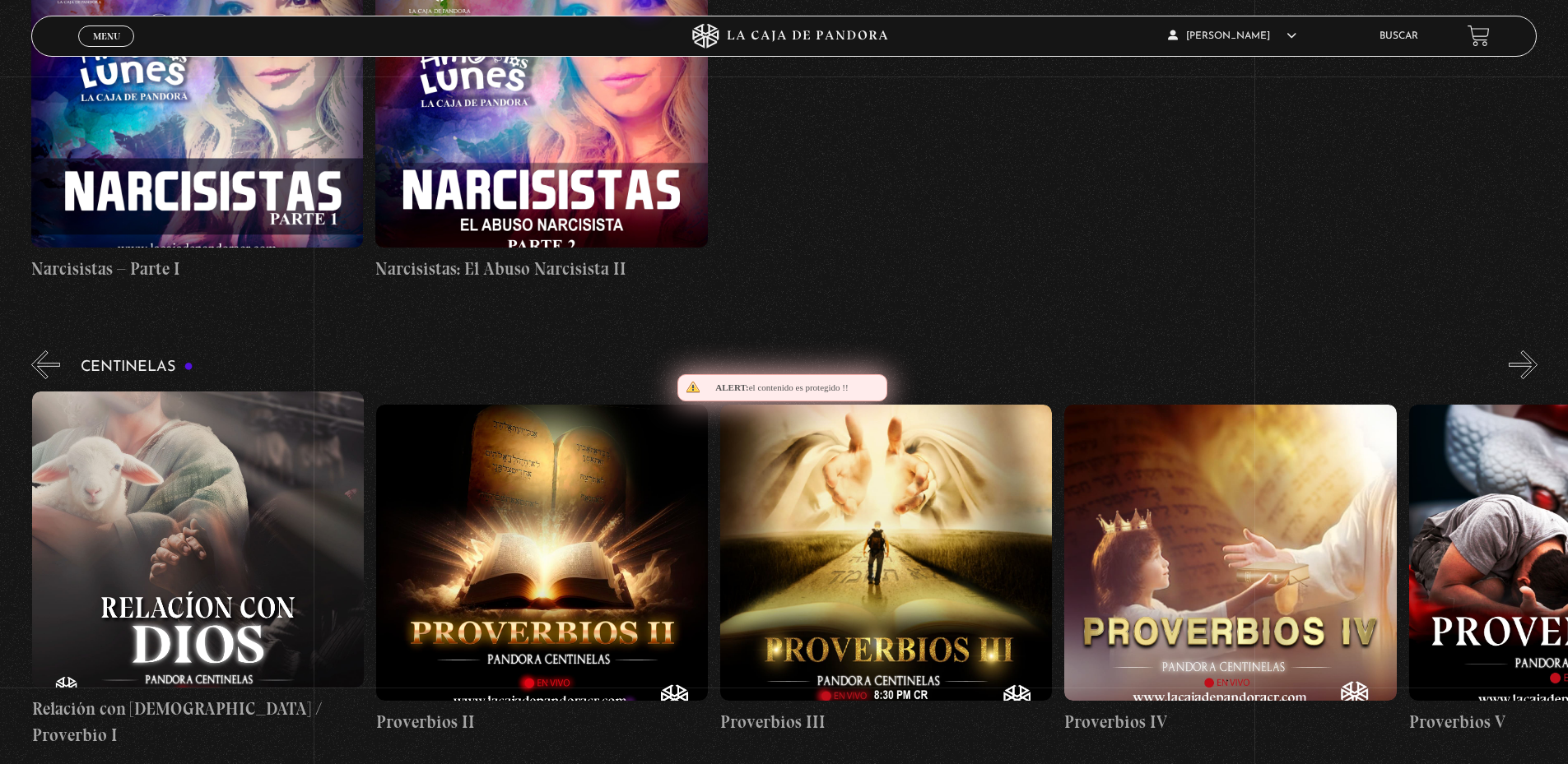
scroll to position [0, 1033]
